Goal: Transaction & Acquisition: Purchase product/service

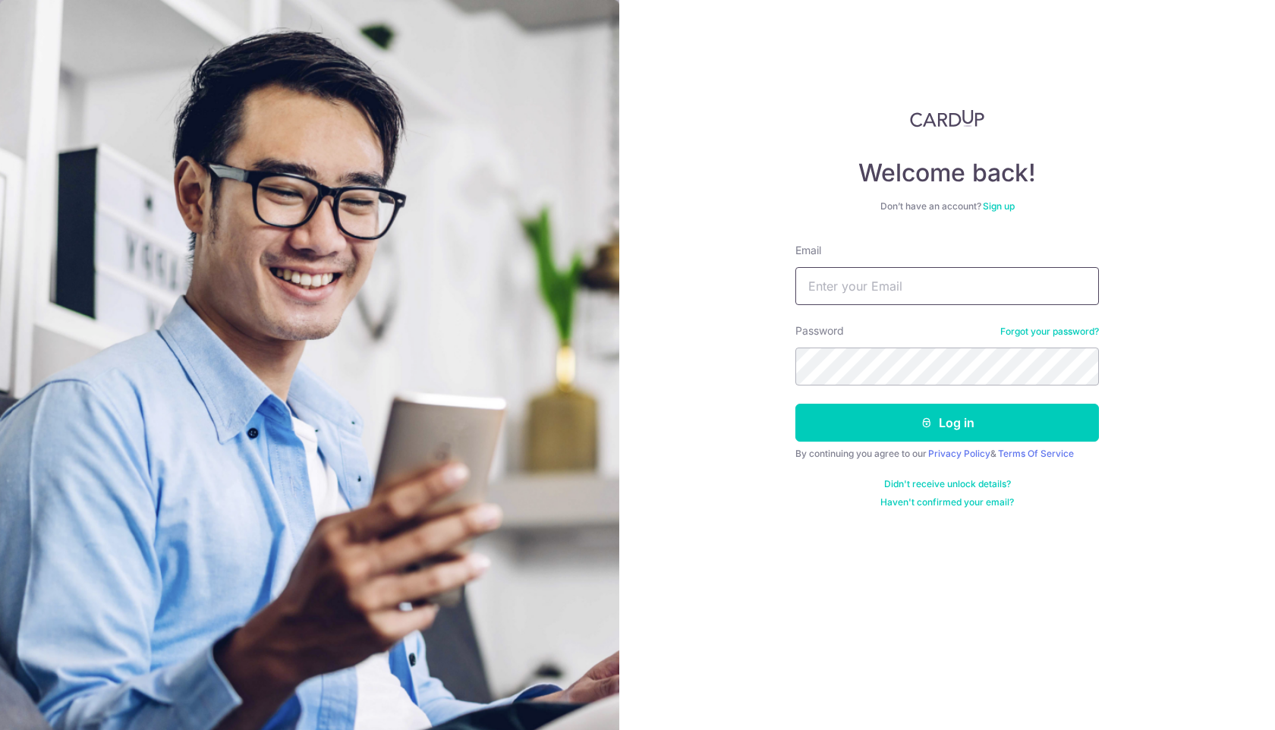
click at [893, 287] on input "Email" at bounding box center [948, 286] width 304 height 38
type input "[PERSON_NAME][EMAIL_ADDRESS][DOMAIN_NAME]"
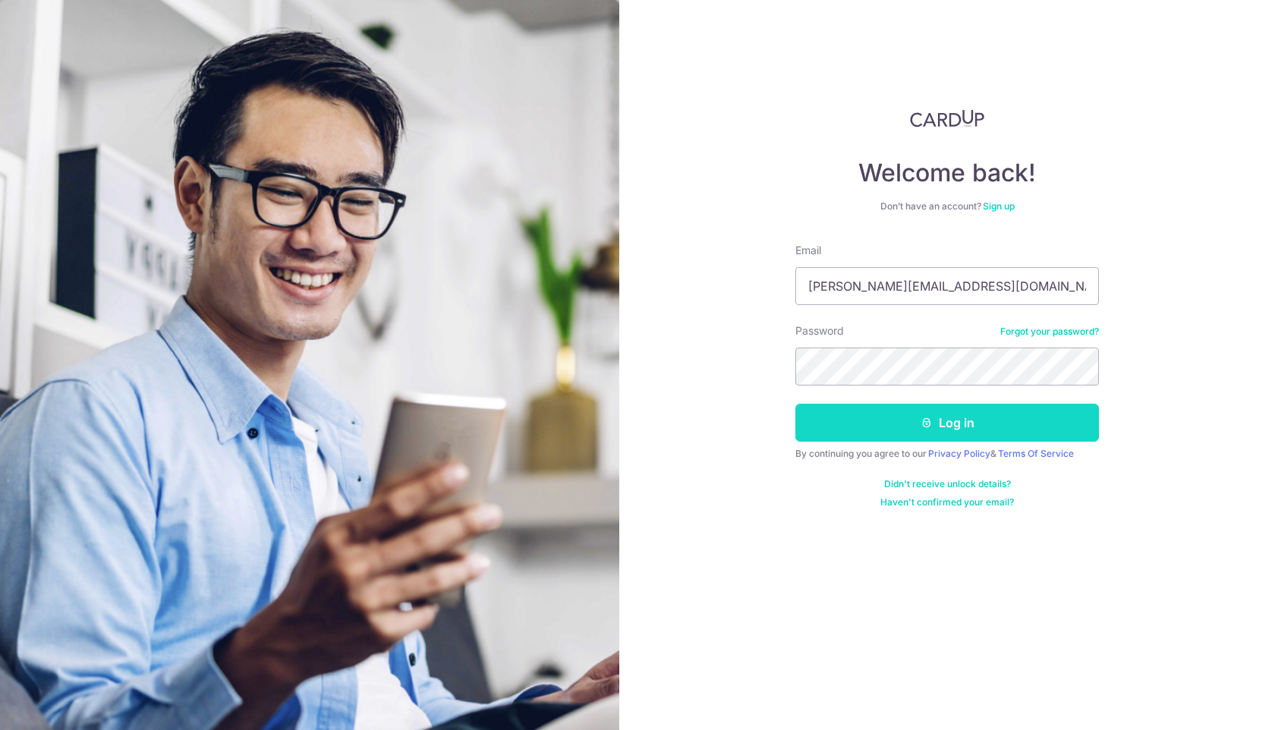
click at [904, 418] on button "Log in" at bounding box center [948, 423] width 304 height 38
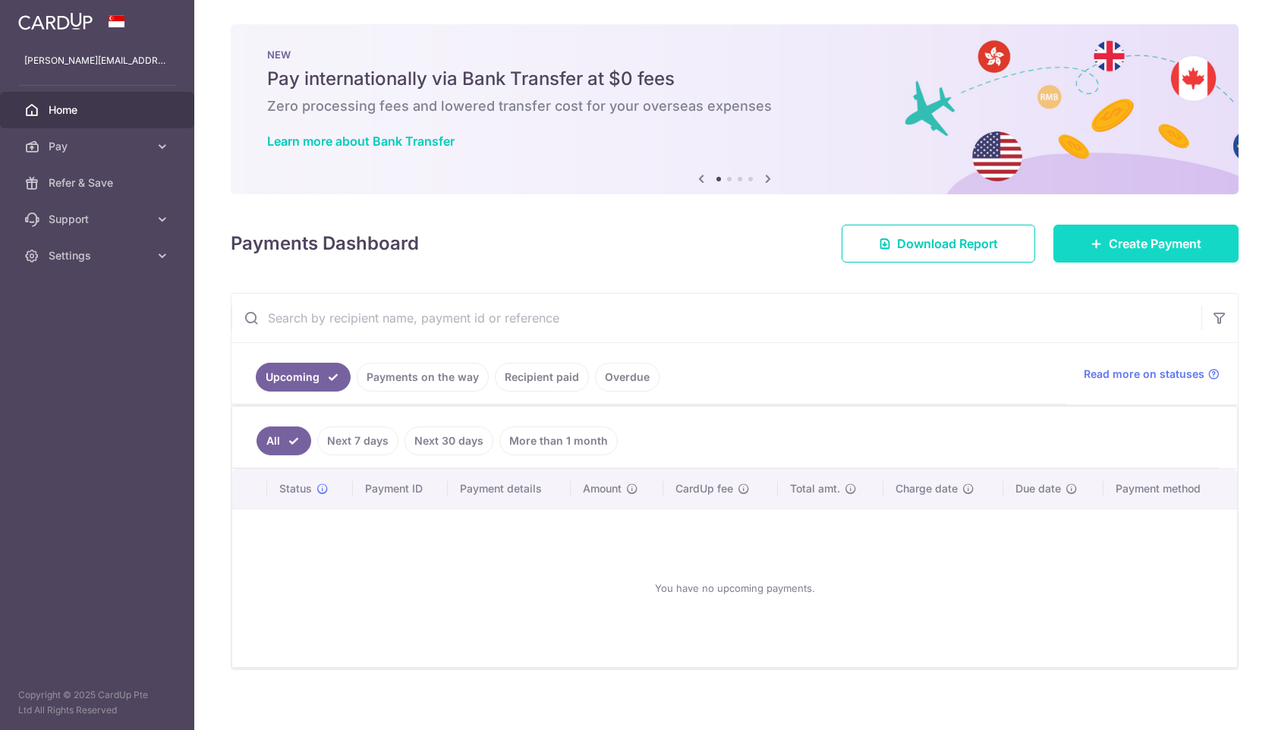
click at [1109, 247] on span "Create Payment" at bounding box center [1155, 244] width 93 height 18
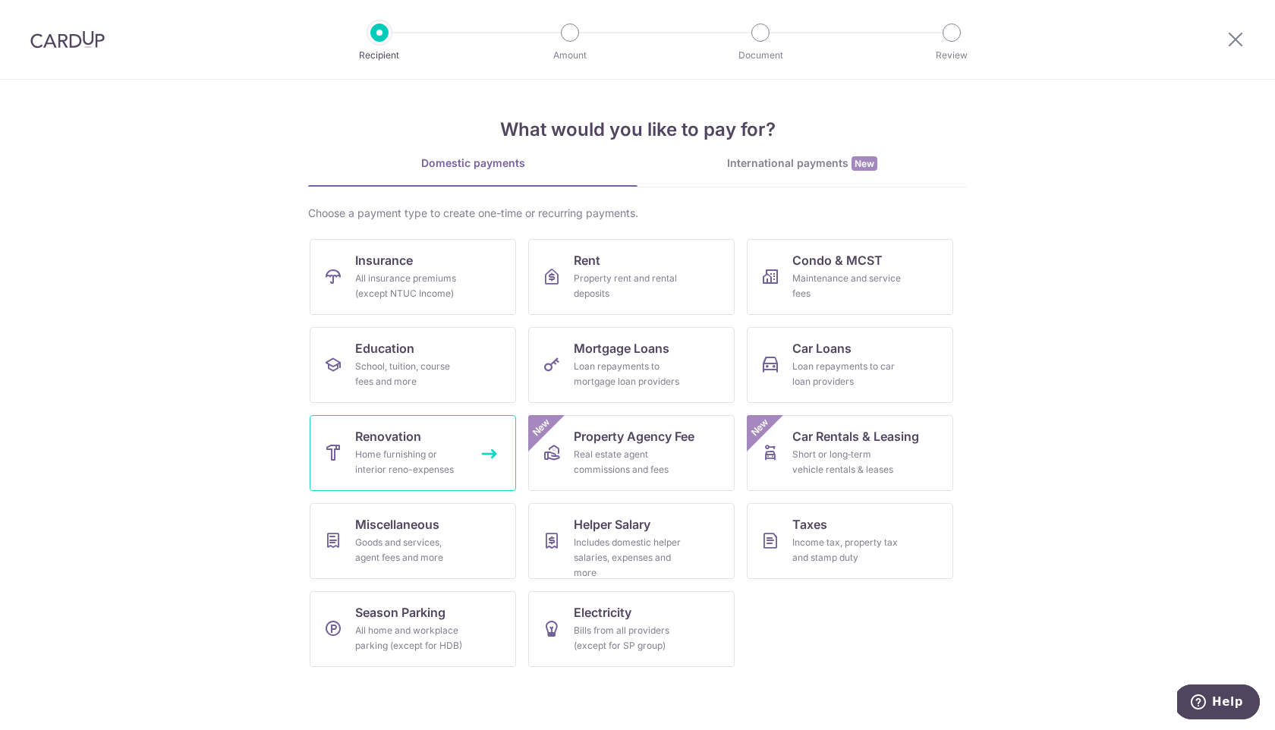
click at [403, 454] on div "Home furnishing or interior reno-expenses" at bounding box center [409, 462] width 109 height 30
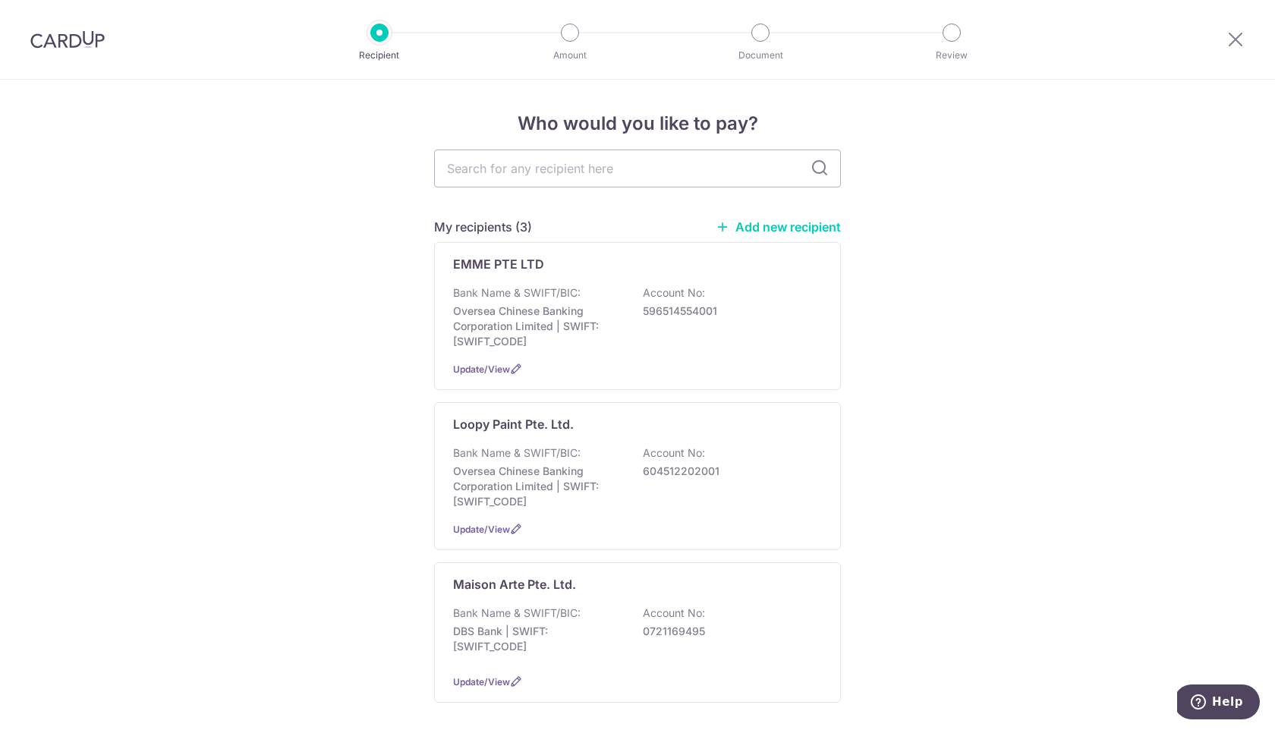
click at [783, 225] on link "Add new recipient" at bounding box center [778, 226] width 125 height 15
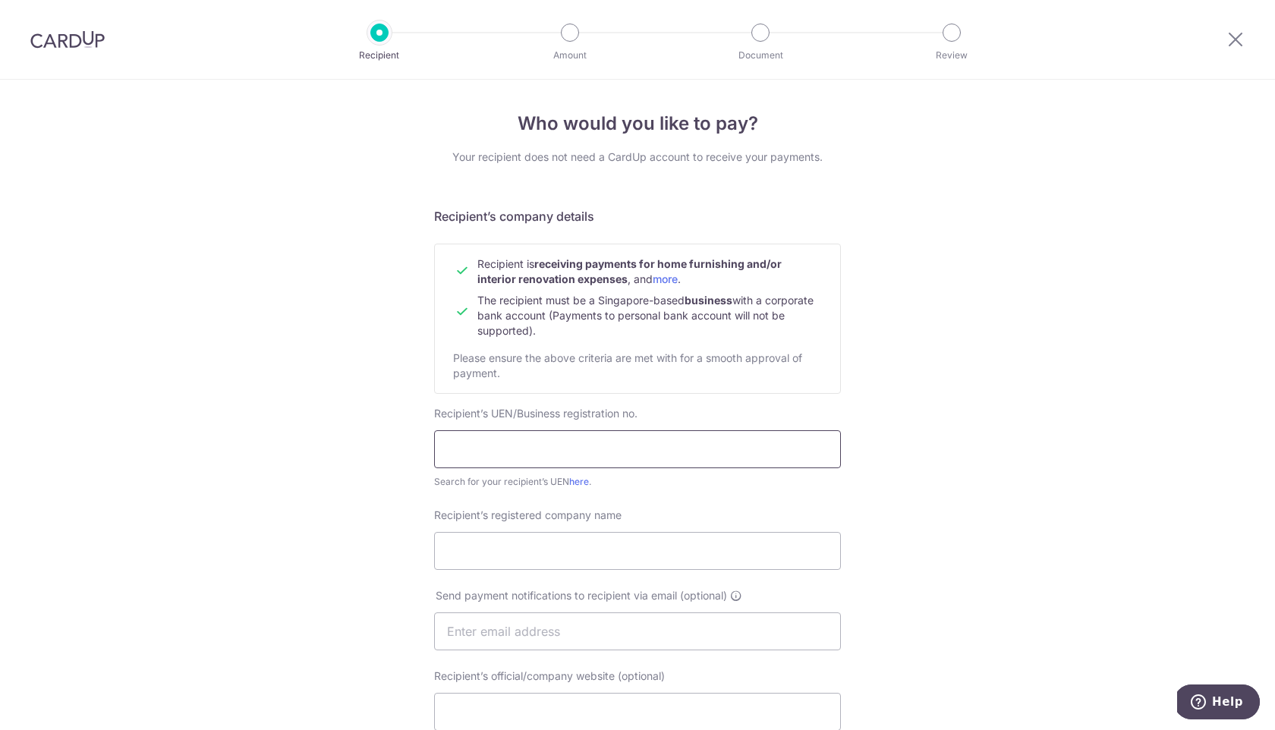
click at [671, 441] on input "text" at bounding box center [637, 449] width 407 height 38
type input "T18LL0076F"
click at [554, 543] on input "Recipient’s registered company name" at bounding box center [637, 551] width 407 height 38
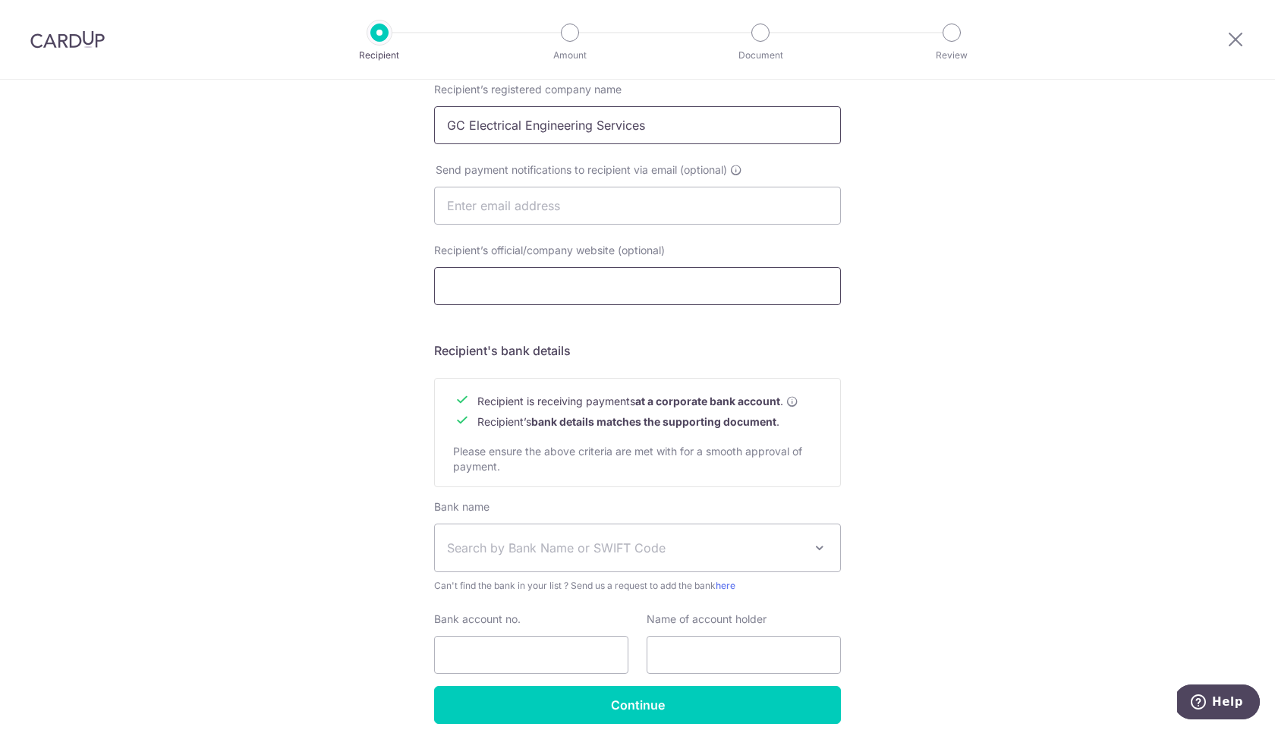
scroll to position [427, 0]
type input "GC Electrical Engineering Services"
click at [582, 554] on span "Search by Bank Name or SWIFT Code" at bounding box center [625, 547] width 357 height 18
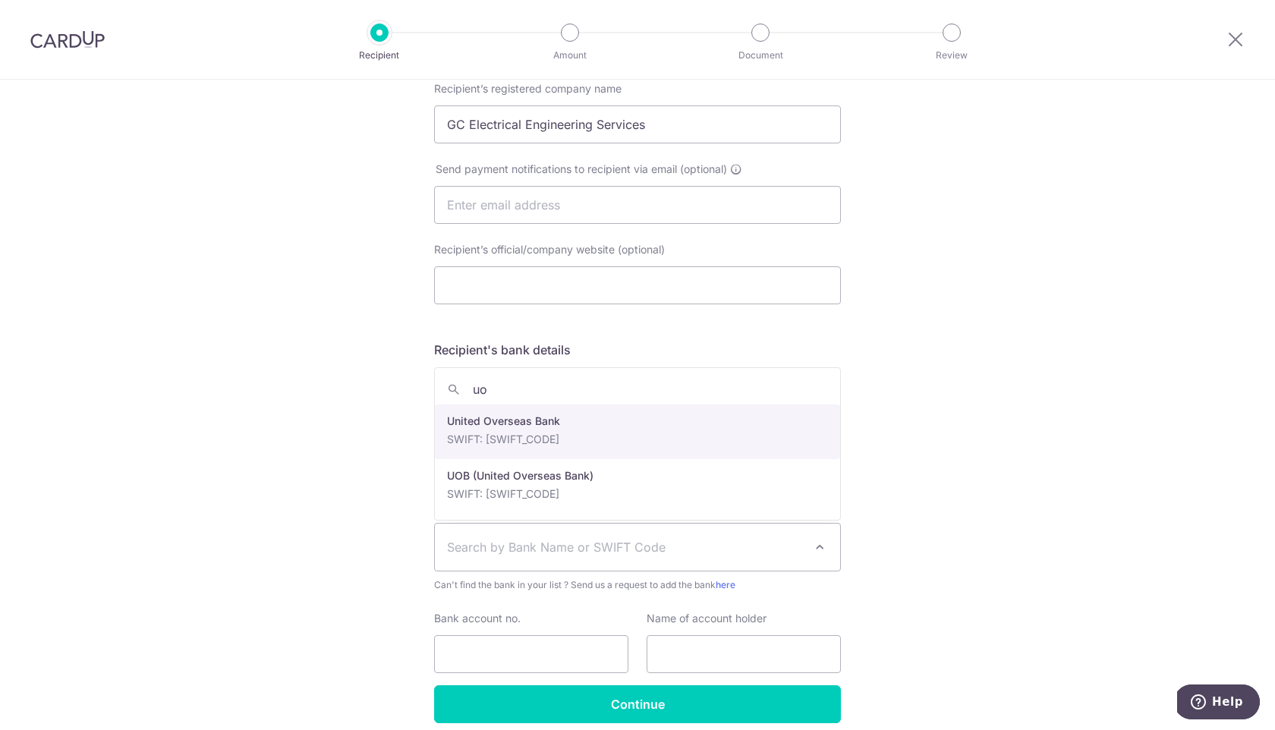
type input "uo"
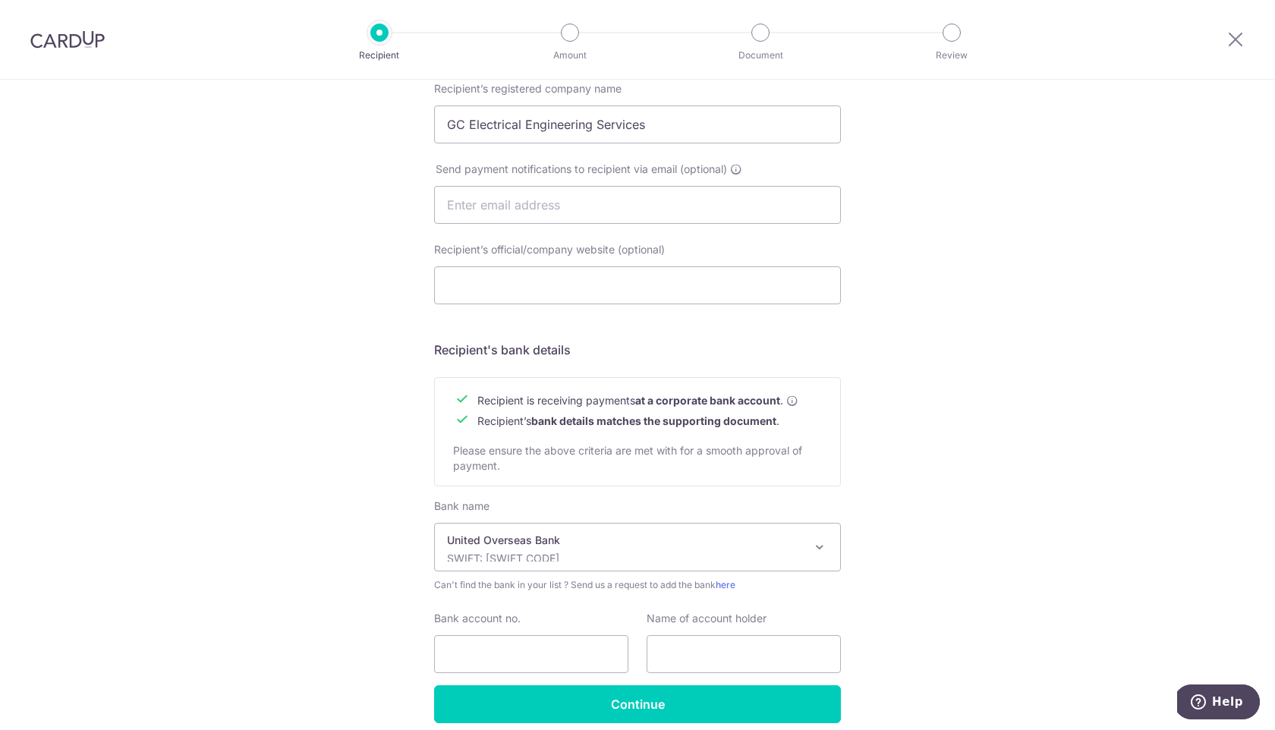
select select "23668"
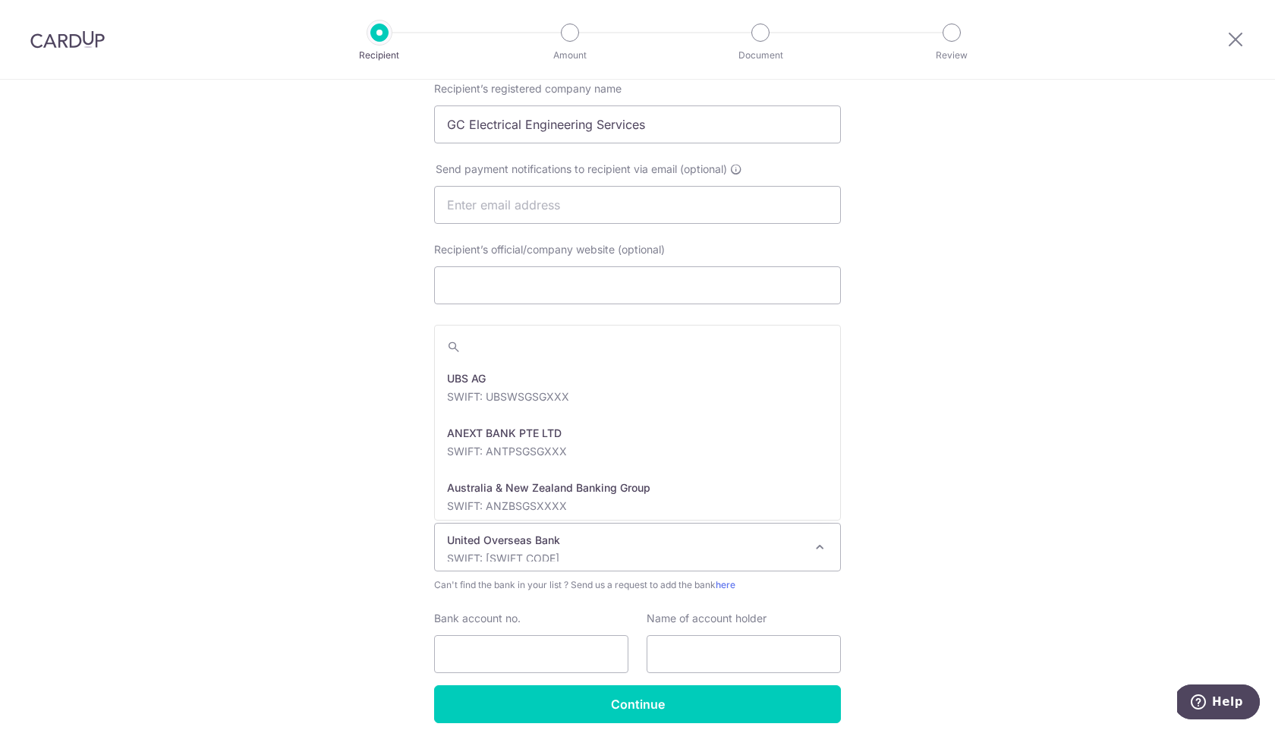
click at [590, 537] on p "United Overseas Bank" at bounding box center [625, 540] width 357 height 15
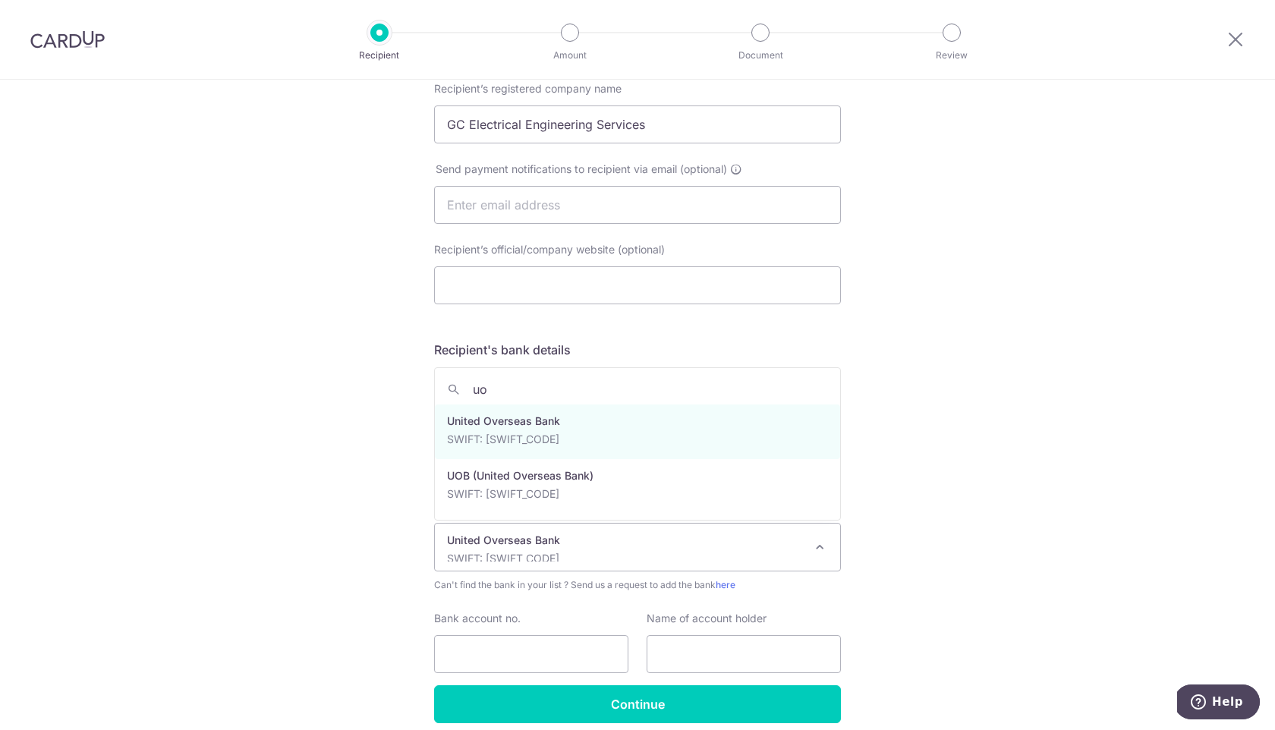
scroll to position [0, 0]
type input "uo"
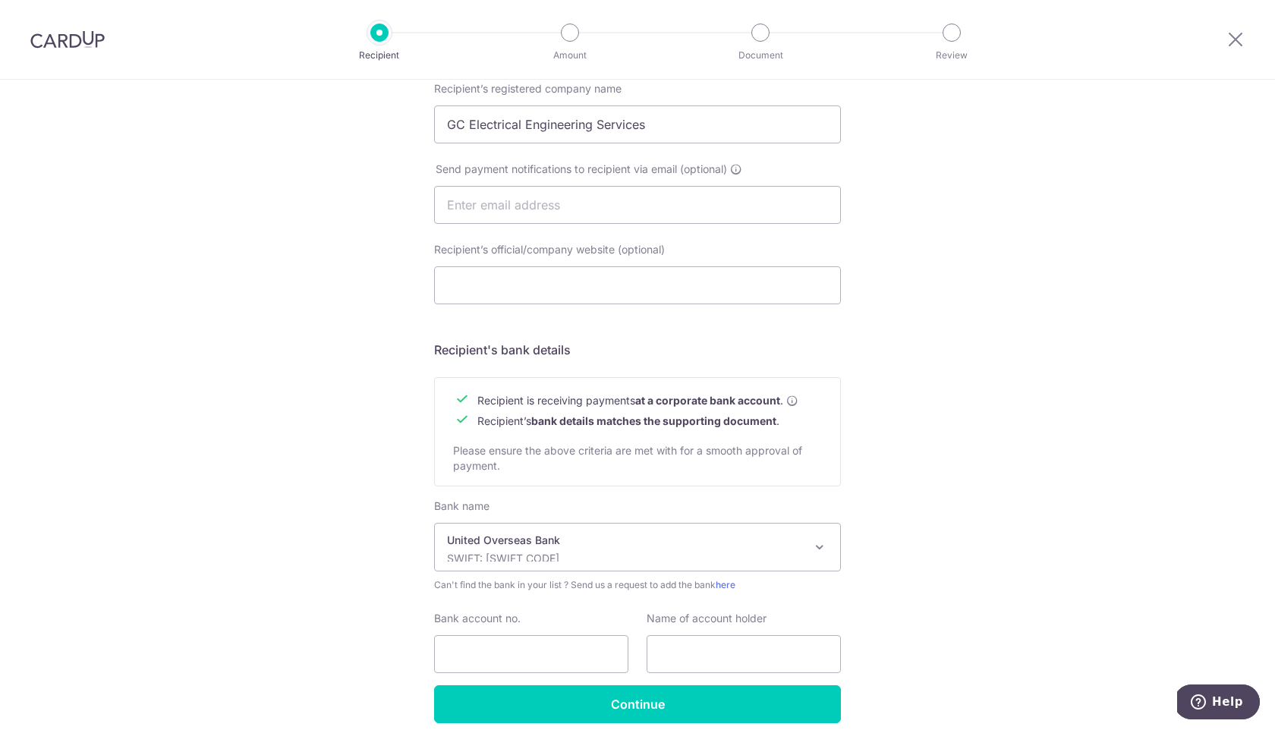
scroll to position [492, 0]
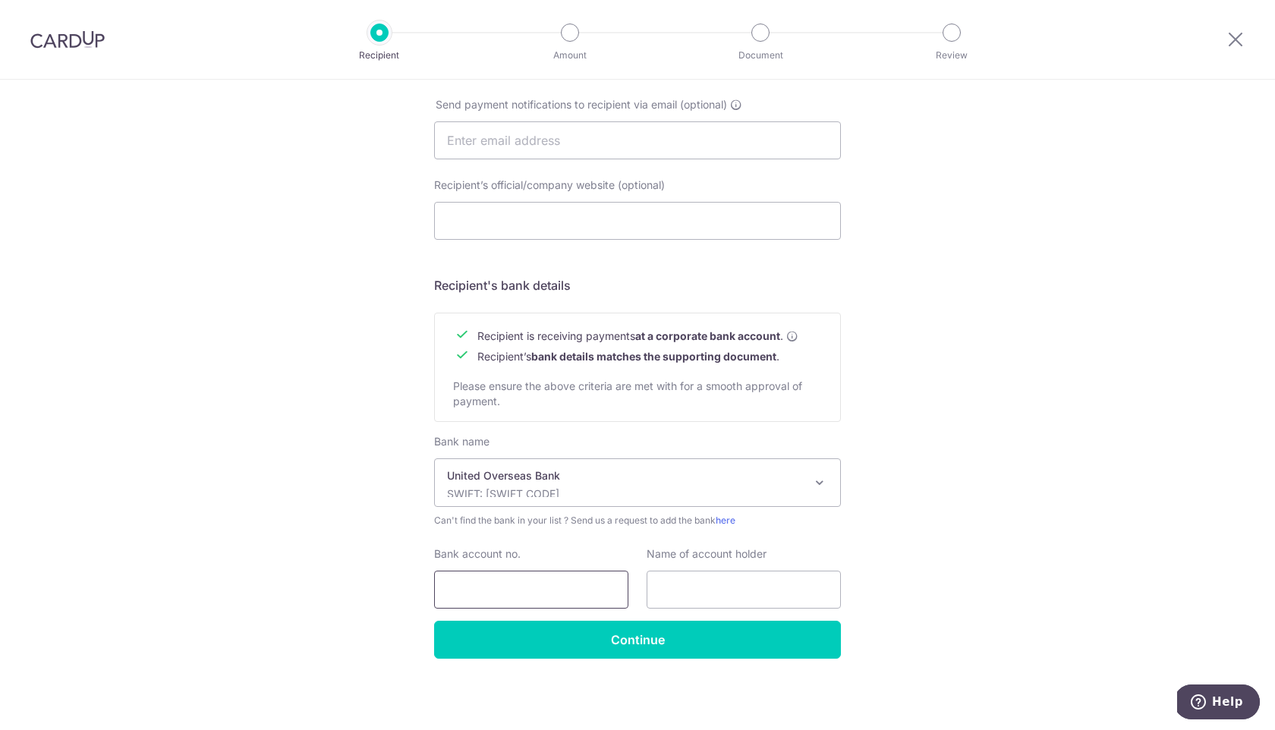
click at [550, 583] on input "Bank account no." at bounding box center [531, 590] width 194 height 38
type input "3583098192"
click at [686, 593] on input "text" at bounding box center [744, 590] width 194 height 38
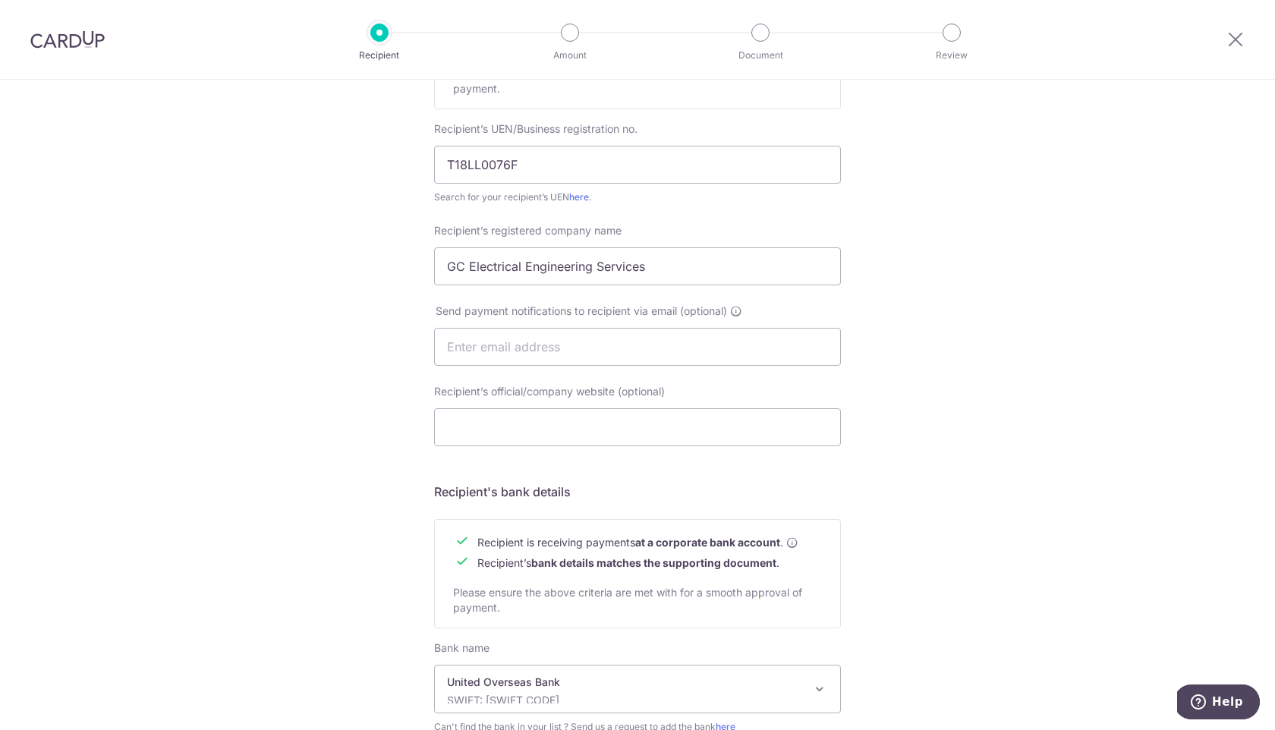
scroll to position [276, 0]
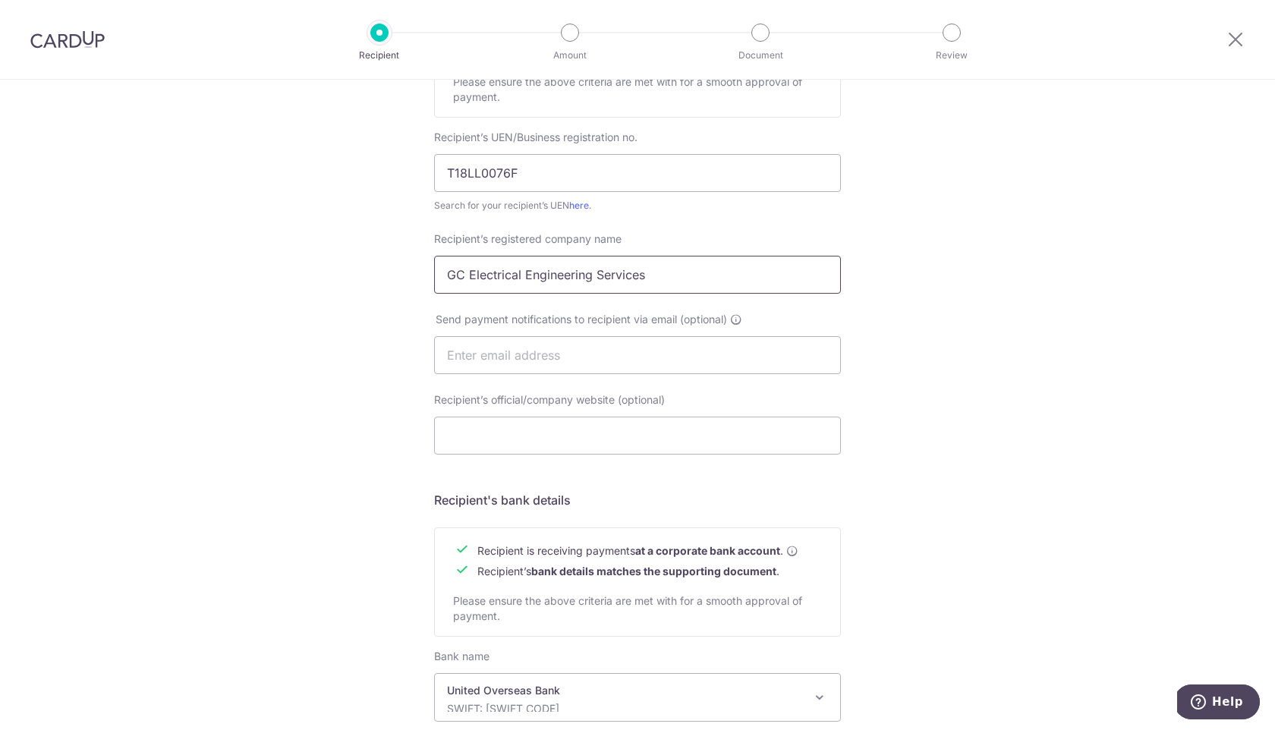
drag, startPoint x: 667, startPoint y: 280, endPoint x: 340, endPoint y: 260, distance: 327.0
click at [339, 260] on div "Who would you like to pay? Your recipient does not need a CardUp account to rec…" at bounding box center [637, 374] width 1275 height 1142
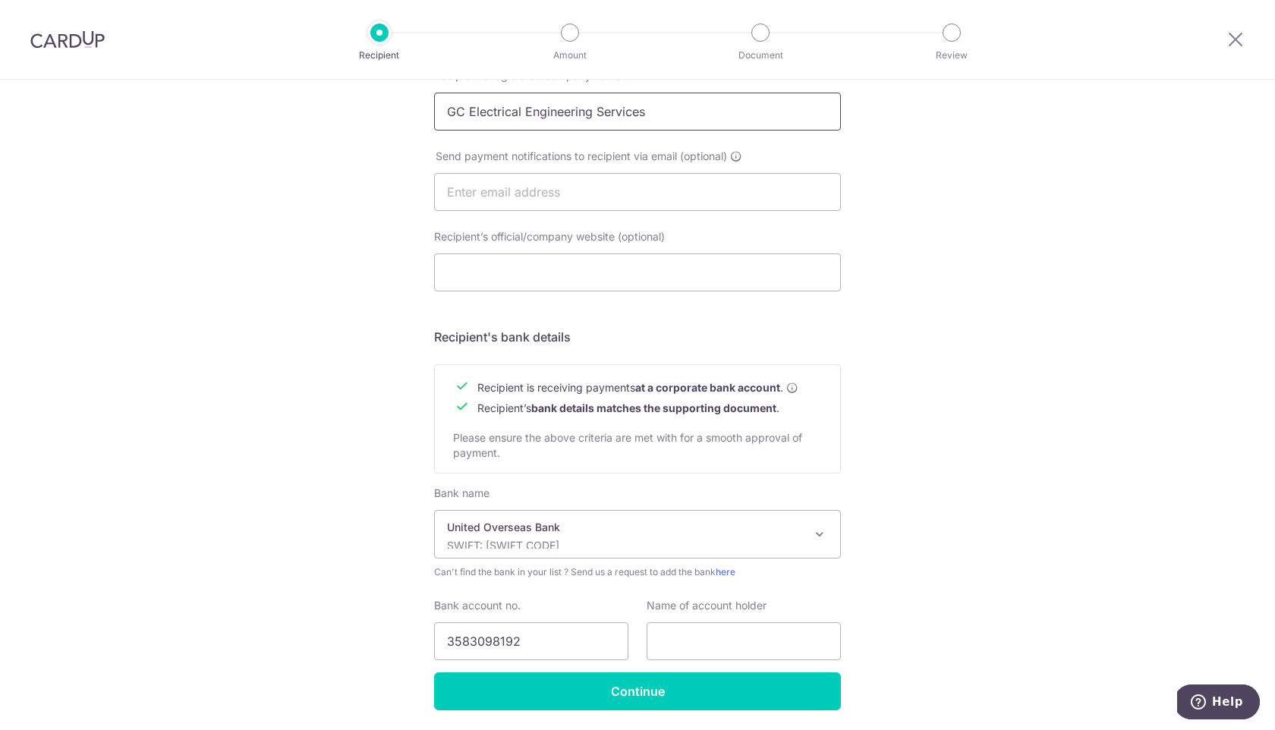
scroll to position [440, 0]
click at [714, 635] on input "text" at bounding box center [744, 641] width 194 height 38
paste input "GC Electrical Engineering Services"
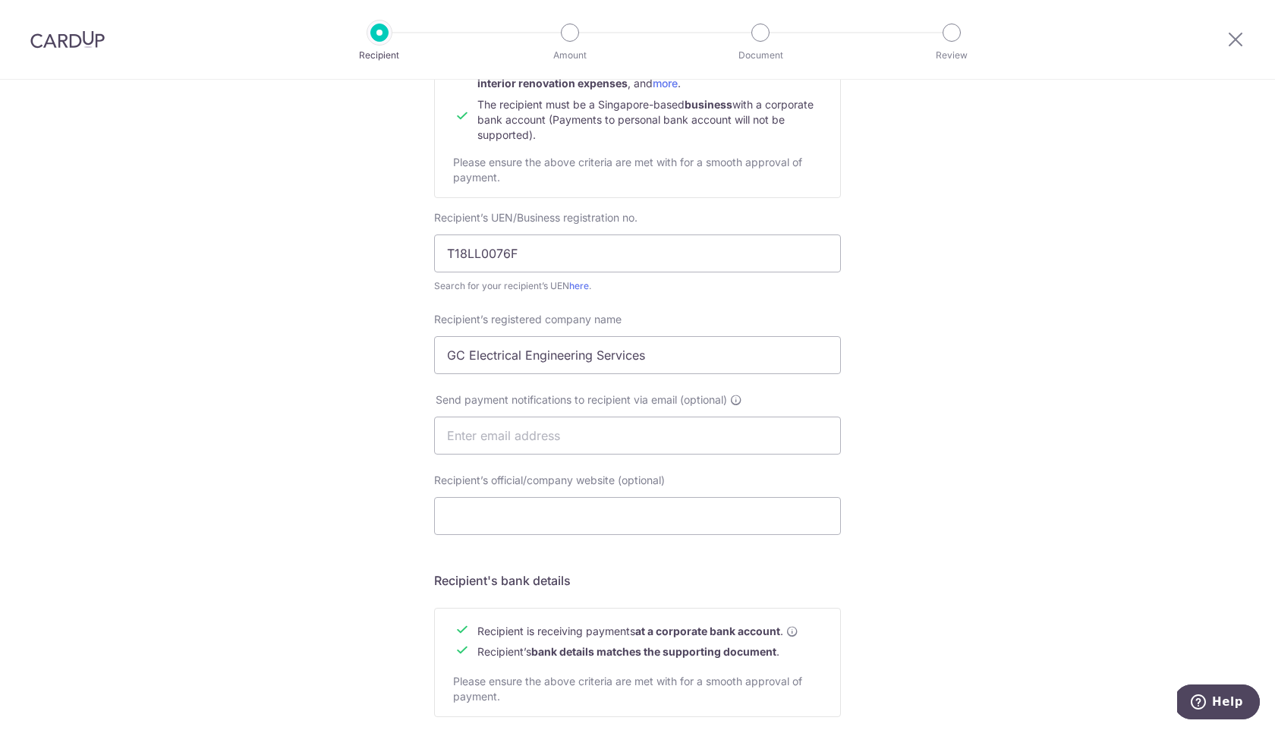
scroll to position [181, 0]
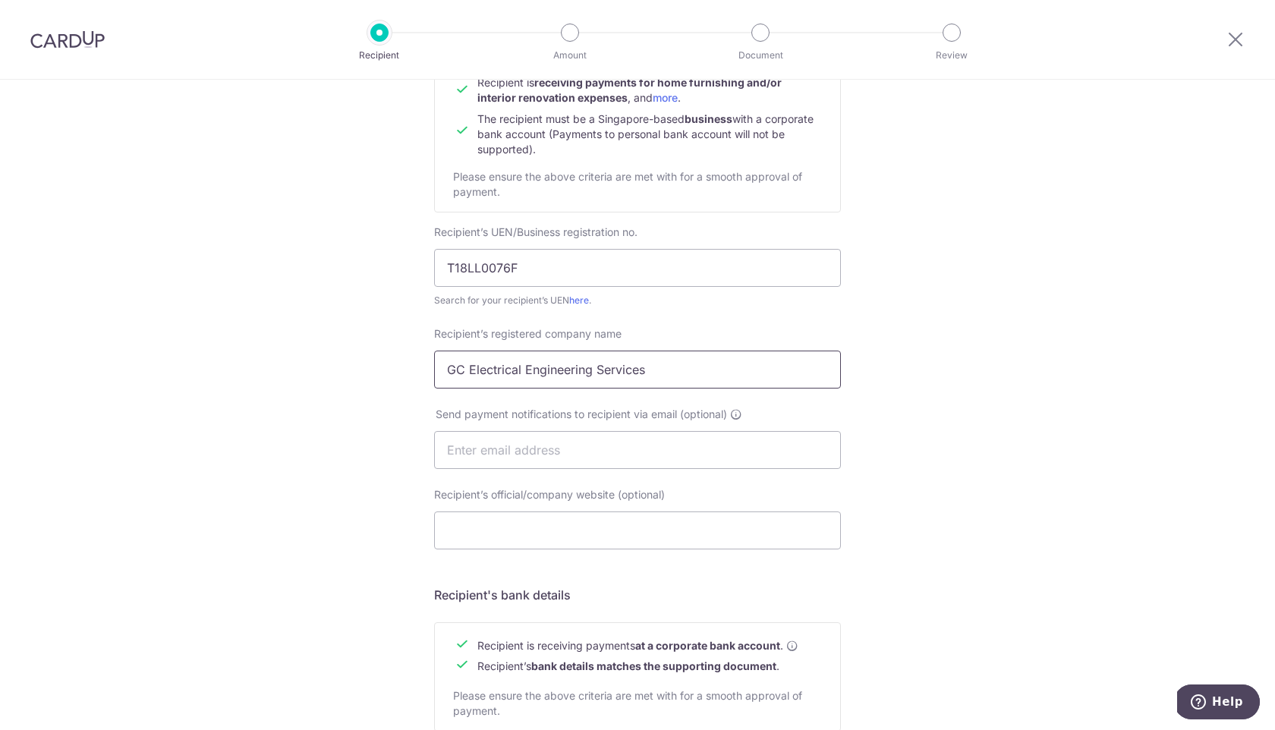
type input "GC Electrical Engineering Services"
click at [689, 362] on input "GC Electrical Engineering Services" at bounding box center [637, 370] width 407 height 38
click at [686, 364] on input "GC Electrical Engineering Services" at bounding box center [637, 370] width 407 height 38
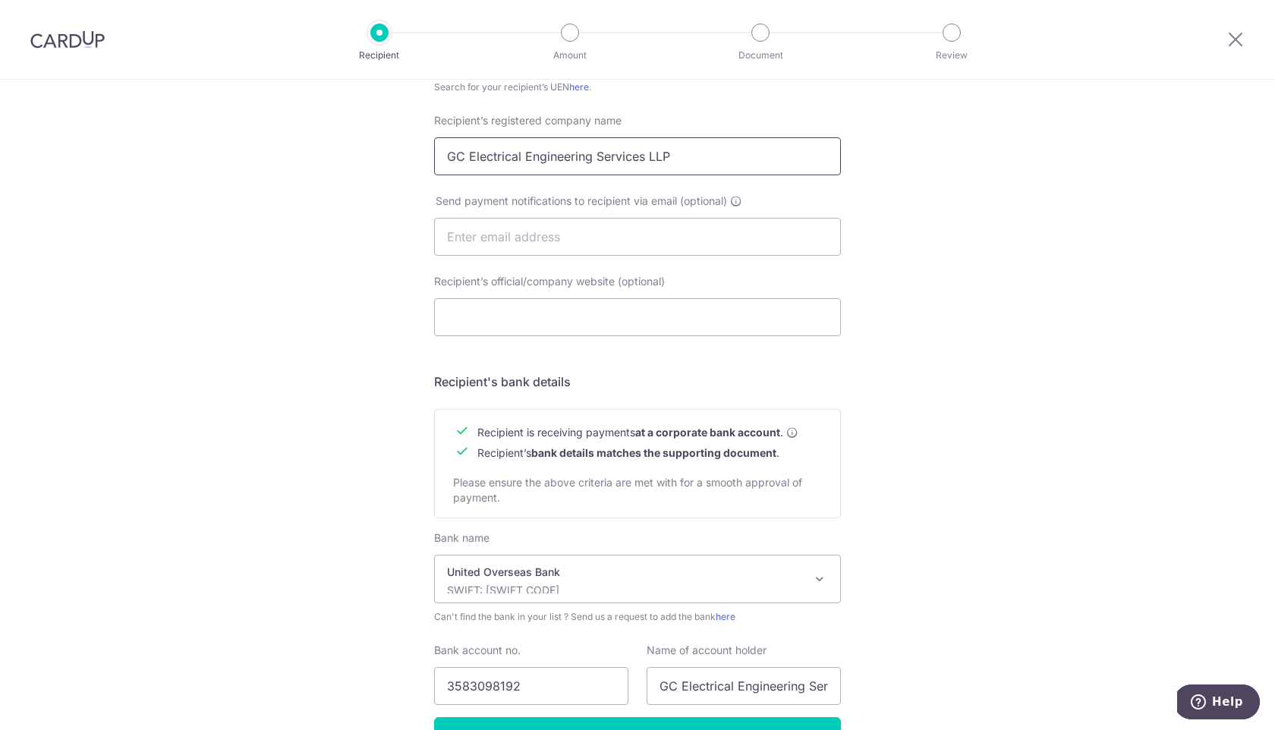
scroll to position [411, 0]
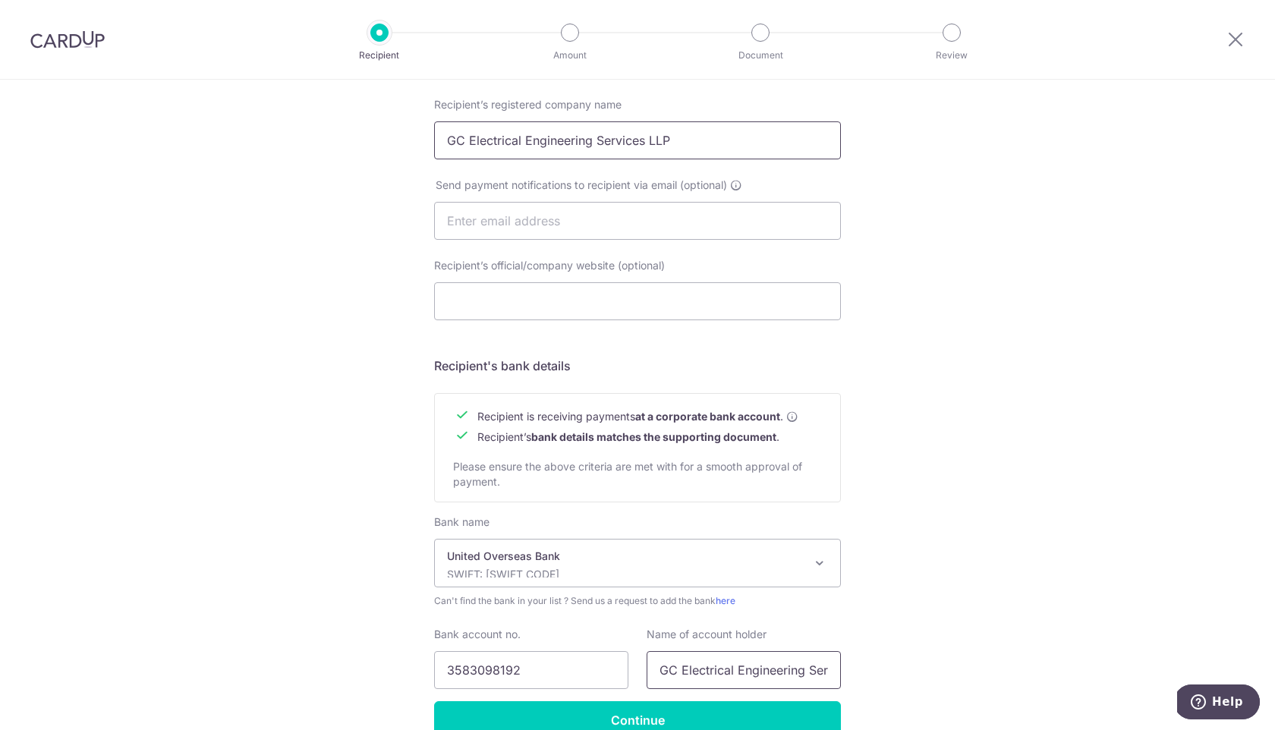
type input "GC Electrical Engineering Services LLP"
click at [781, 668] on input "GC Electrical Engineering Services" at bounding box center [744, 670] width 194 height 38
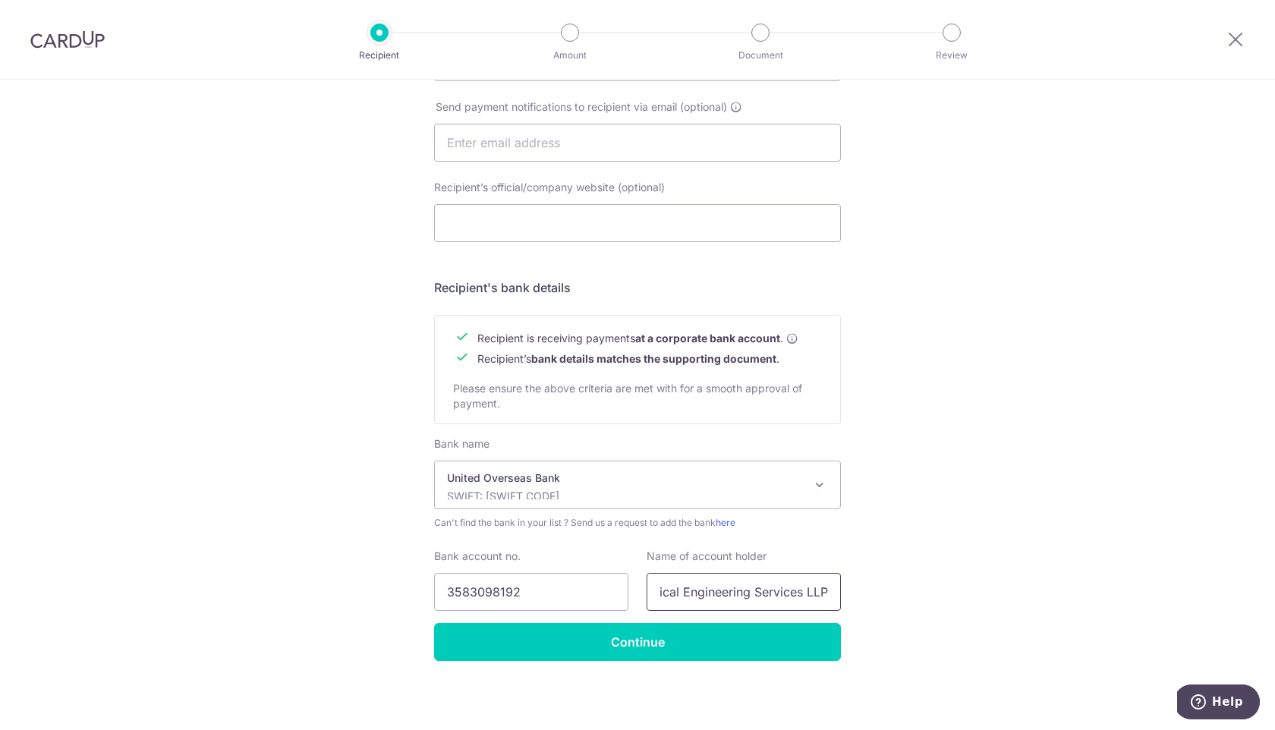
scroll to position [492, 0]
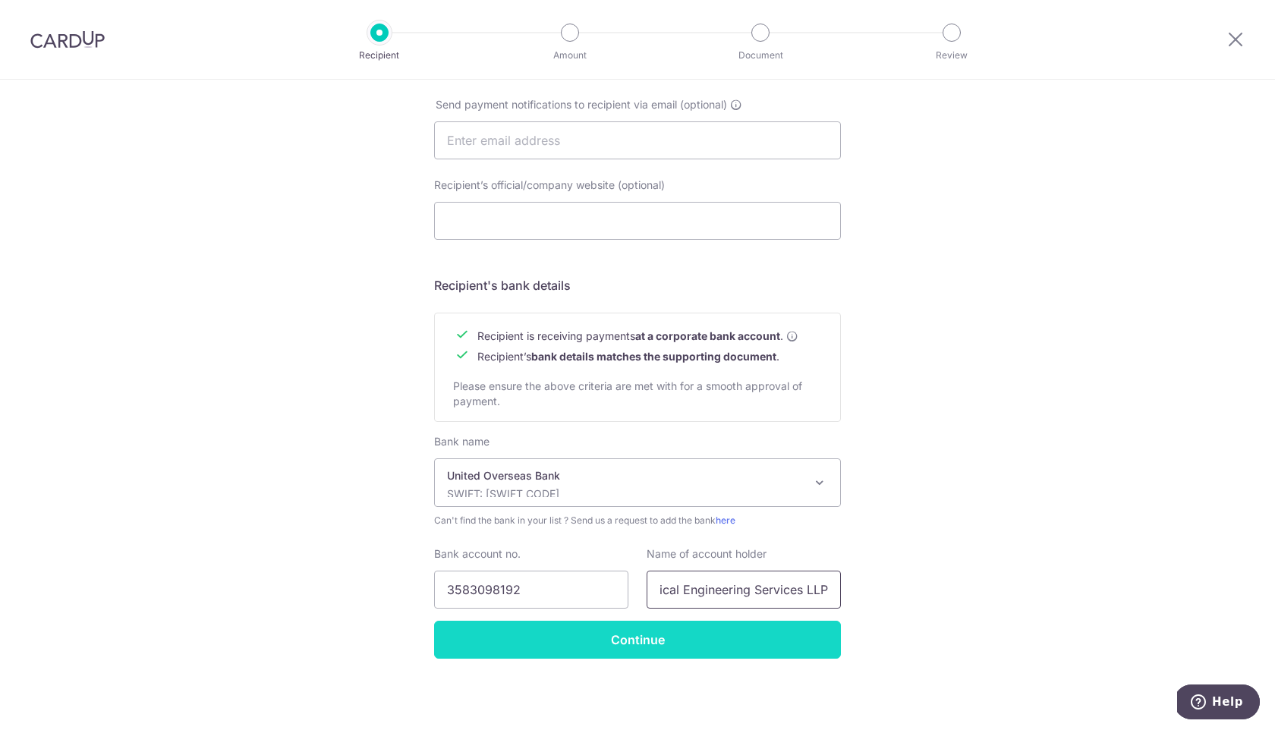
type input "GC Electrical Engineering Services LLP"
click at [793, 629] on input "Continue" at bounding box center [637, 640] width 407 height 38
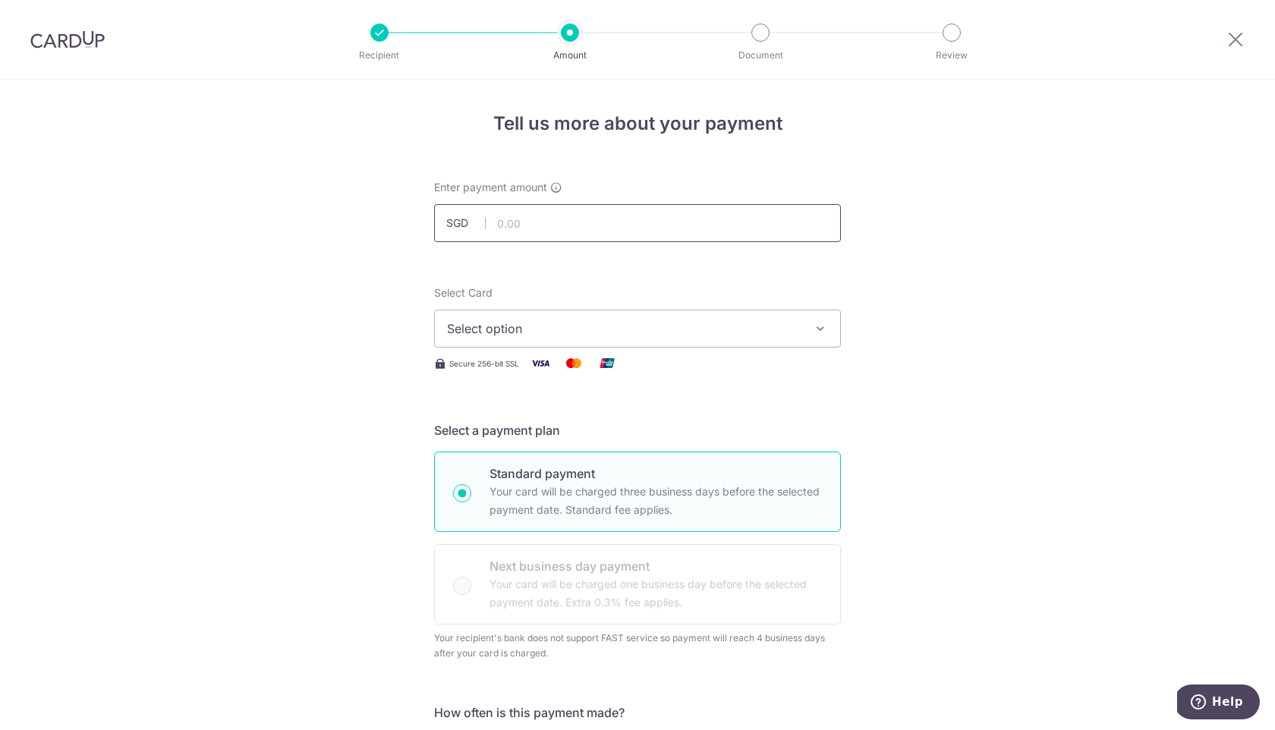
click at [631, 235] on input "text" at bounding box center [637, 223] width 407 height 38
type input "1,857.36"
click at [791, 333] on span "Select option" at bounding box center [624, 329] width 354 height 18
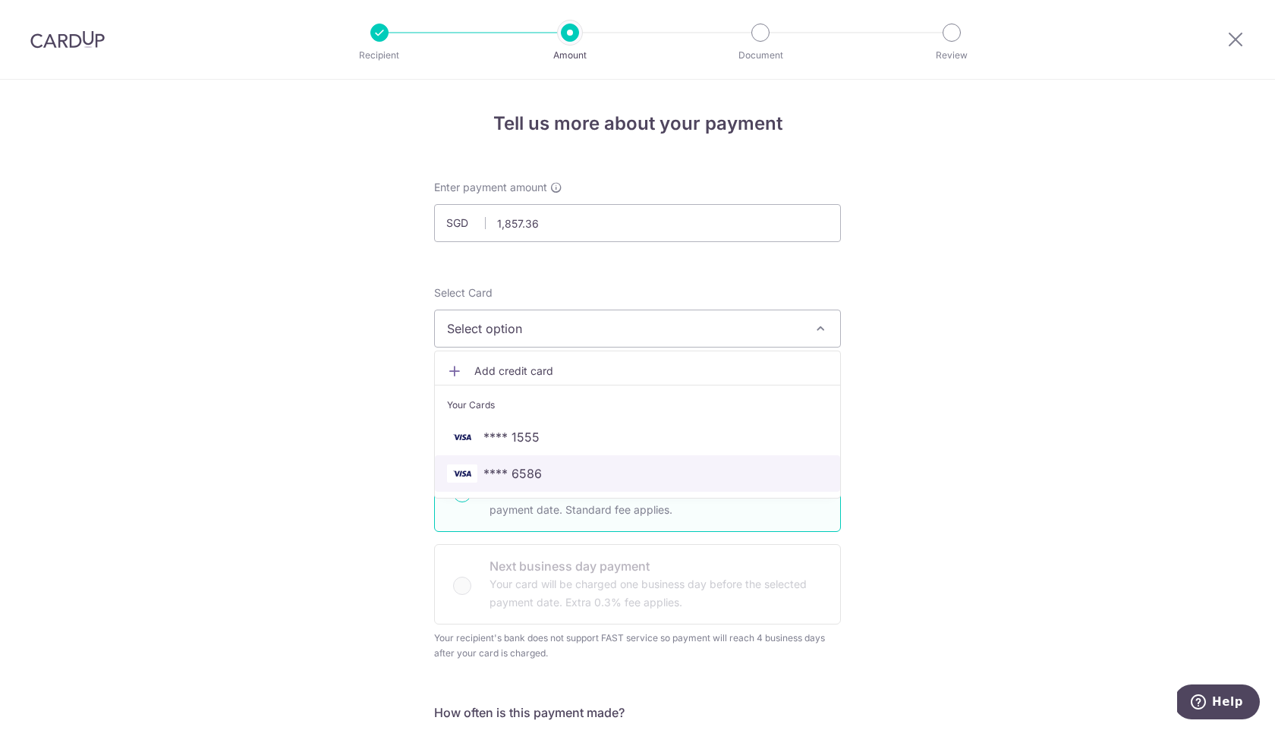
click at [674, 468] on span "**** 6586" at bounding box center [637, 474] width 381 height 18
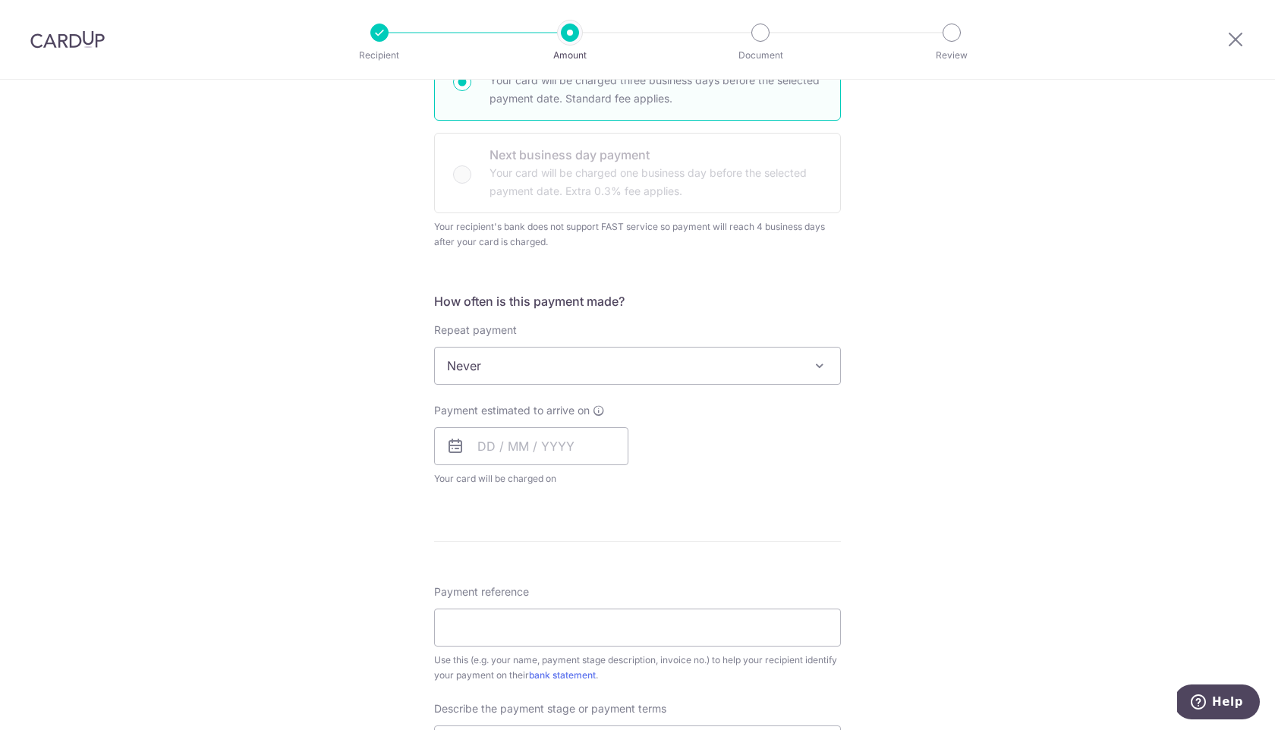
scroll to position [423, 0]
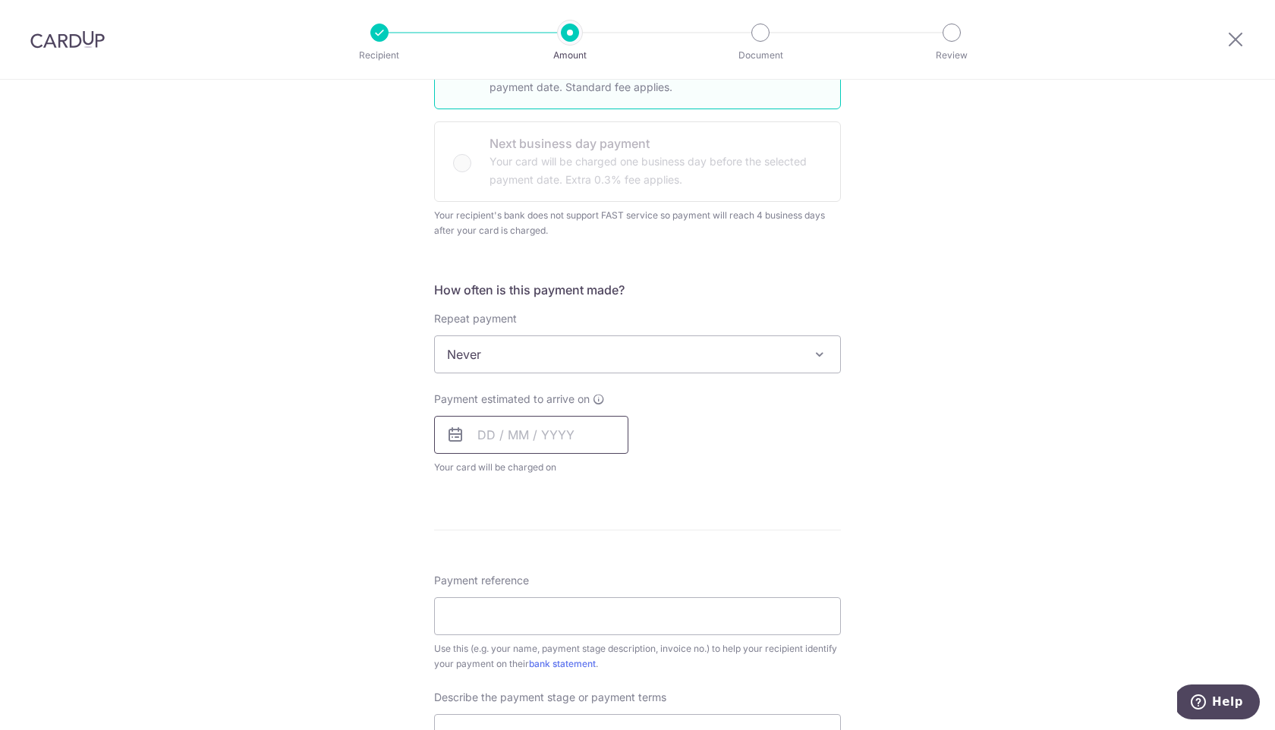
click at [596, 435] on input "text" at bounding box center [531, 435] width 194 height 38
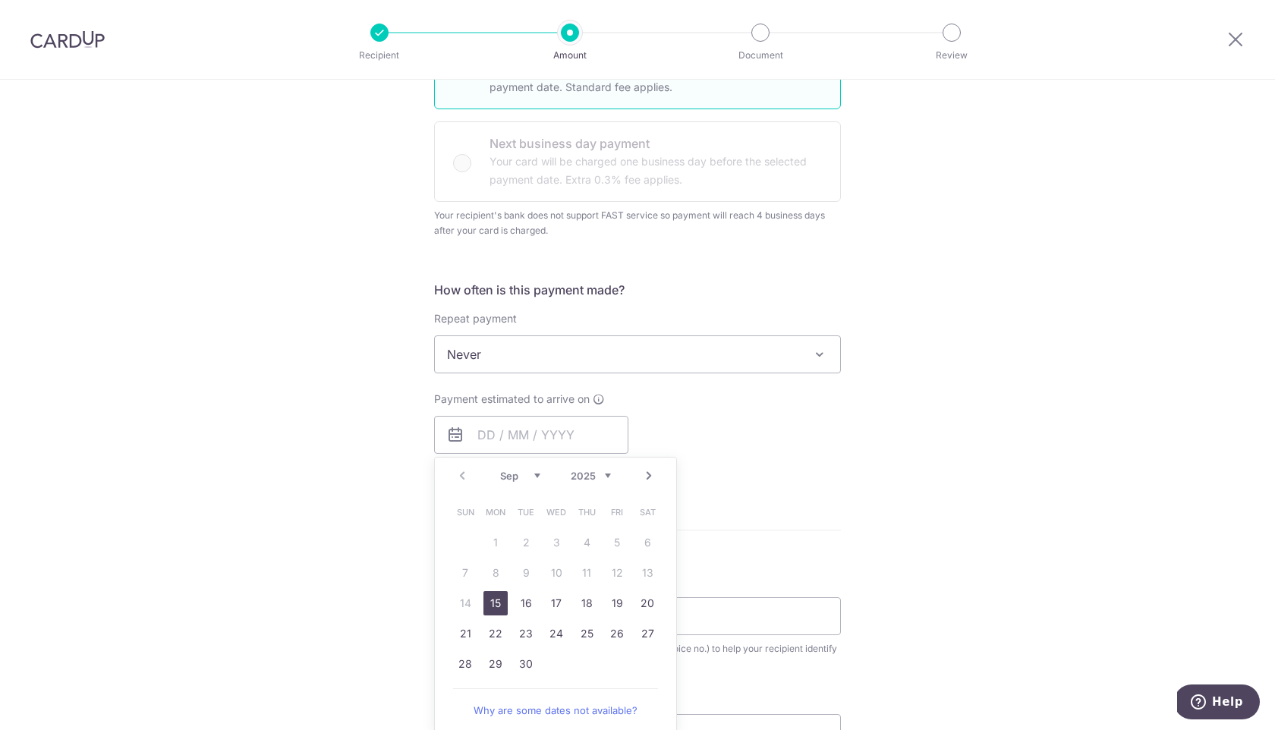
click at [495, 605] on link "15" at bounding box center [496, 603] width 24 height 24
type input "[DATE]"
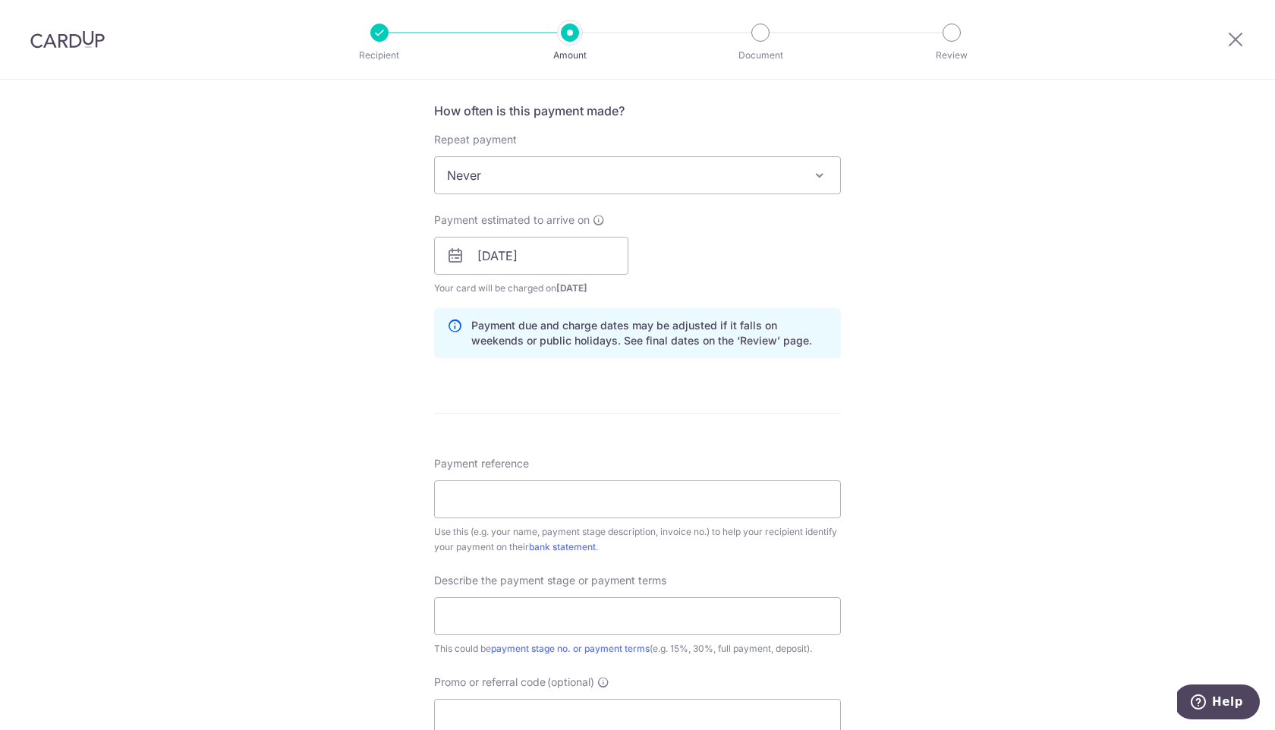
scroll to position [604, 0]
click at [569, 498] on input "Payment reference" at bounding box center [637, 497] width 407 height 38
type input "Payment from Brandon Ho (96501120)"
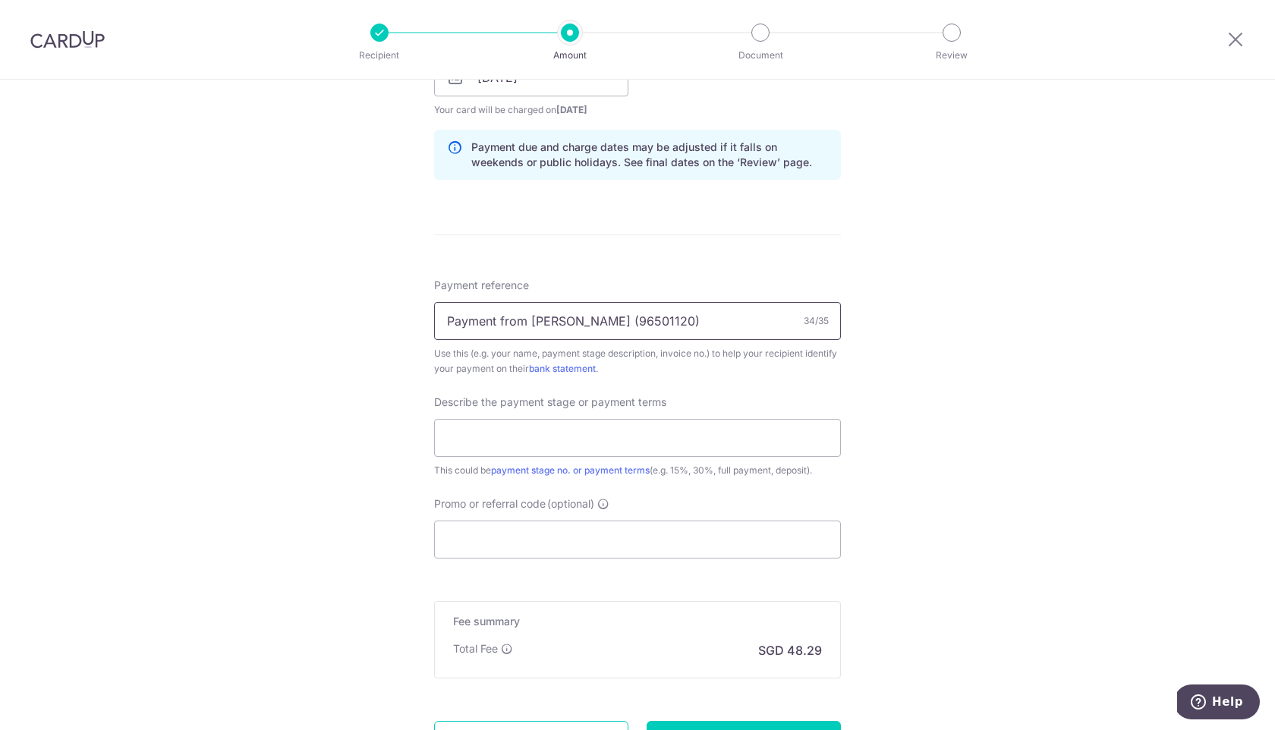
scroll to position [787, 0]
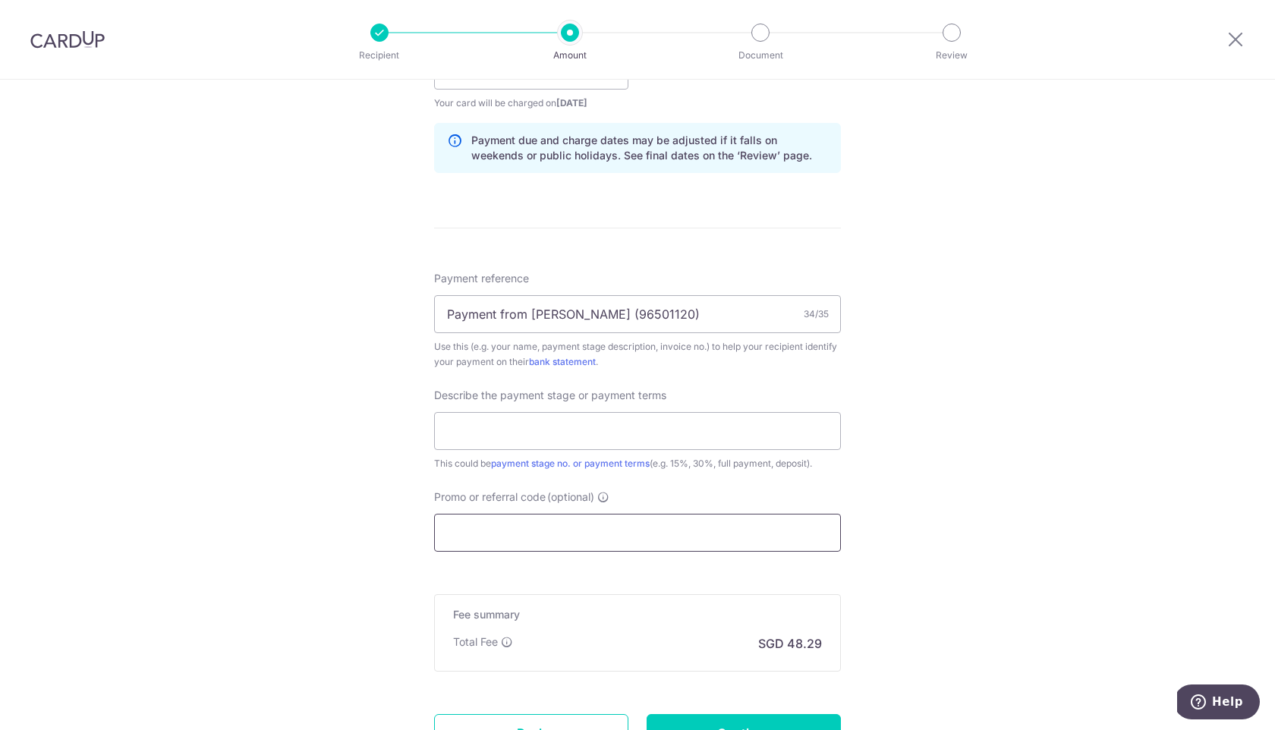
click at [619, 534] on input "Promo or referral code (optional)" at bounding box center [637, 533] width 407 height 38
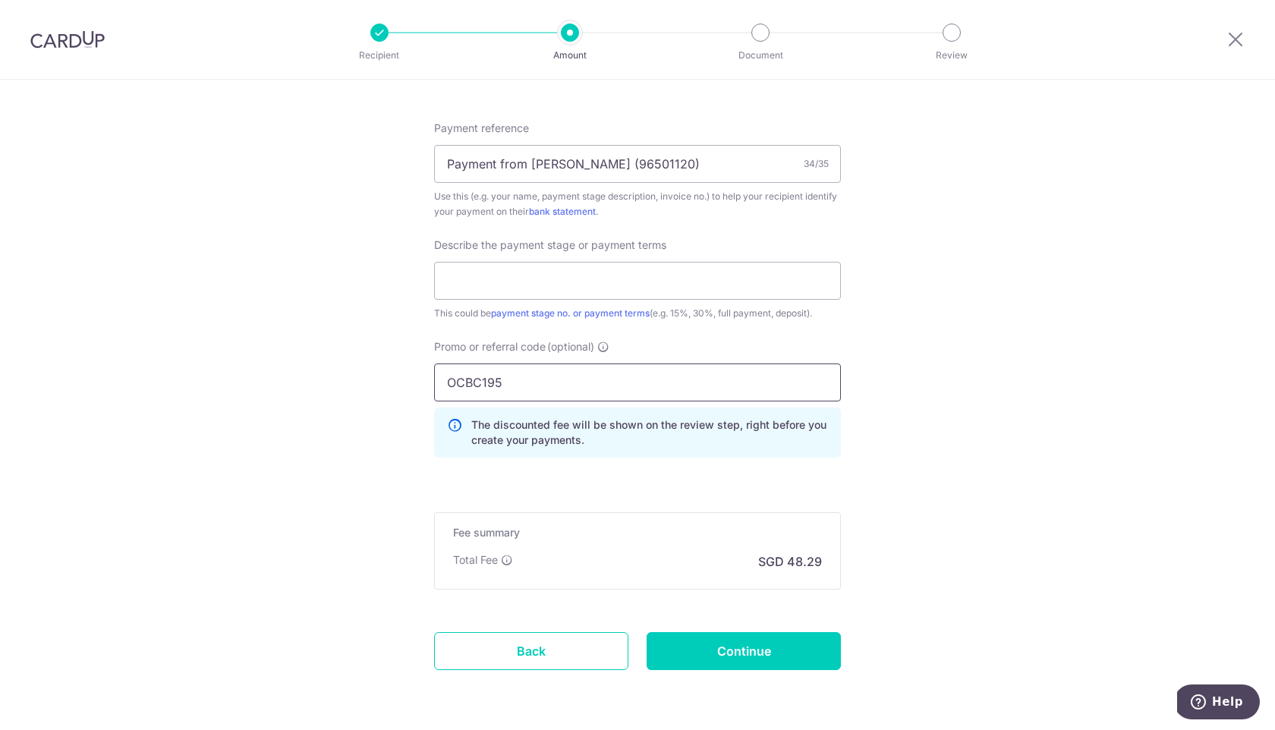
scroll to position [955, 0]
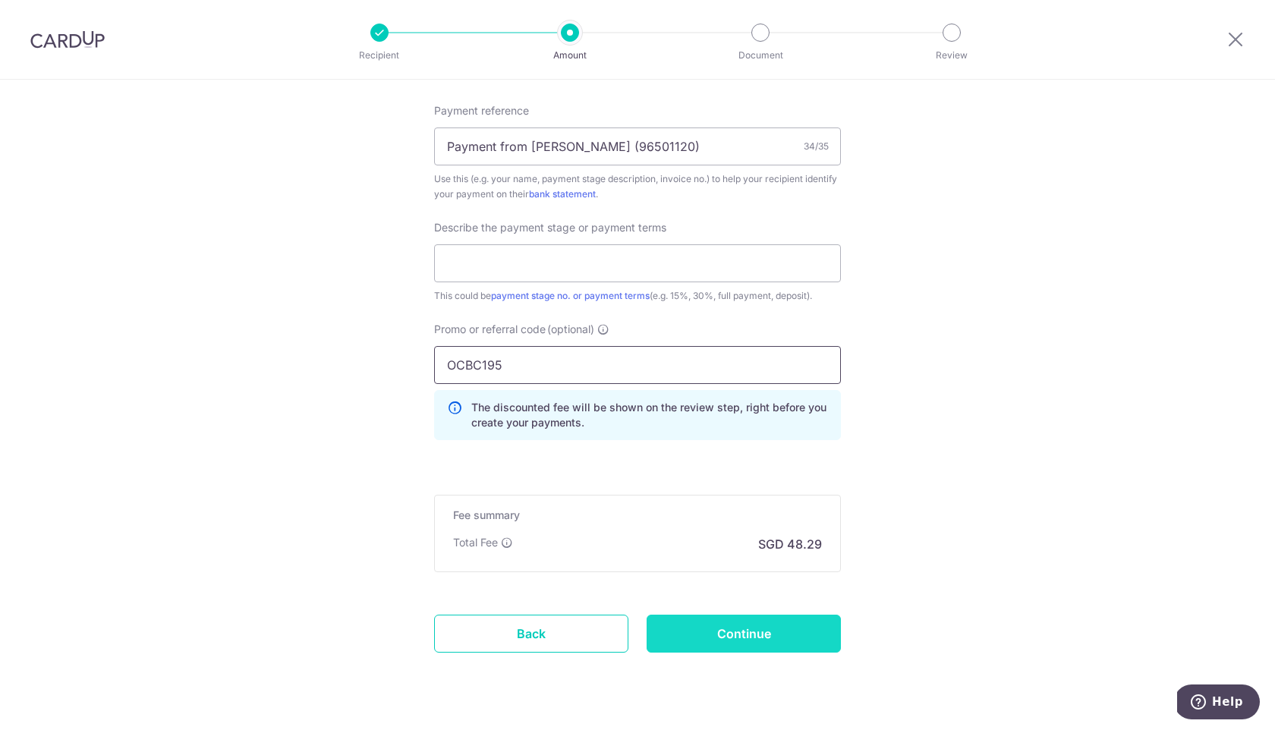
type input "OCBC195"
click at [787, 645] on input "Continue" at bounding box center [744, 634] width 194 height 38
type input "Create Schedule"
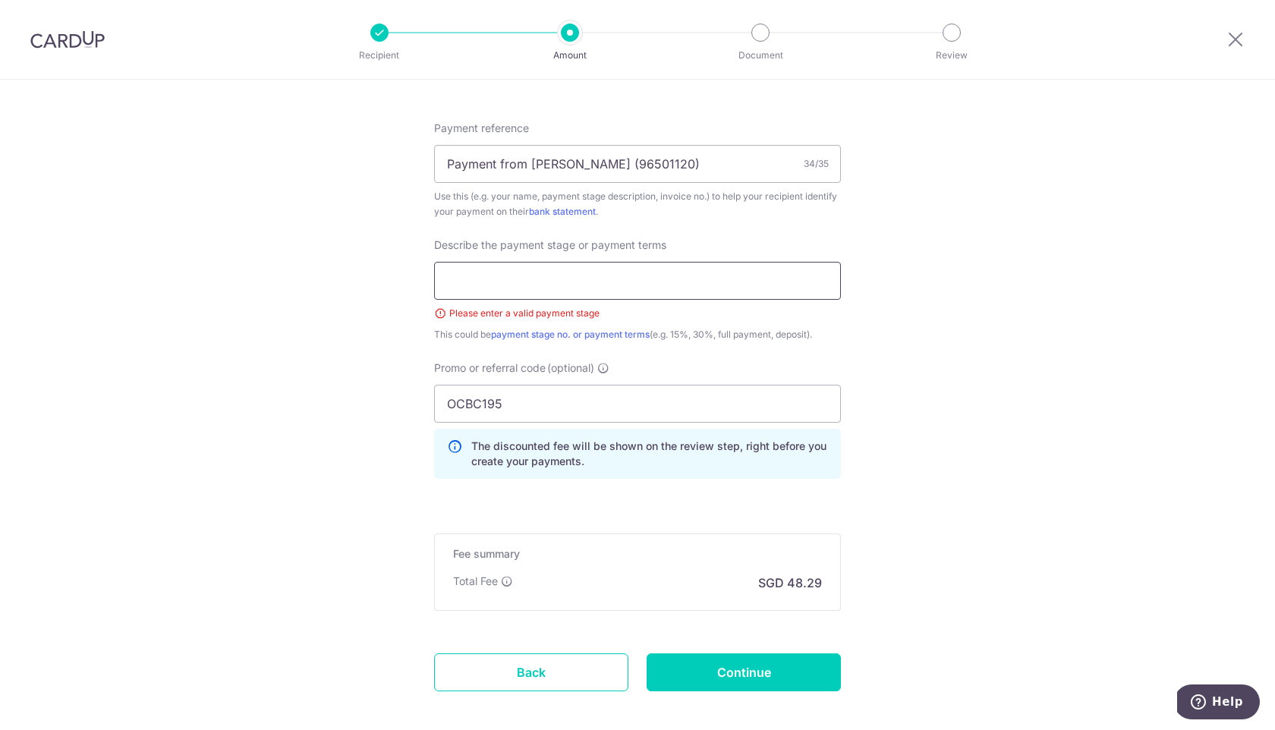
click at [727, 294] on input "text" at bounding box center [637, 281] width 407 height 38
type input "50% Deposit"
click at [740, 669] on input "Continue" at bounding box center [744, 673] width 194 height 38
type input "Create Schedule"
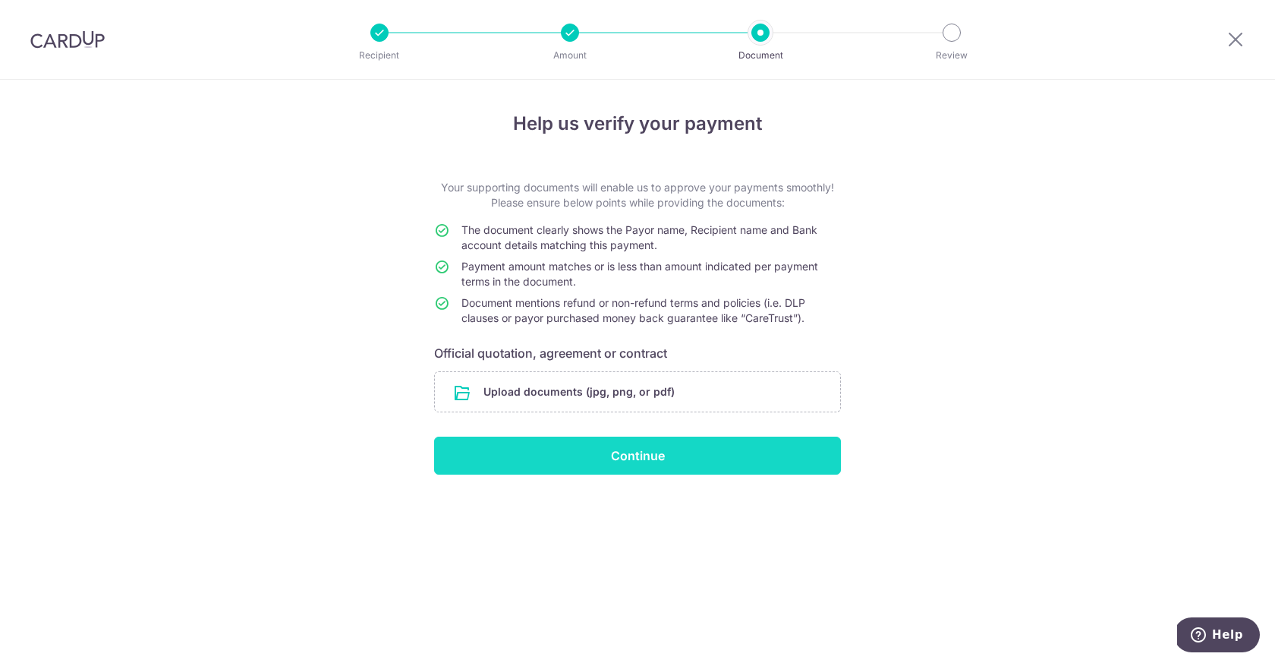
click at [626, 458] on input "Continue" at bounding box center [637, 456] width 407 height 38
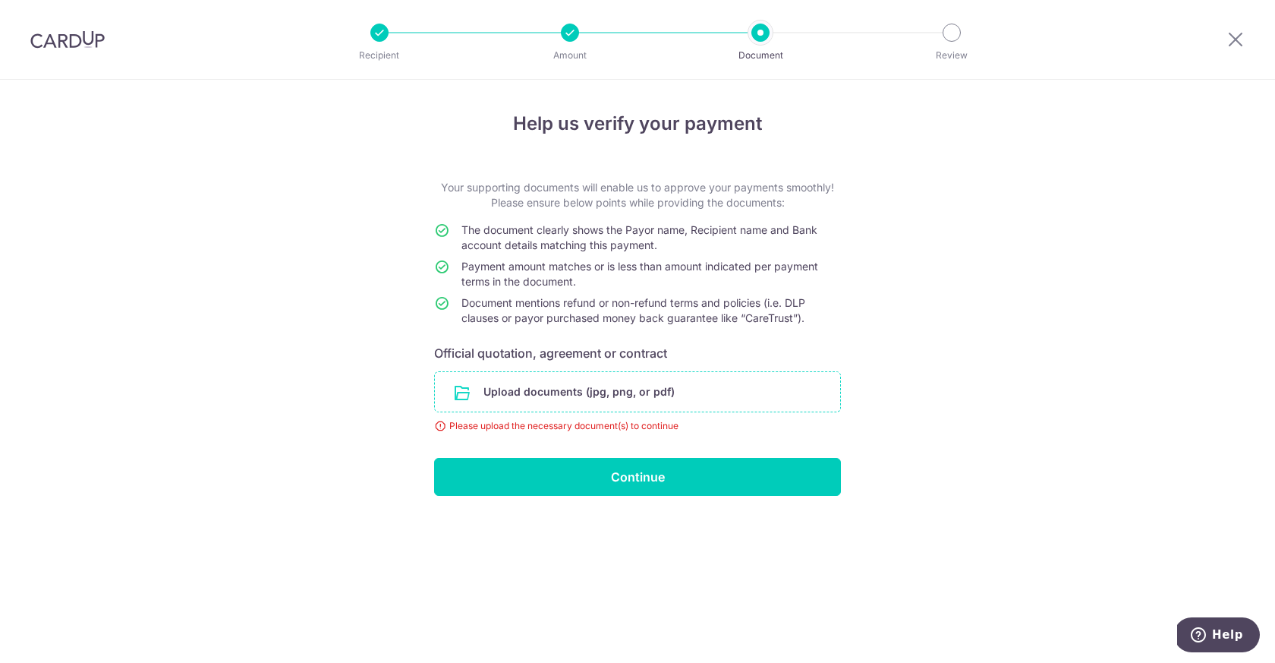
click at [560, 397] on input "file" at bounding box center [637, 391] width 405 height 39
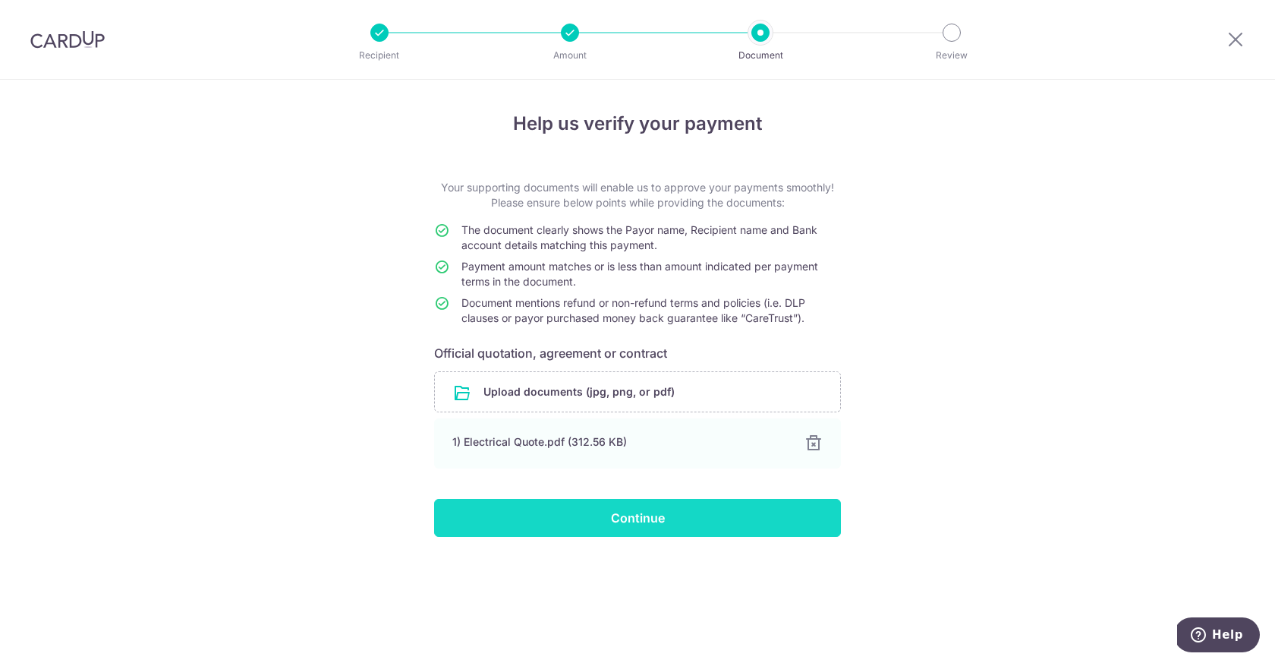
click at [606, 516] on input "Continue" at bounding box center [637, 518] width 407 height 38
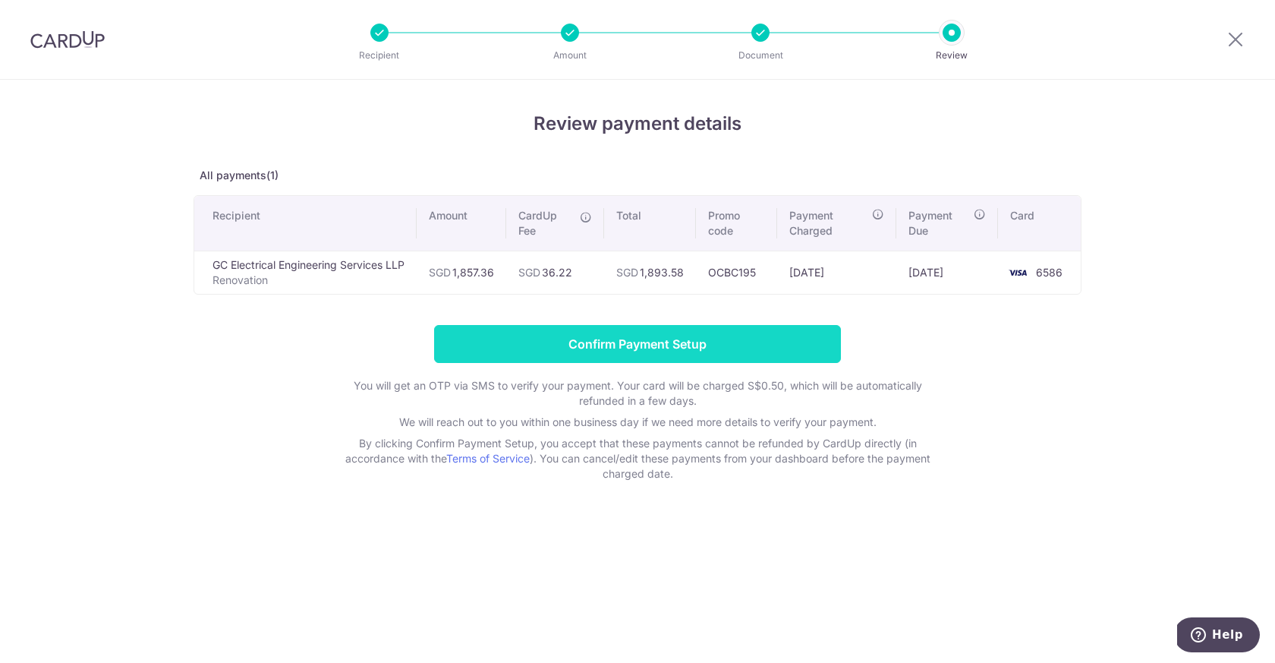
click at [570, 347] on input "Confirm Payment Setup" at bounding box center [637, 344] width 407 height 38
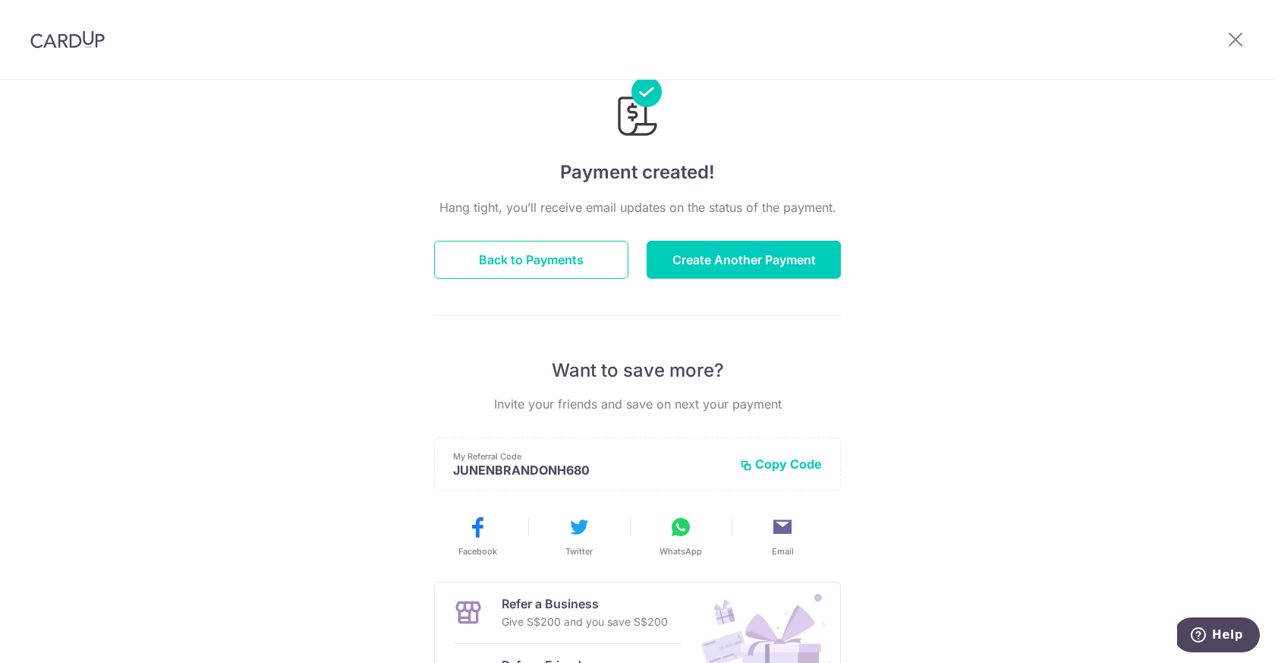
scroll to position [17, 0]
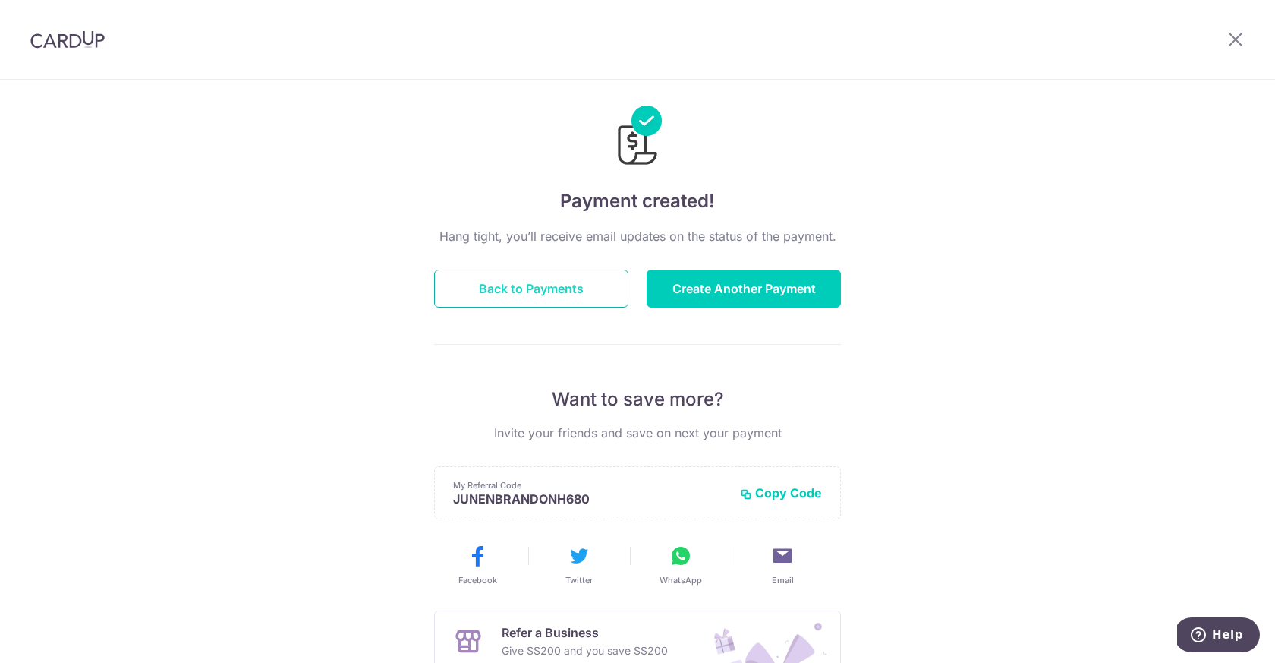
click at [570, 290] on button "Back to Payments" at bounding box center [531, 289] width 194 height 38
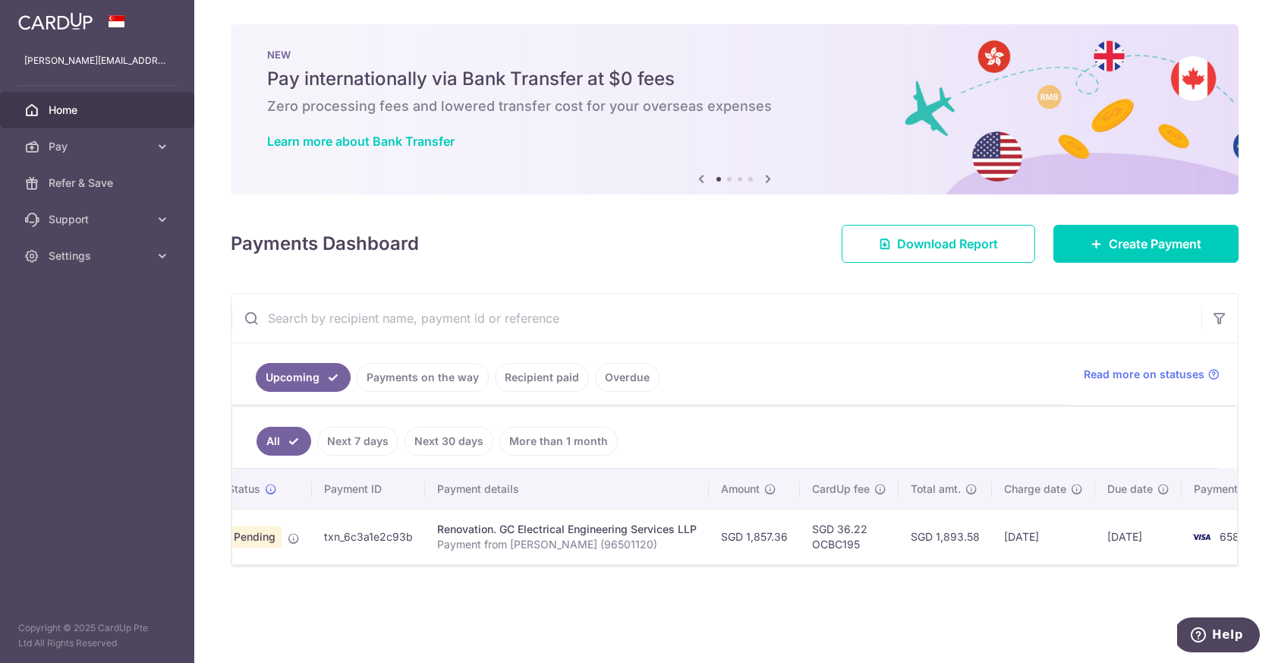
scroll to position [0, 99]
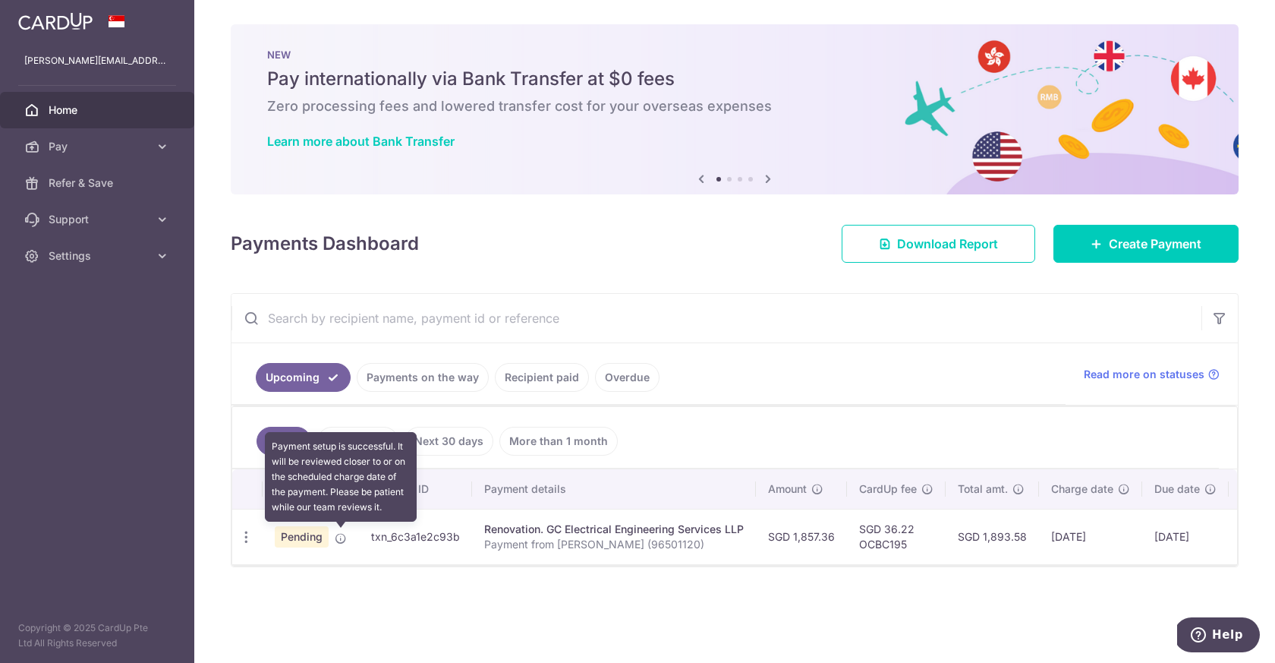
click at [342, 540] on icon at bounding box center [341, 538] width 12 height 12
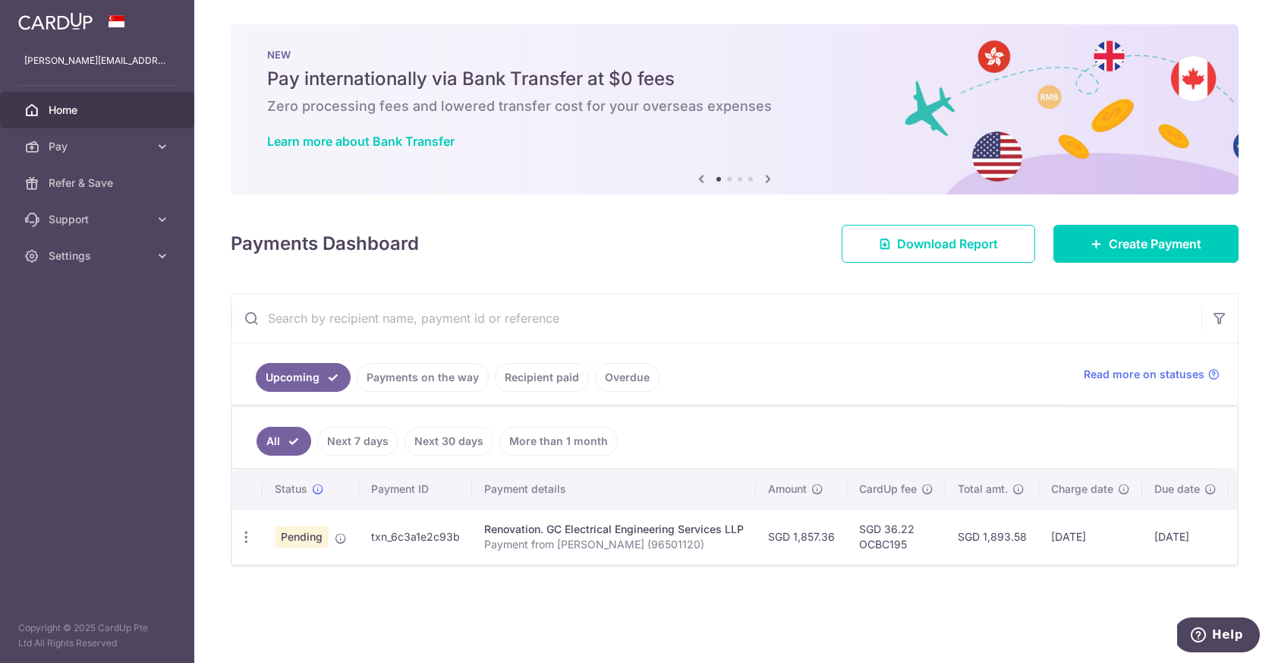
click at [550, 529] on div "Renovation. GC Electrical Engineering Services LLP" at bounding box center [614, 529] width 260 height 15
click at [408, 541] on td "txn_6c3a1e2c93b" at bounding box center [415, 536] width 113 height 55
click at [443, 377] on link "Payments on the way" at bounding box center [423, 377] width 132 height 29
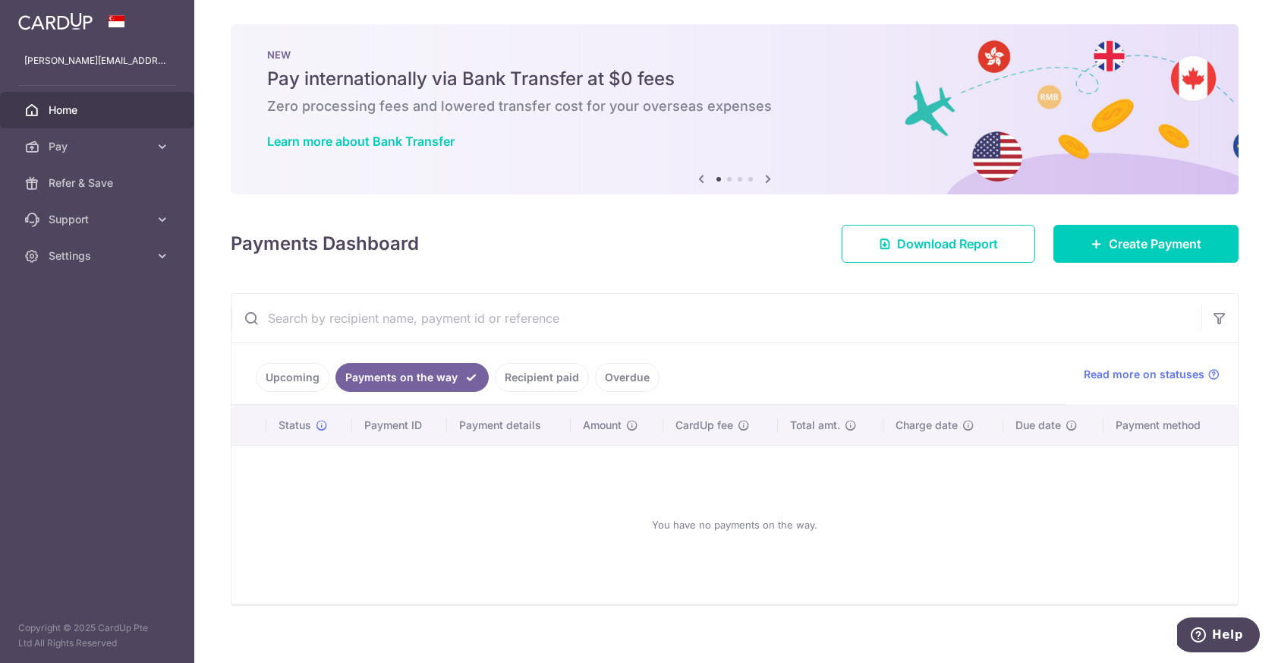
click at [332, 374] on li "Payments on the way" at bounding box center [408, 377] width 159 height 29
click at [302, 378] on link "Upcoming" at bounding box center [293, 377] width 74 height 29
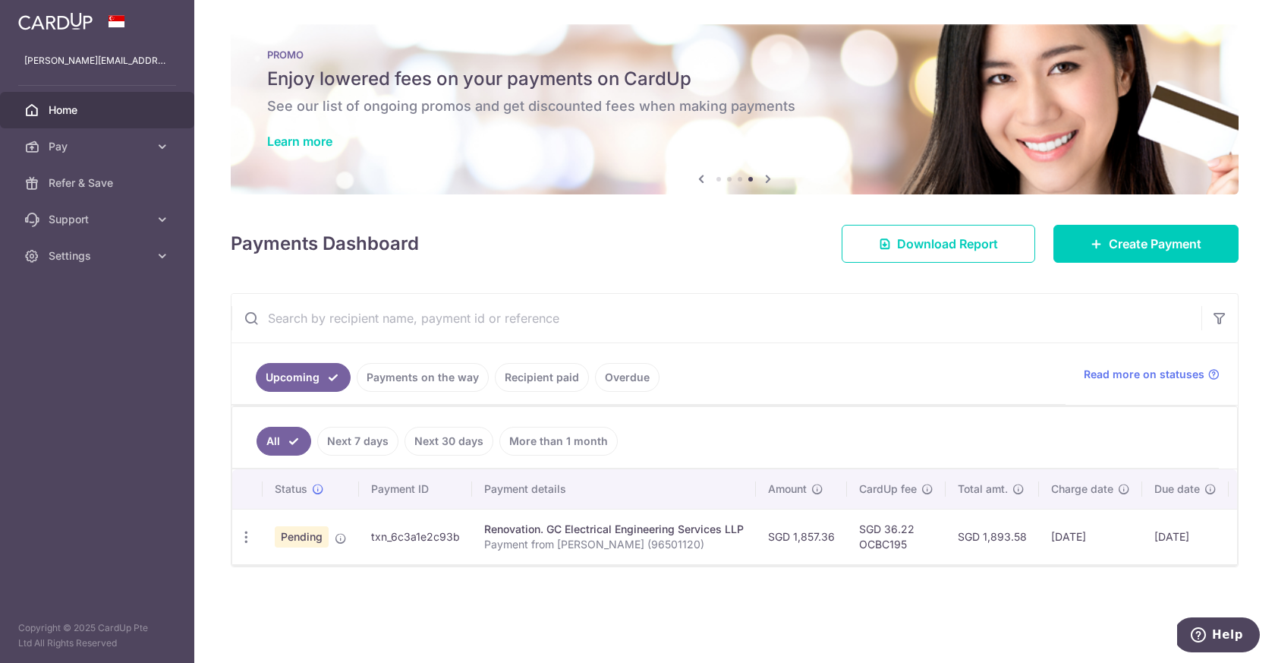
click at [566, 378] on link "Recipient paid" at bounding box center [542, 377] width 94 height 29
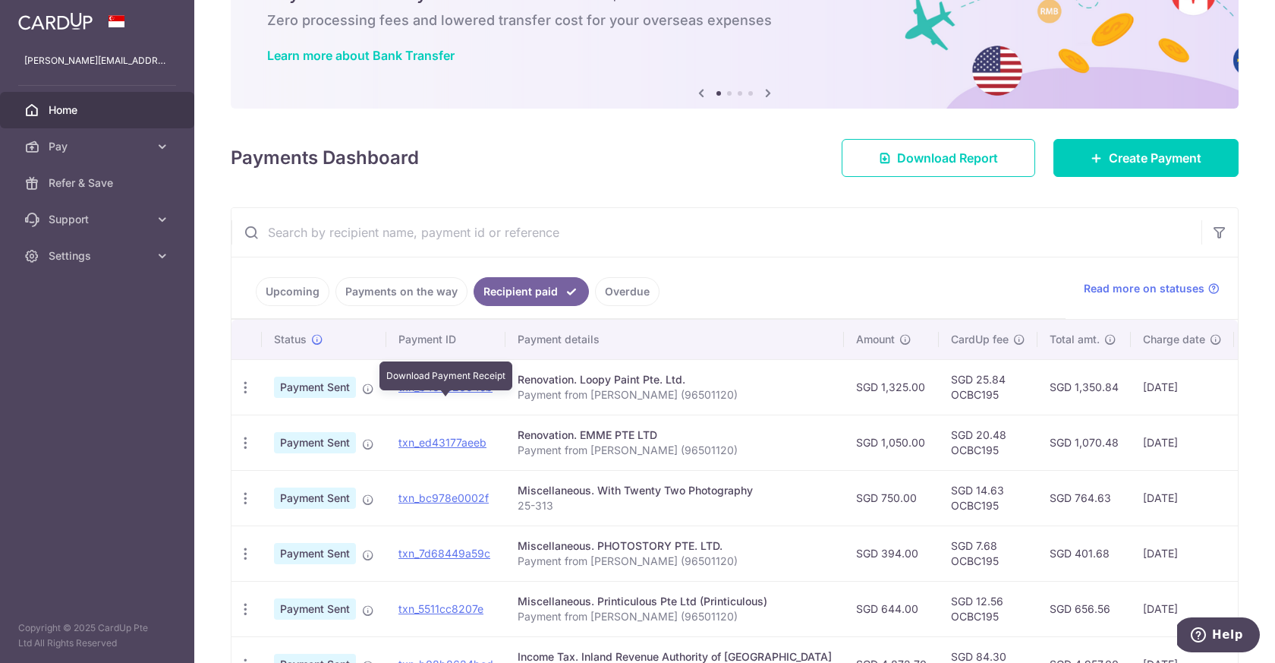
scroll to position [91, 0]
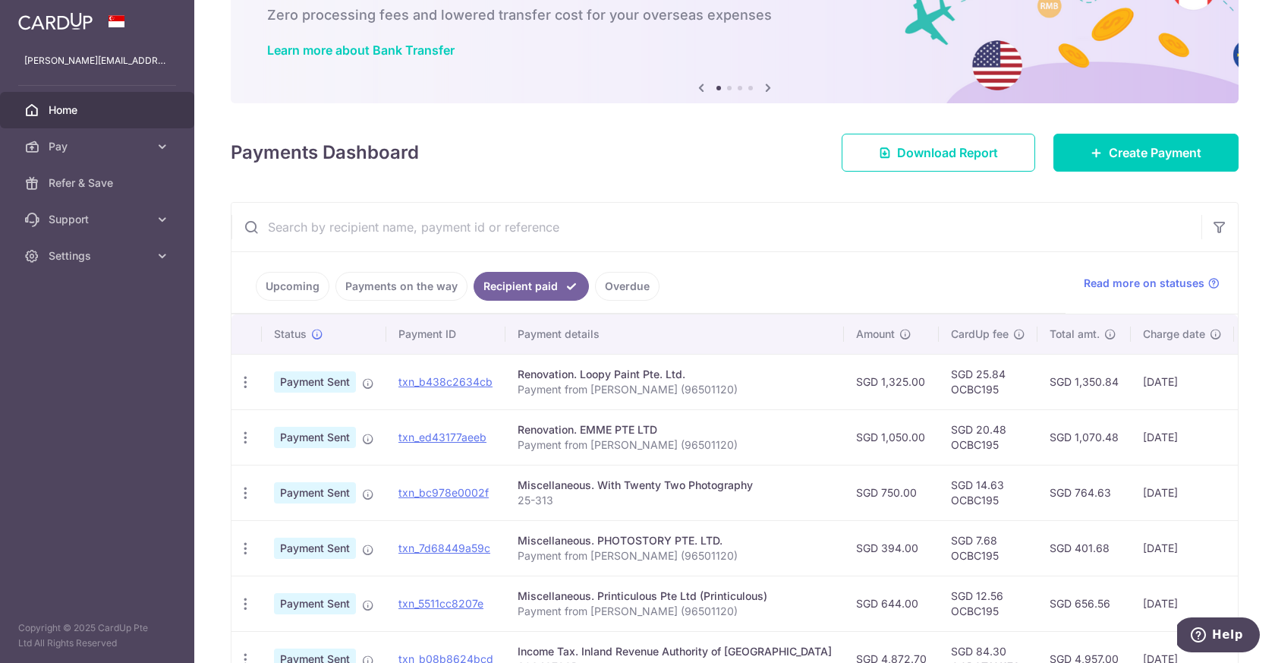
click at [312, 292] on link "Upcoming" at bounding box center [293, 286] width 74 height 29
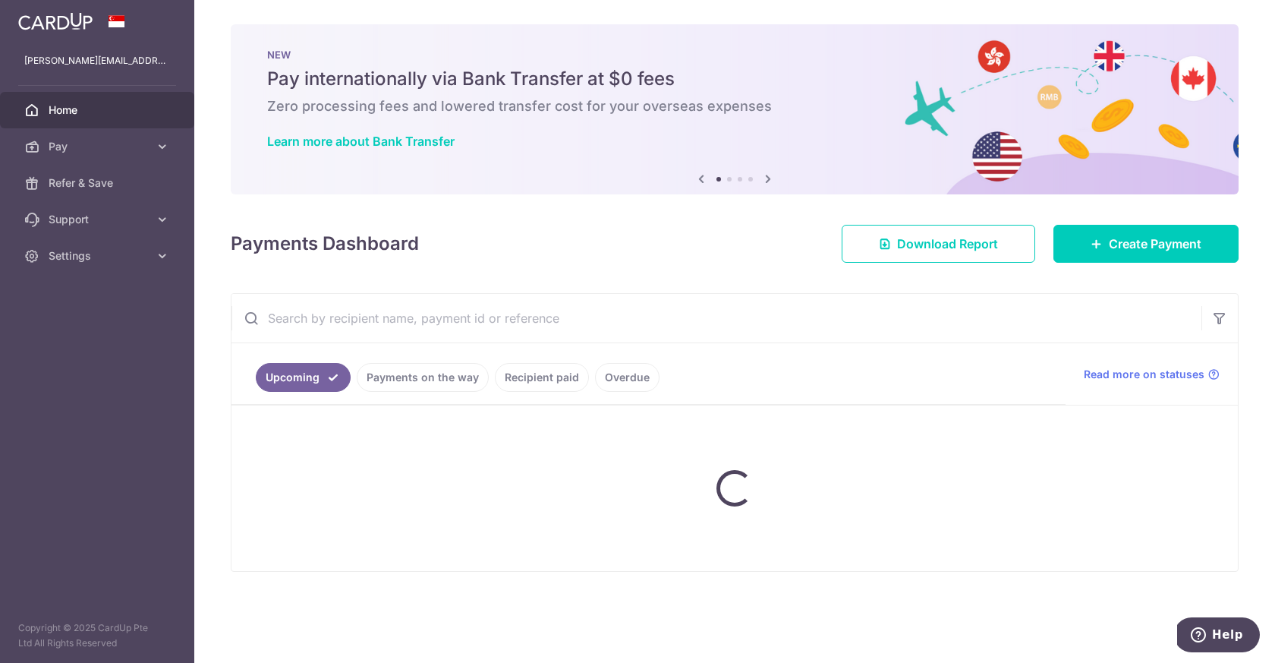
scroll to position [0, 0]
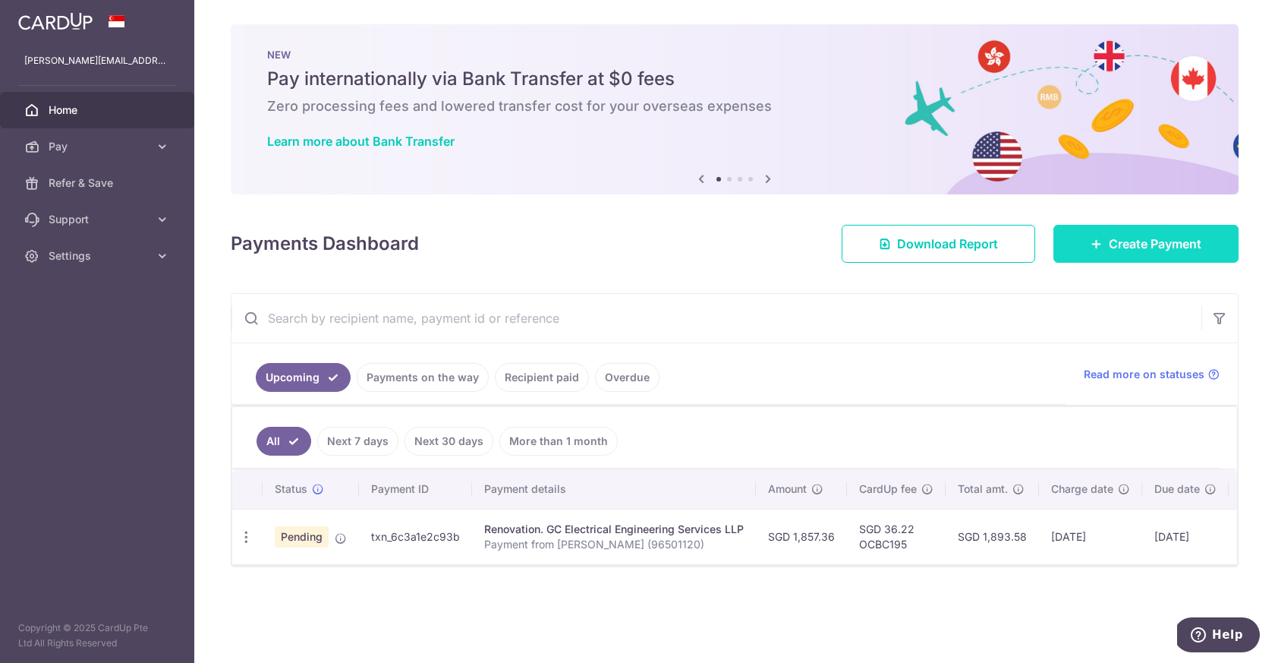
click at [1107, 247] on link "Create Payment" at bounding box center [1146, 244] width 185 height 38
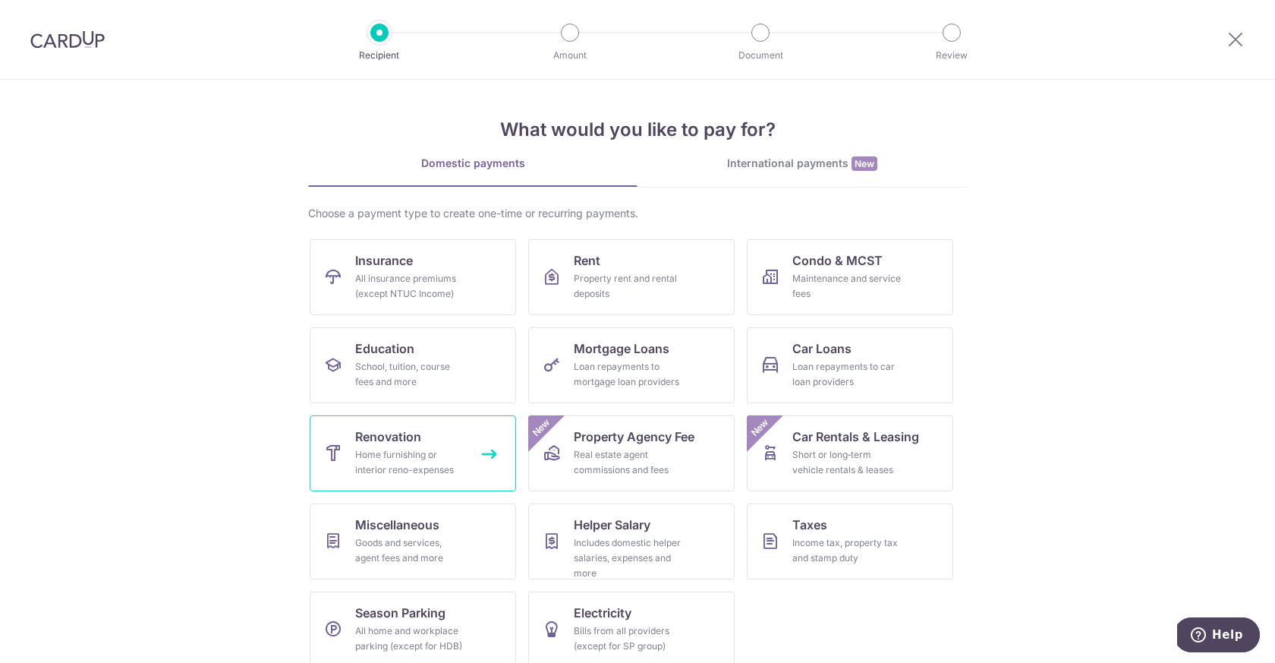
click at [426, 452] on div "Home furnishing or interior reno-expenses" at bounding box center [409, 462] width 109 height 30
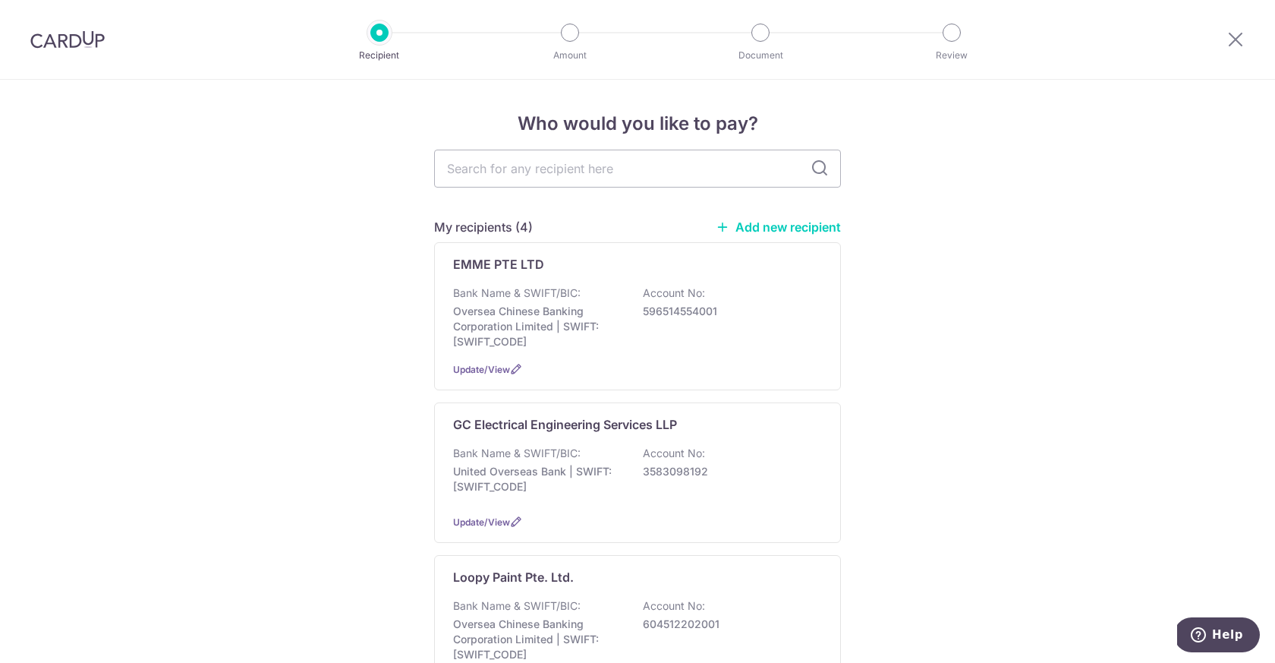
click at [777, 224] on link "Add new recipient" at bounding box center [778, 226] width 125 height 15
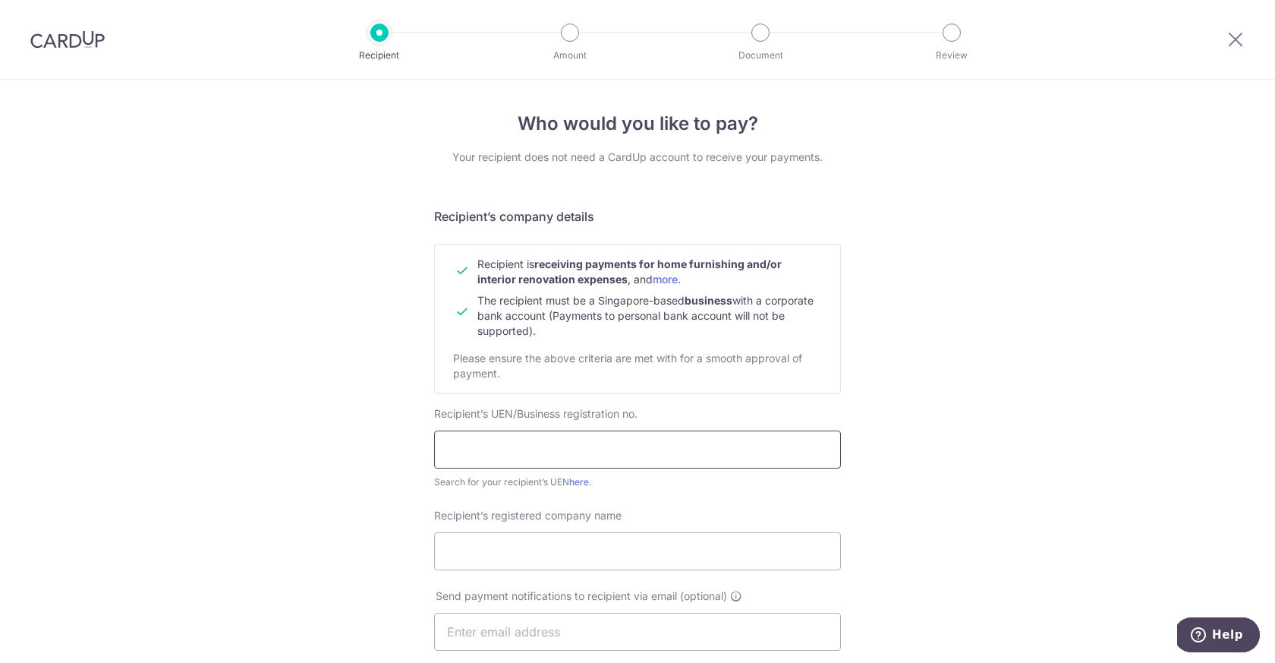
click at [627, 449] on input "text" at bounding box center [637, 449] width 407 height 38
type input "202516583K"
click at [613, 548] on input "Recipient’s registered company name" at bounding box center [637, 551] width 407 height 38
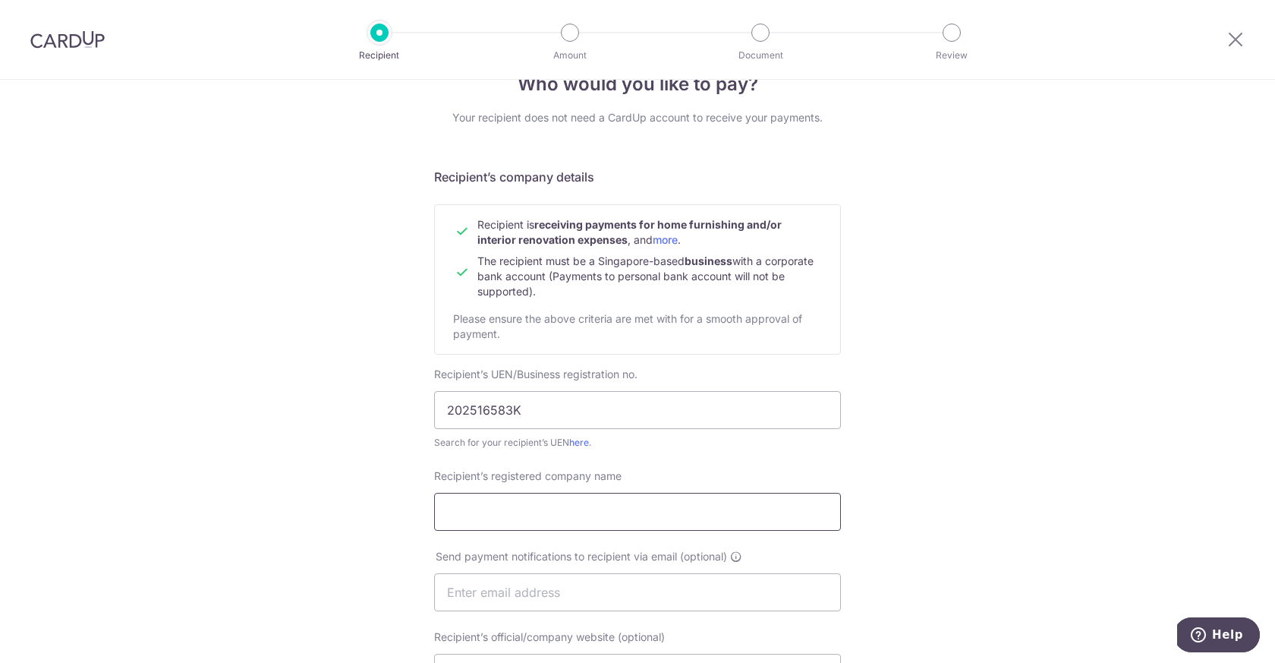
scroll to position [68, 0]
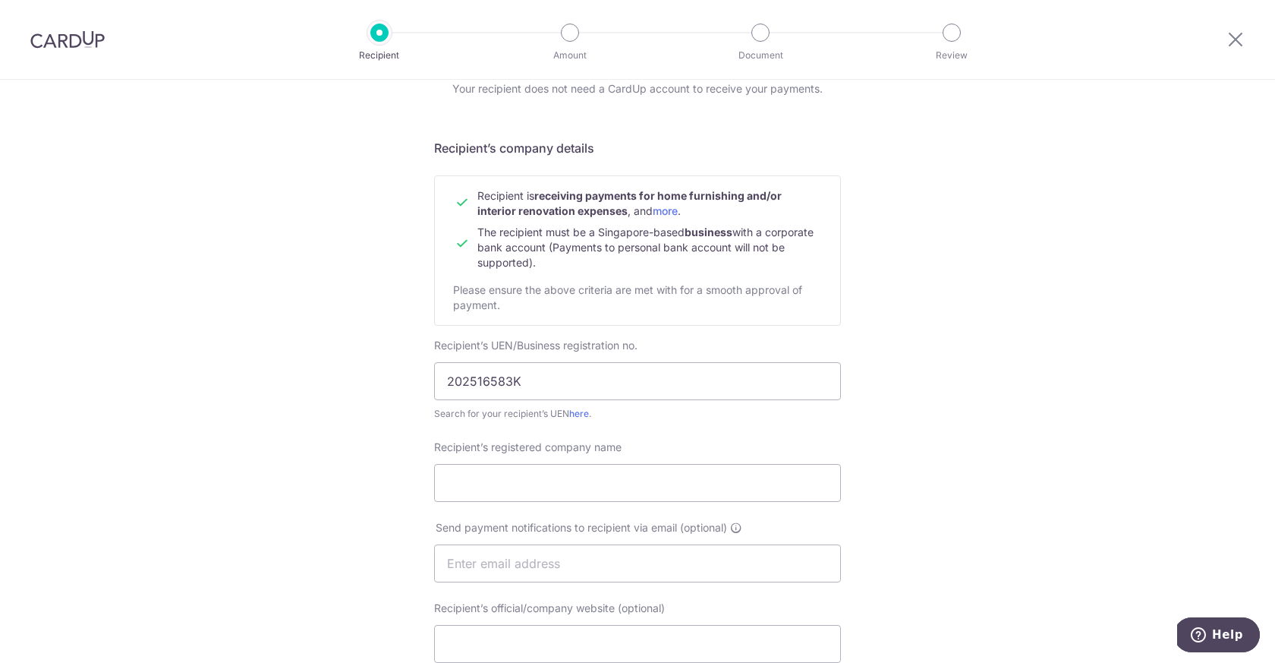
click at [842, 433] on div "Who would you like to pay? Your recipient does not need a CardUp account to rec…" at bounding box center [637, 582] width 1275 height 1142
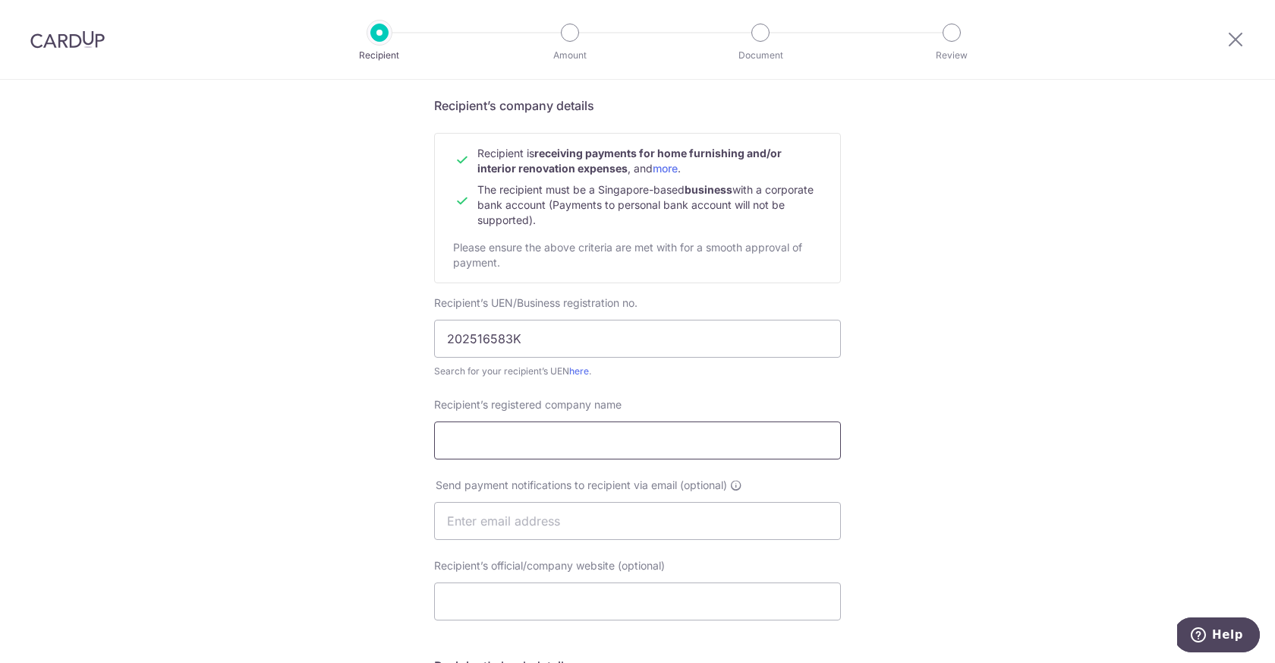
click at [751, 440] on input "Recipient’s registered company name" at bounding box center [637, 440] width 407 height 38
type input "TWOTHREE DESIGN & BUILD PTE. LTD."
click at [664, 525] on input "text" at bounding box center [637, 521] width 407 height 38
click at [335, 430] on div "Who would you like to pay? Your recipient does not need a CardUp account to rec…" at bounding box center [637, 540] width 1275 height 1142
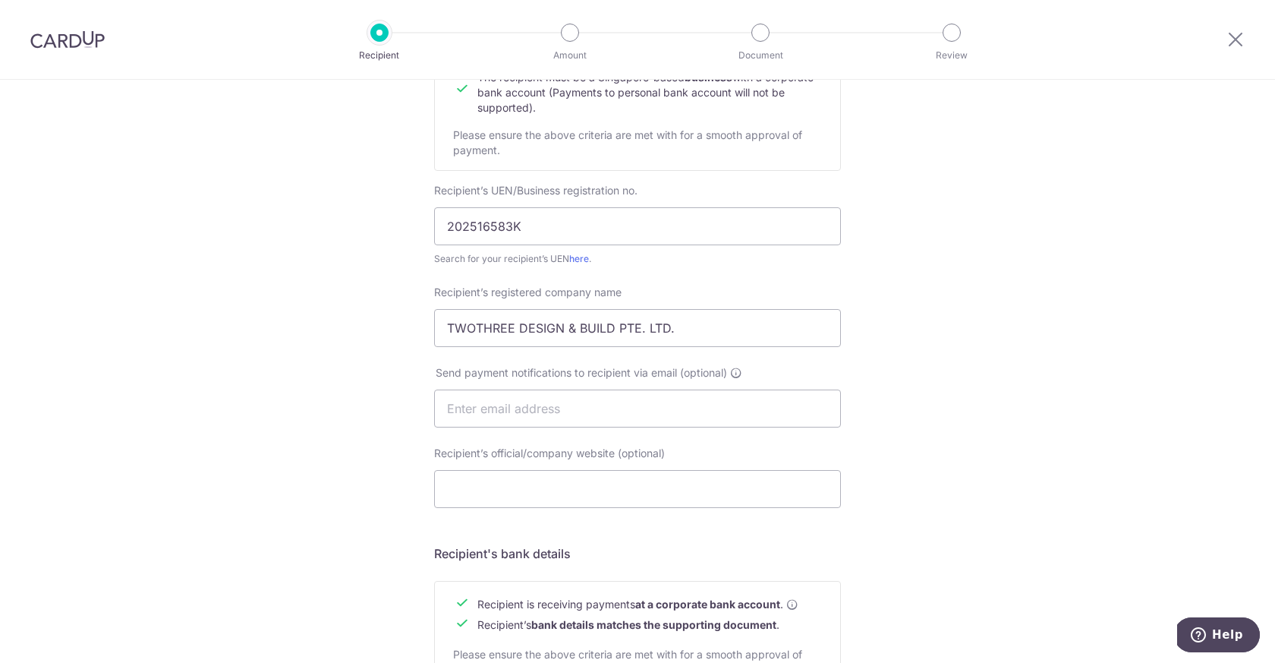
scroll to position [225, 0]
click at [514, 402] on input "text" at bounding box center [637, 406] width 407 height 38
click at [470, 473] on input "Recipient’s official/company website (optional)" at bounding box center [637, 487] width 407 height 38
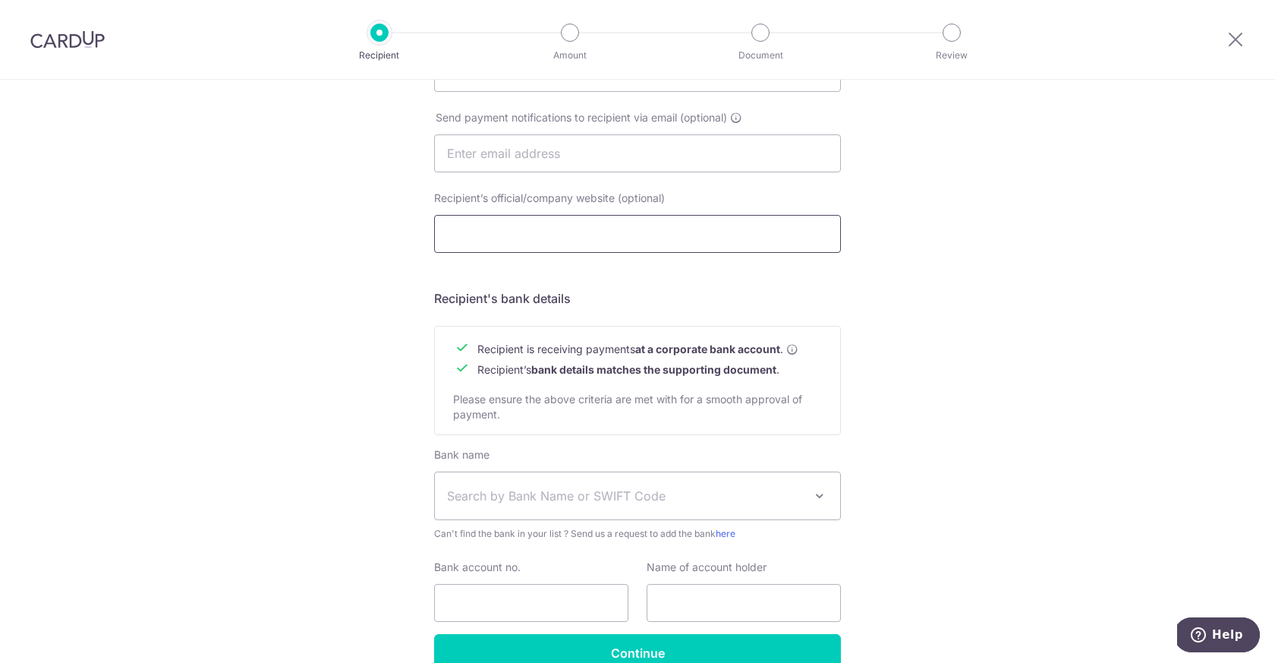
scroll to position [512, 0]
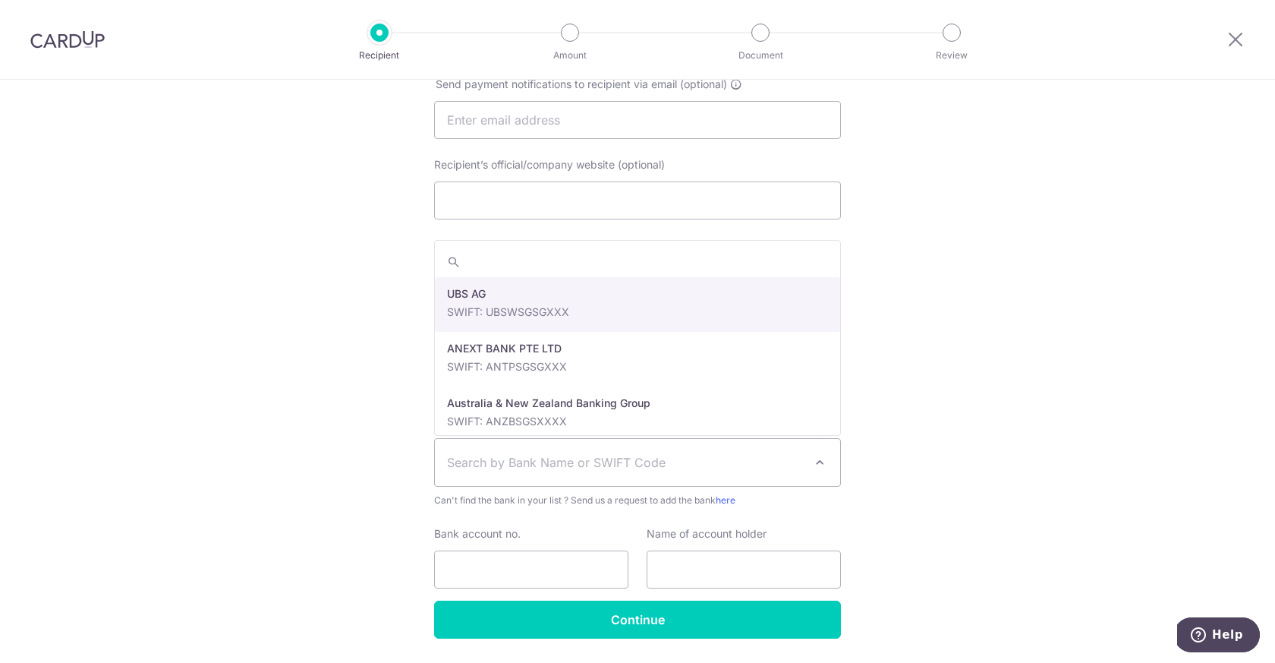
click at [512, 471] on span "Search by Bank Name or SWIFT Code" at bounding box center [625, 462] width 357 height 18
type input "y"
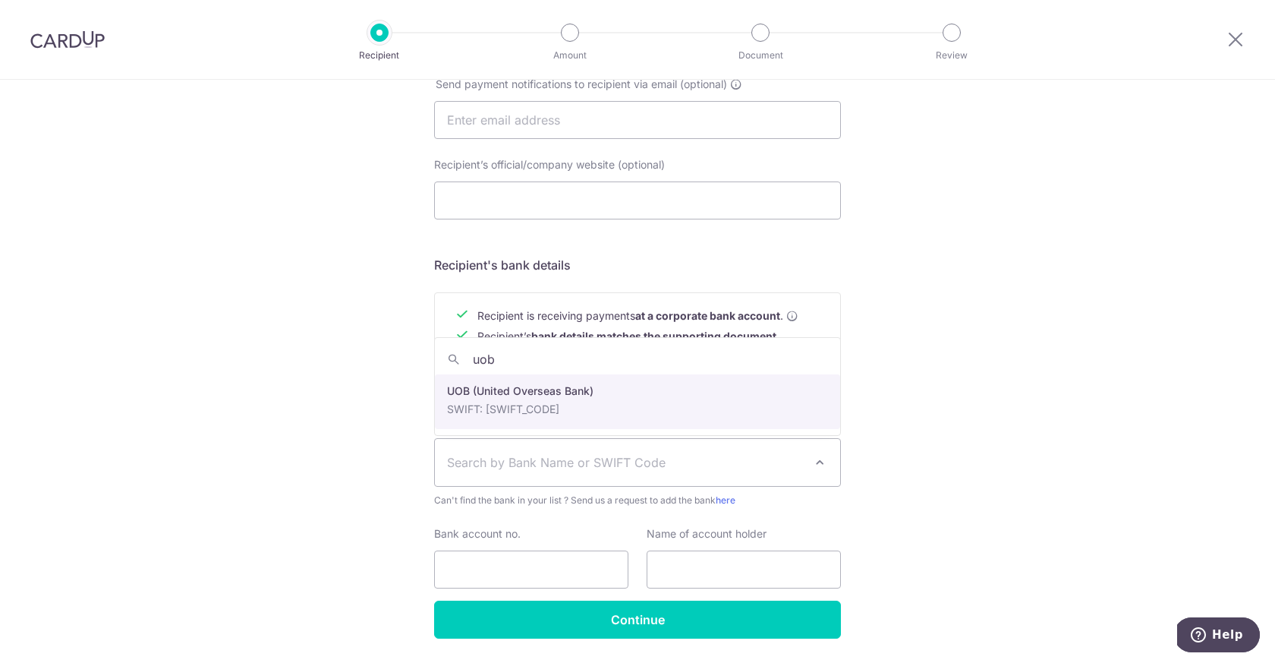
type input "uob"
select select "18"
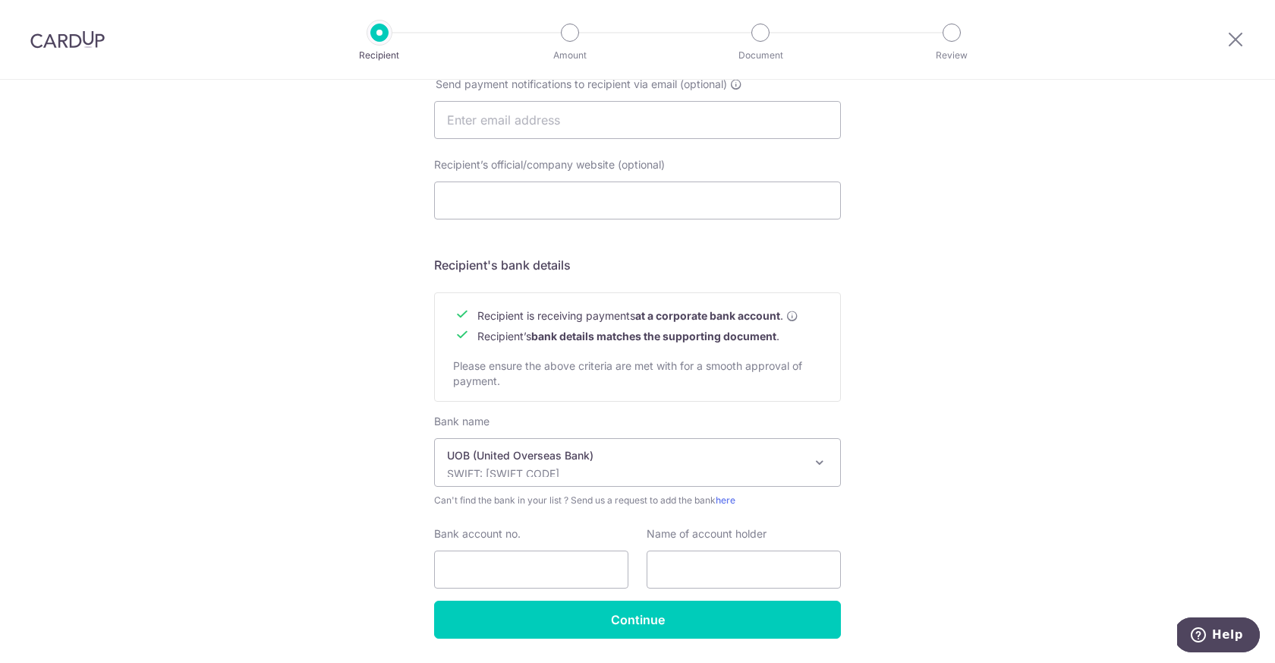
scroll to position [560, 0]
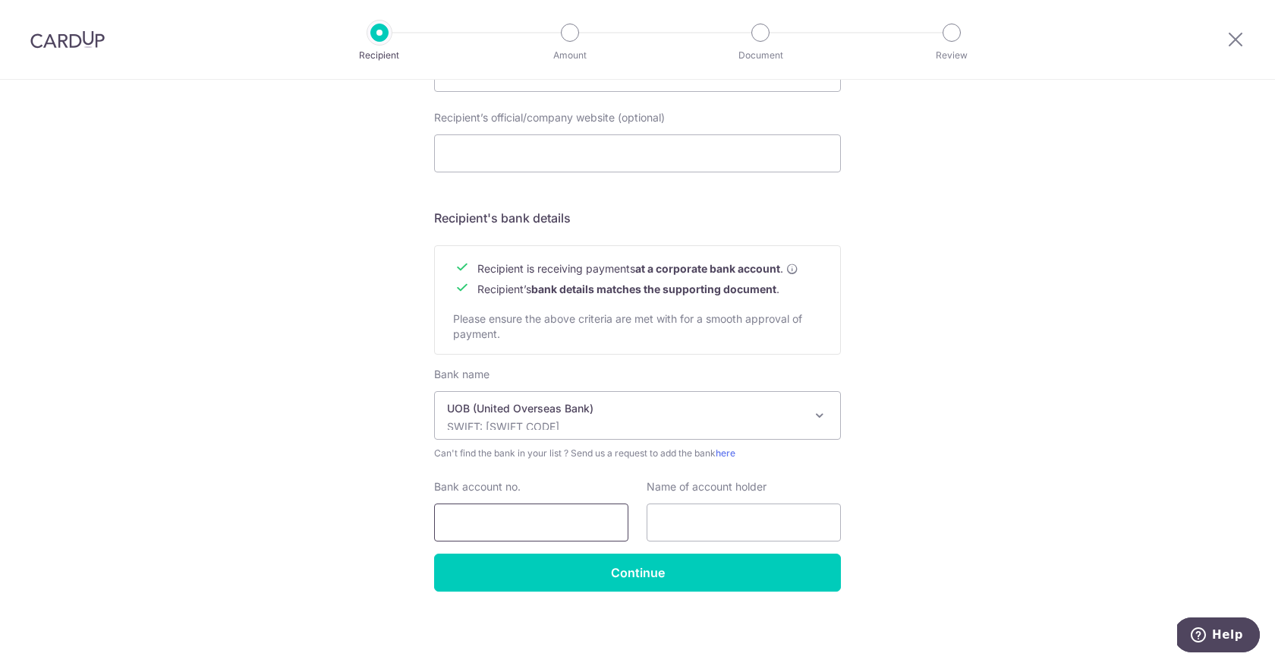
click at [549, 524] on input "Bank account no." at bounding box center [531, 522] width 194 height 38
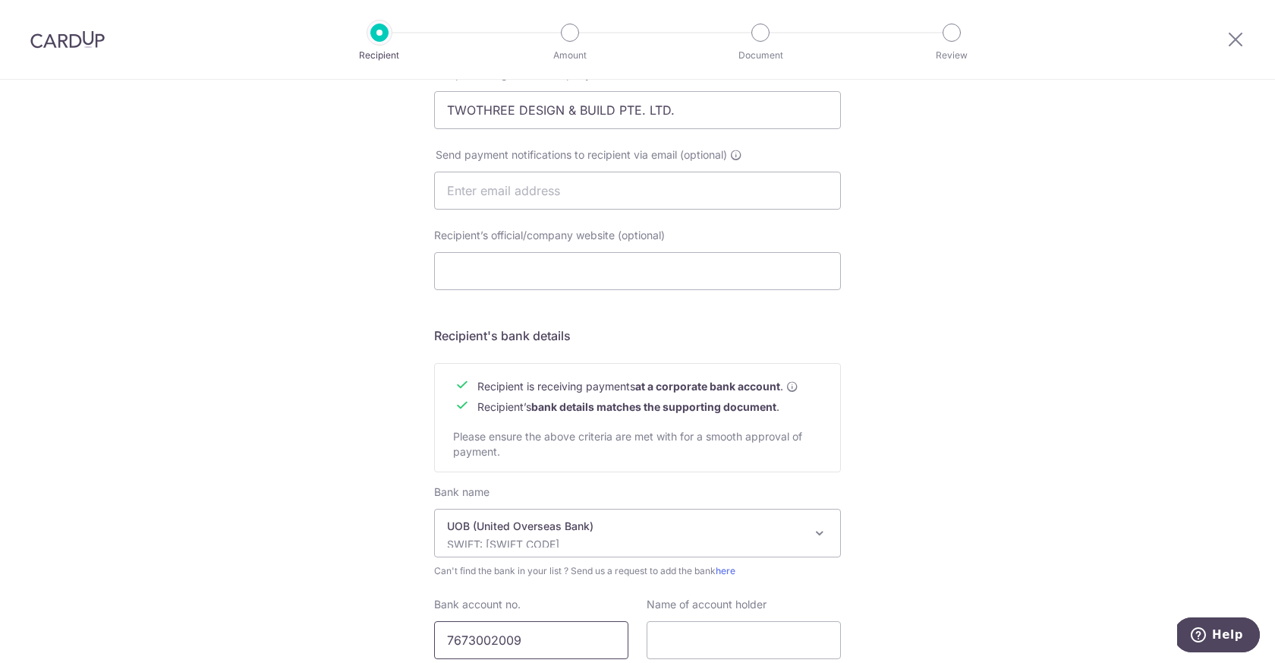
scroll to position [440, 0]
type input "7673002009"
click at [666, 111] on input "TWOTHREE DESIGN & BUILD PTE. LTD." at bounding box center [637, 112] width 407 height 38
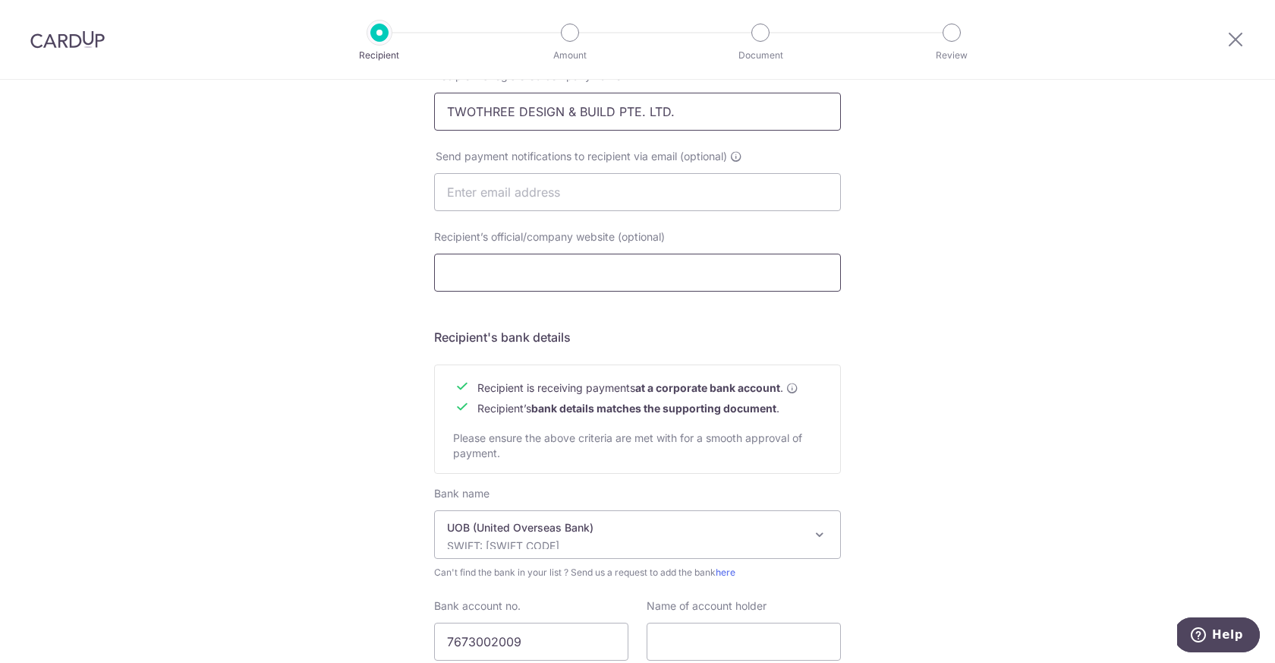
scroll to position [560, 0]
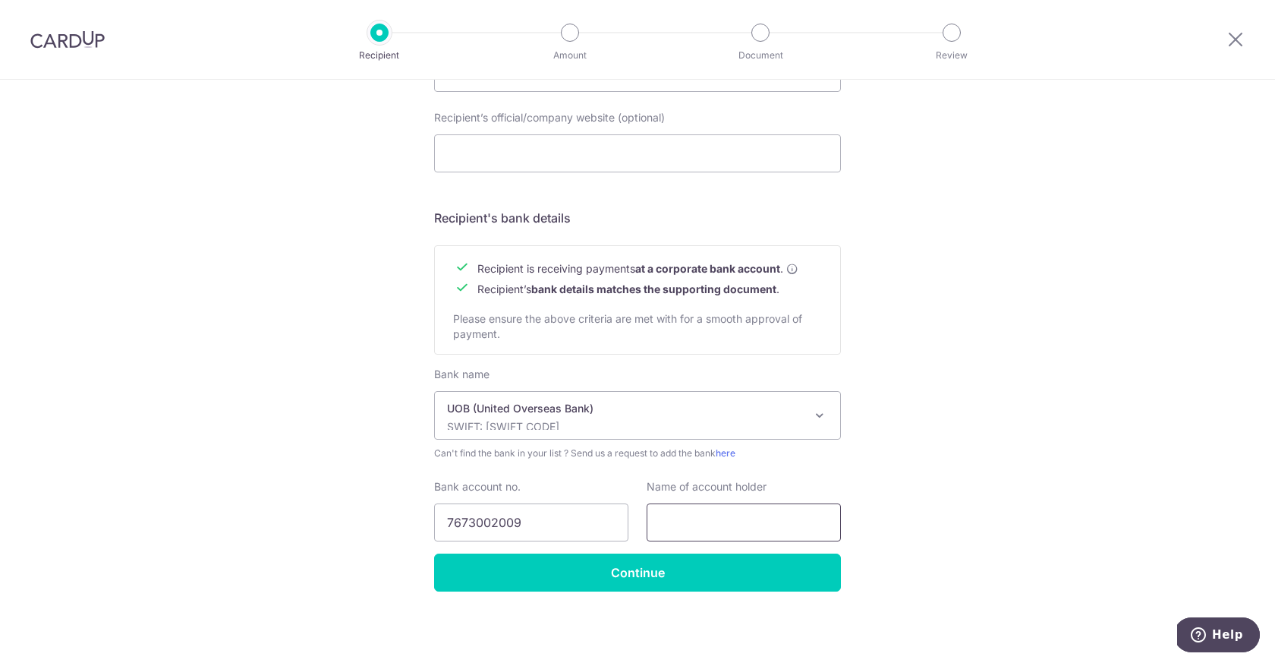
click at [725, 517] on input "text" at bounding box center [744, 522] width 194 height 38
paste input "TWOTHREE DESIGN & BUILD PTE. LTD."
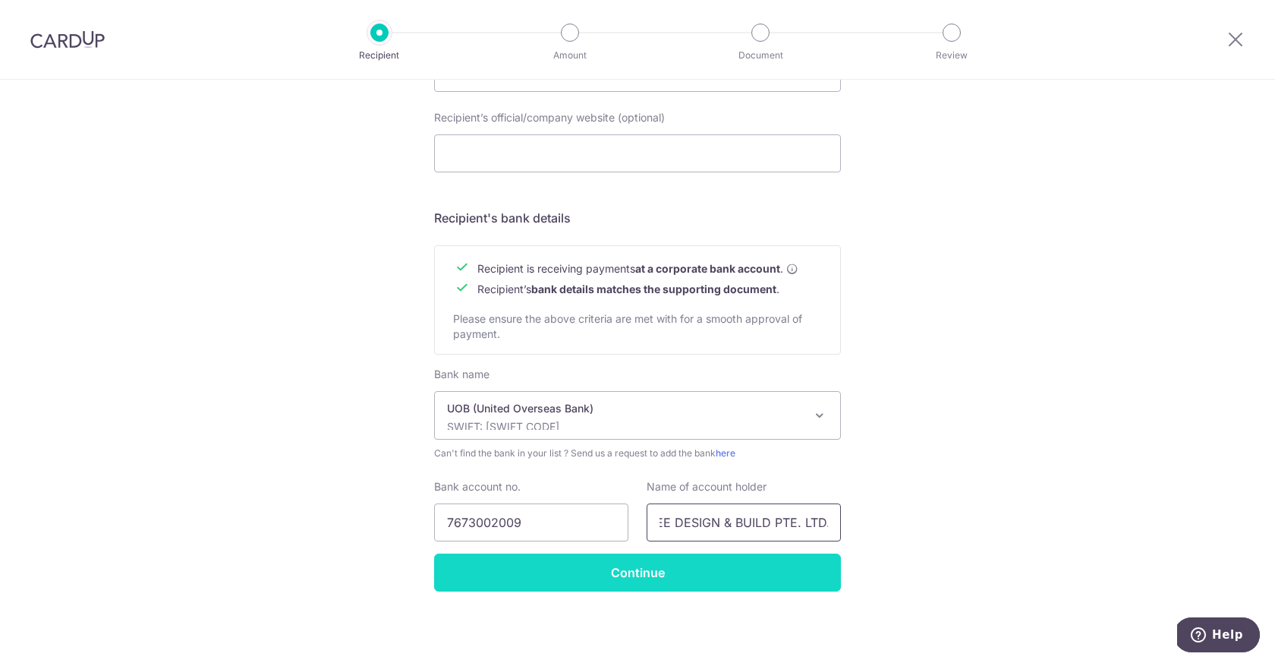
type input "TWOTHREE DESIGN & BUILD PTE. LTD."
click at [705, 577] on input "Continue" at bounding box center [637, 572] width 407 height 38
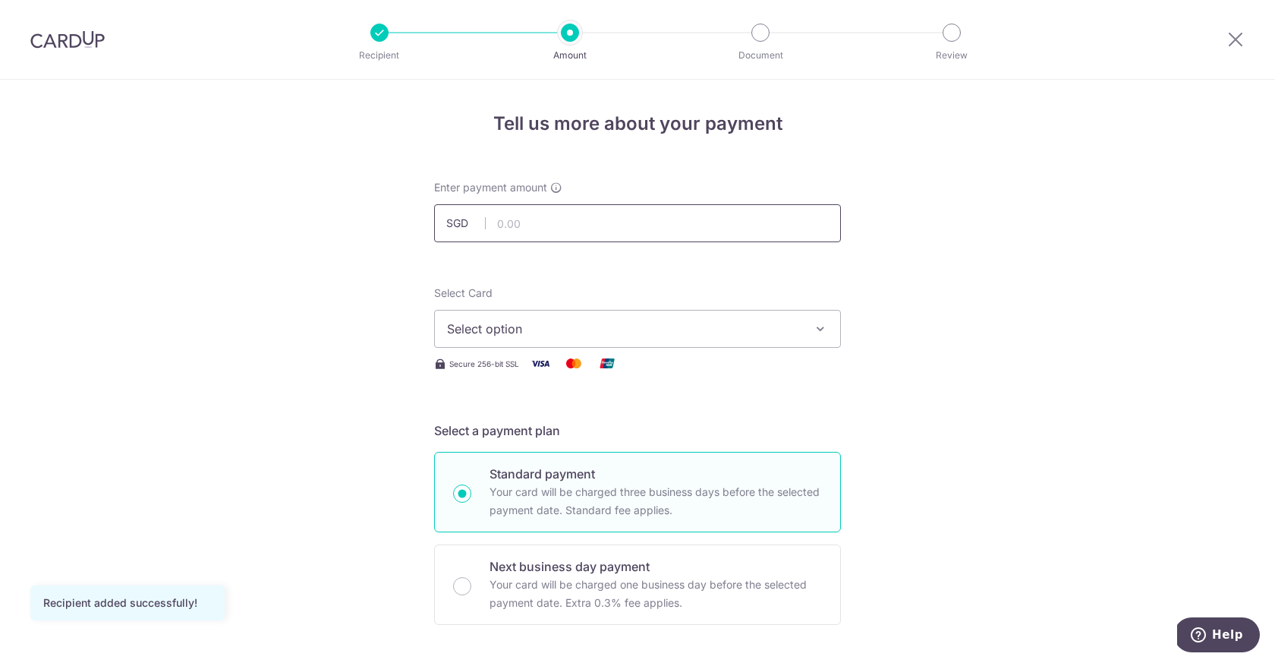
click at [610, 228] on input "text" at bounding box center [637, 223] width 407 height 38
type input "25,917.75"
click at [786, 331] on span "Select option" at bounding box center [624, 329] width 354 height 18
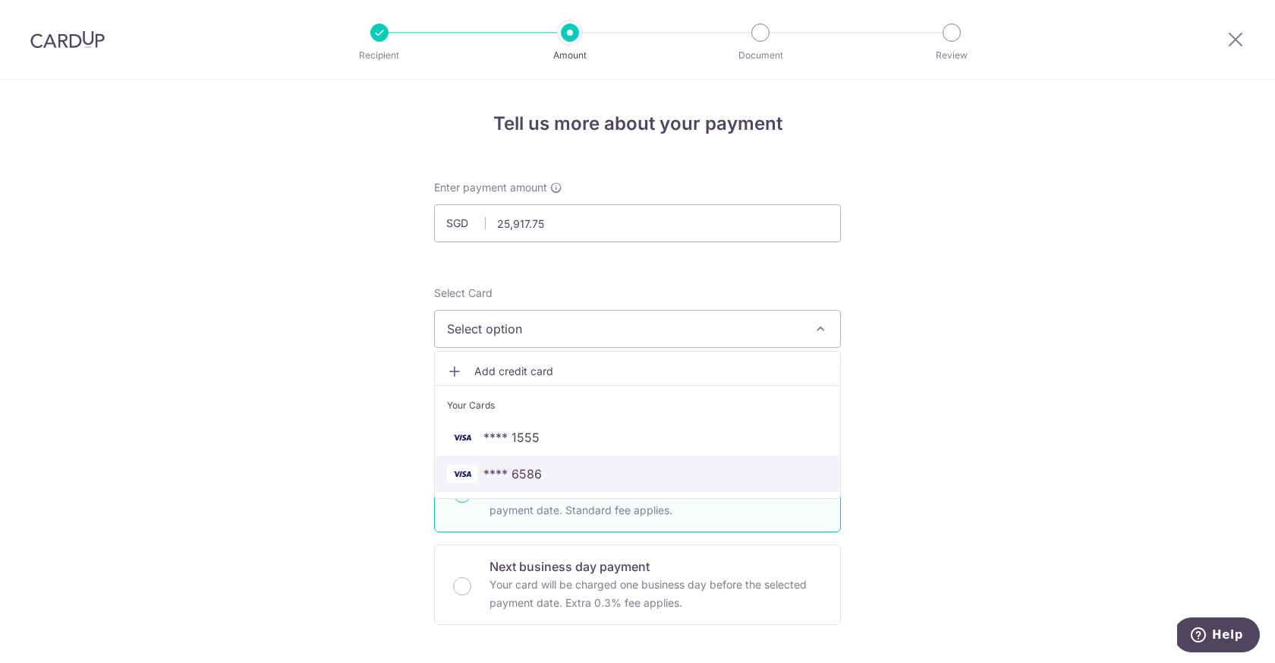
click at [649, 468] on span "**** 6586" at bounding box center [637, 474] width 381 height 18
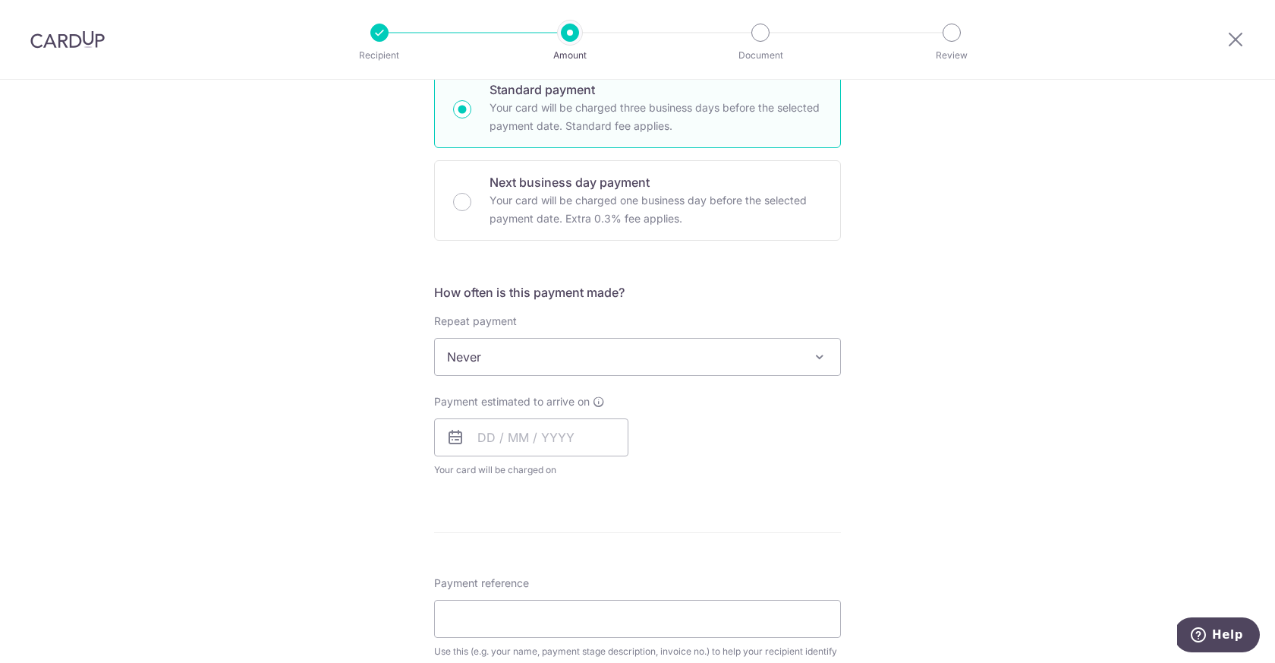
scroll to position [400, 0]
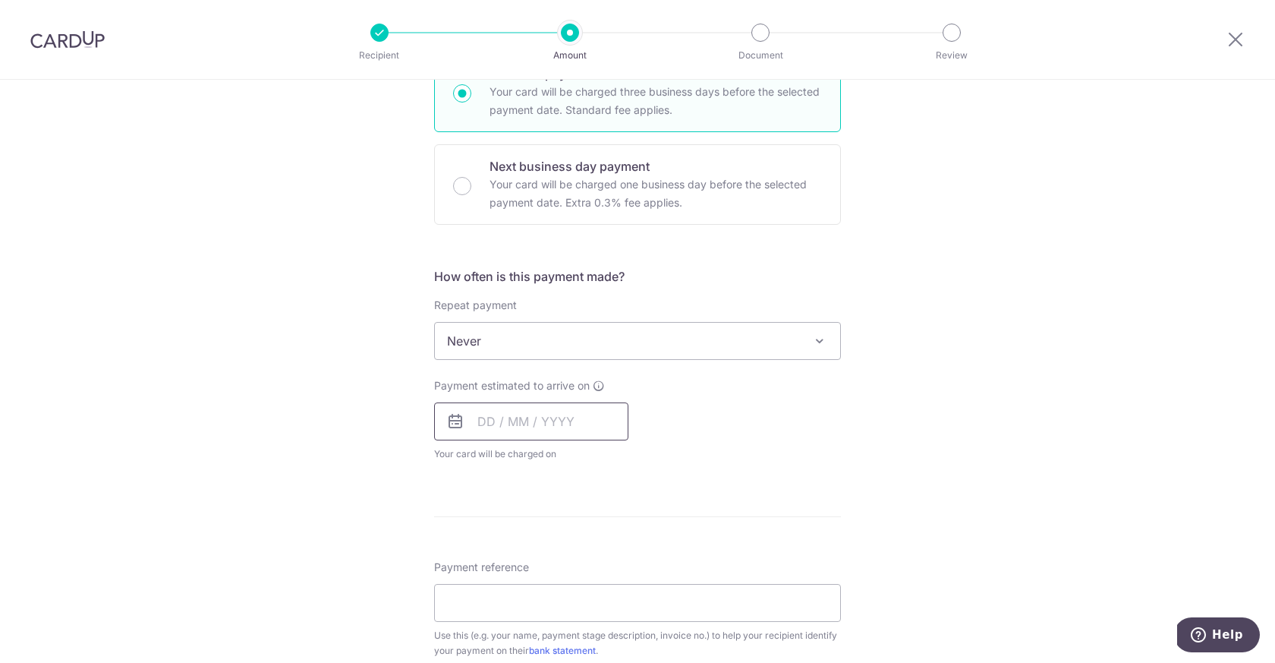
click at [572, 433] on input "text" at bounding box center [531, 421] width 194 height 38
click at [494, 591] on link "15" at bounding box center [496, 590] width 24 height 24
type input "[DATE]"
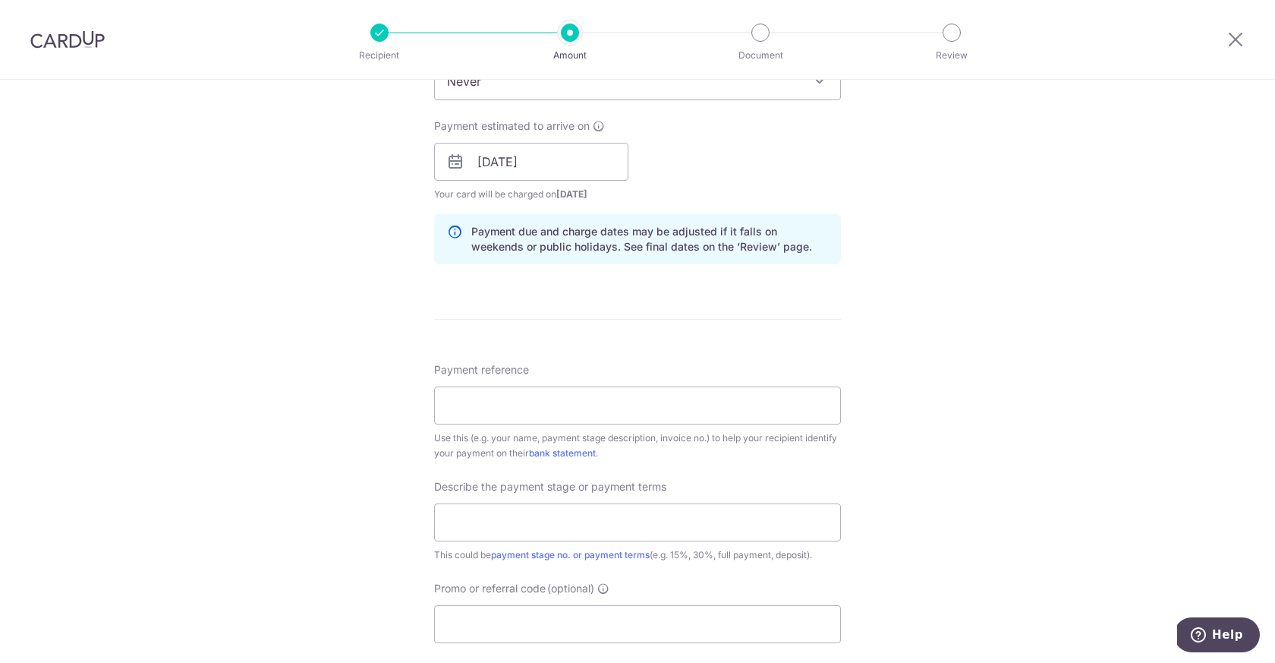
scroll to position [683, 0]
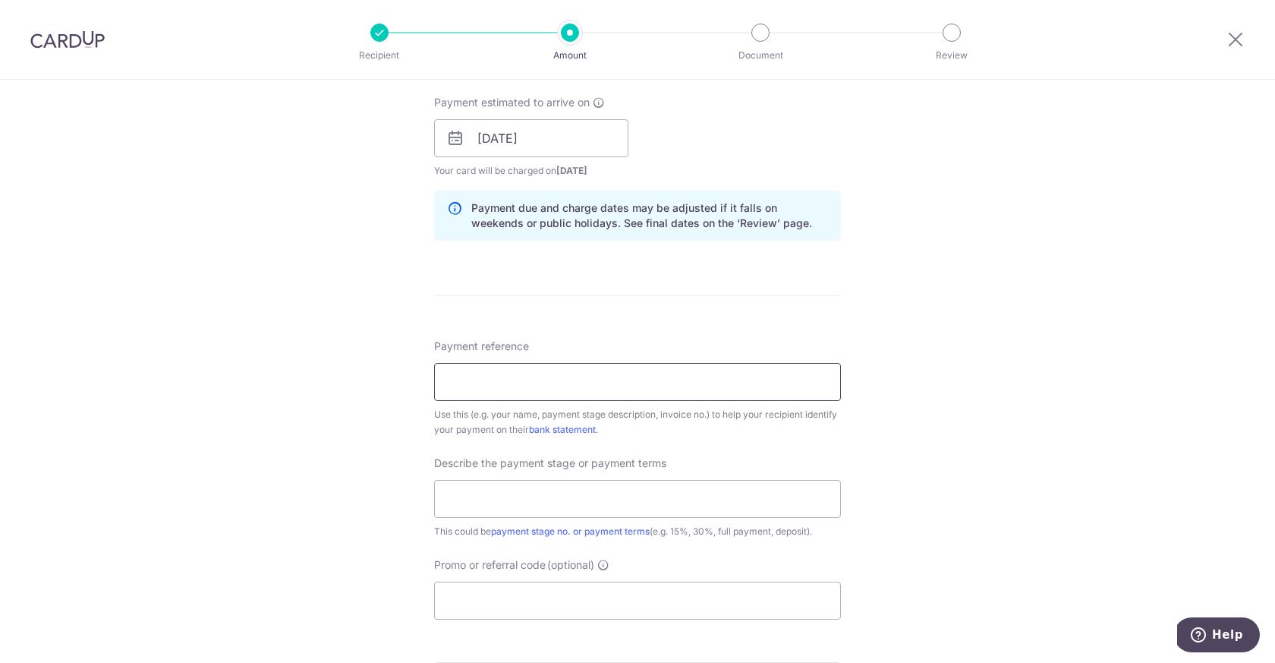
click at [708, 398] on input "Payment reference" at bounding box center [637, 382] width 407 height 38
type input "Payment from [PERSON_NAME] (96501120)"
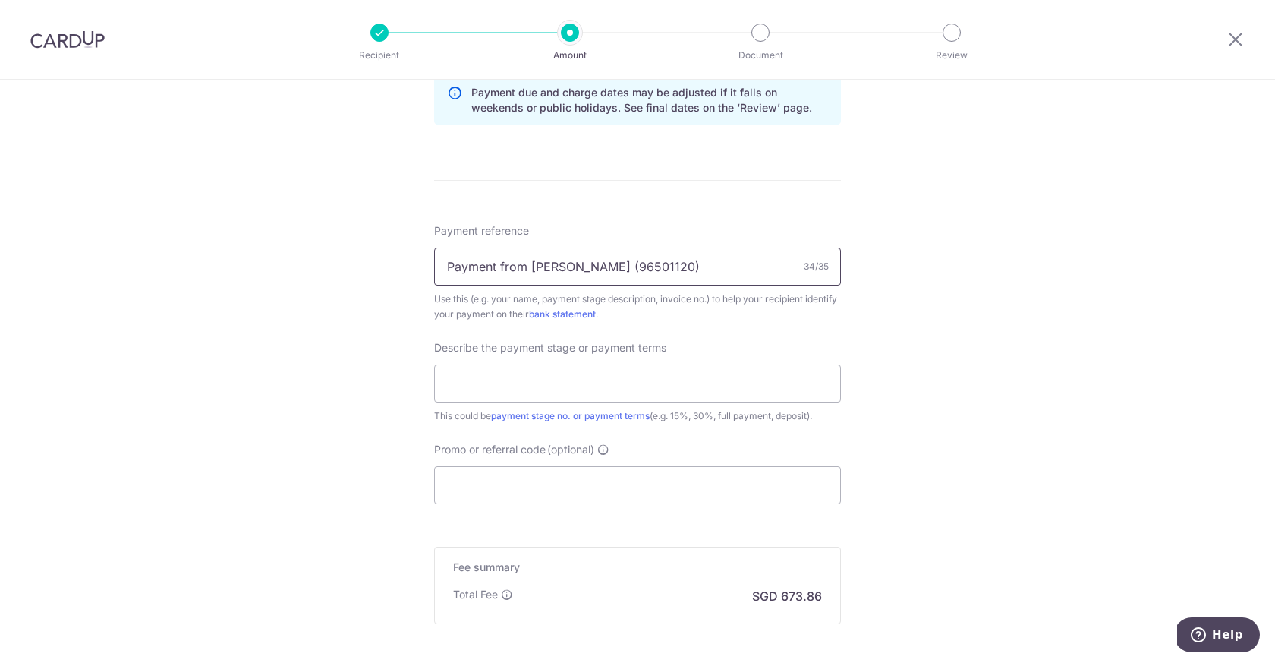
scroll to position [812, 0]
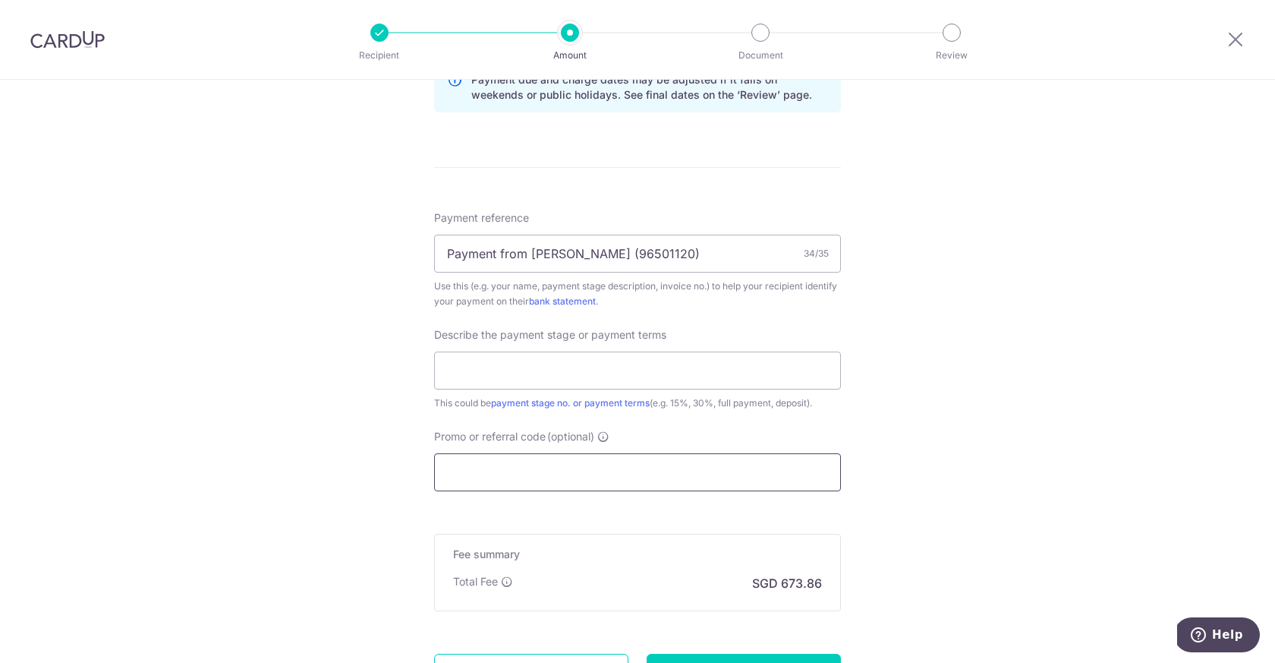
click at [641, 468] on input "Promo or referral code (optional)" at bounding box center [637, 472] width 407 height 38
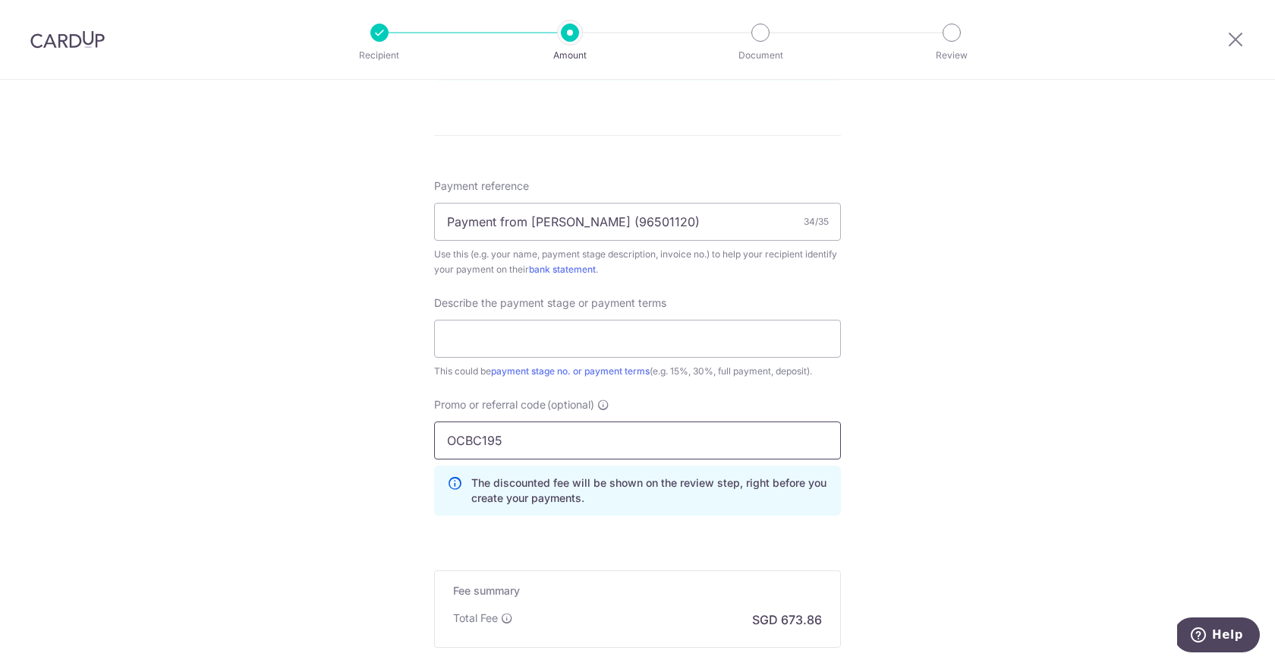
scroll to position [919, 0]
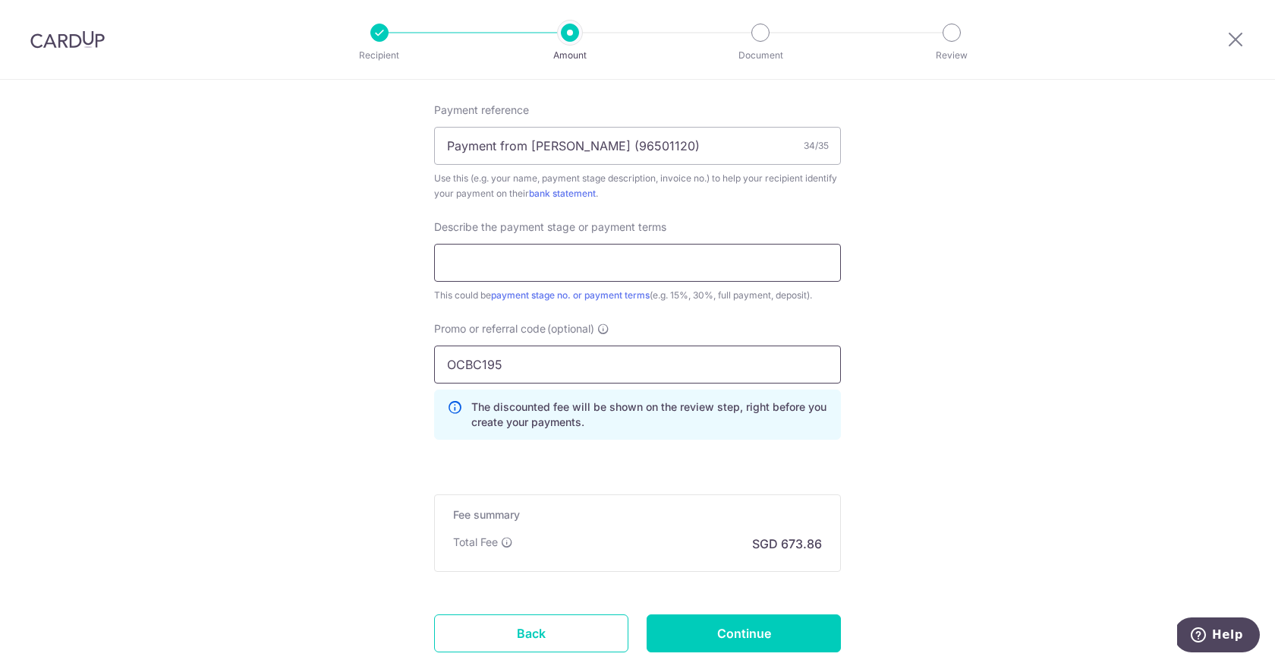
type input "OCBC195"
click at [722, 270] on input "text" at bounding box center [637, 263] width 407 height 38
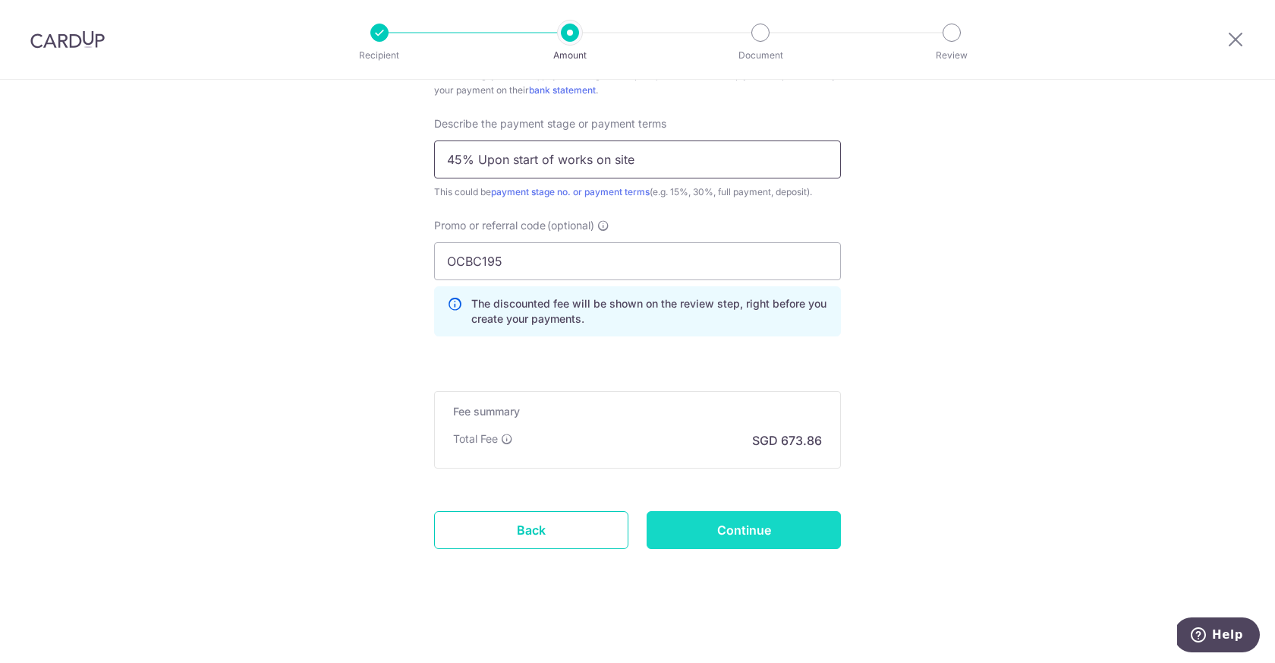
type input "45% Upon start of works on site"
click at [808, 515] on input "Continue" at bounding box center [744, 530] width 194 height 38
type input "Create Schedule"
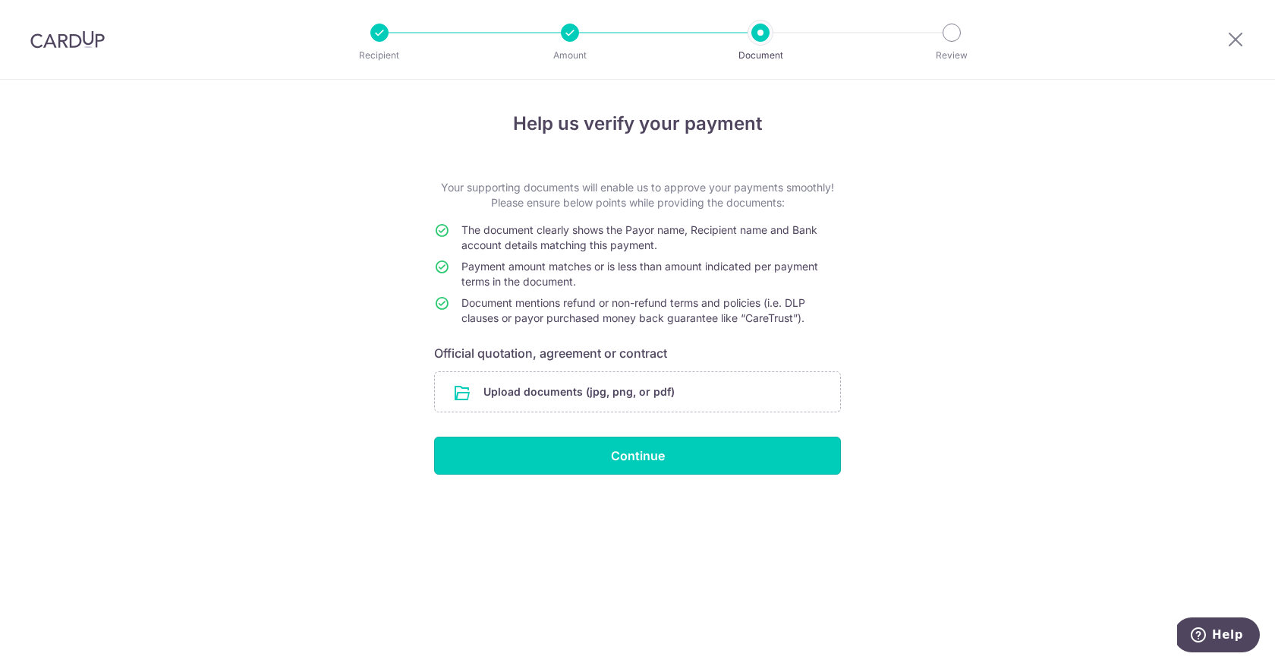
click at [657, 462] on input "Continue" at bounding box center [637, 456] width 407 height 38
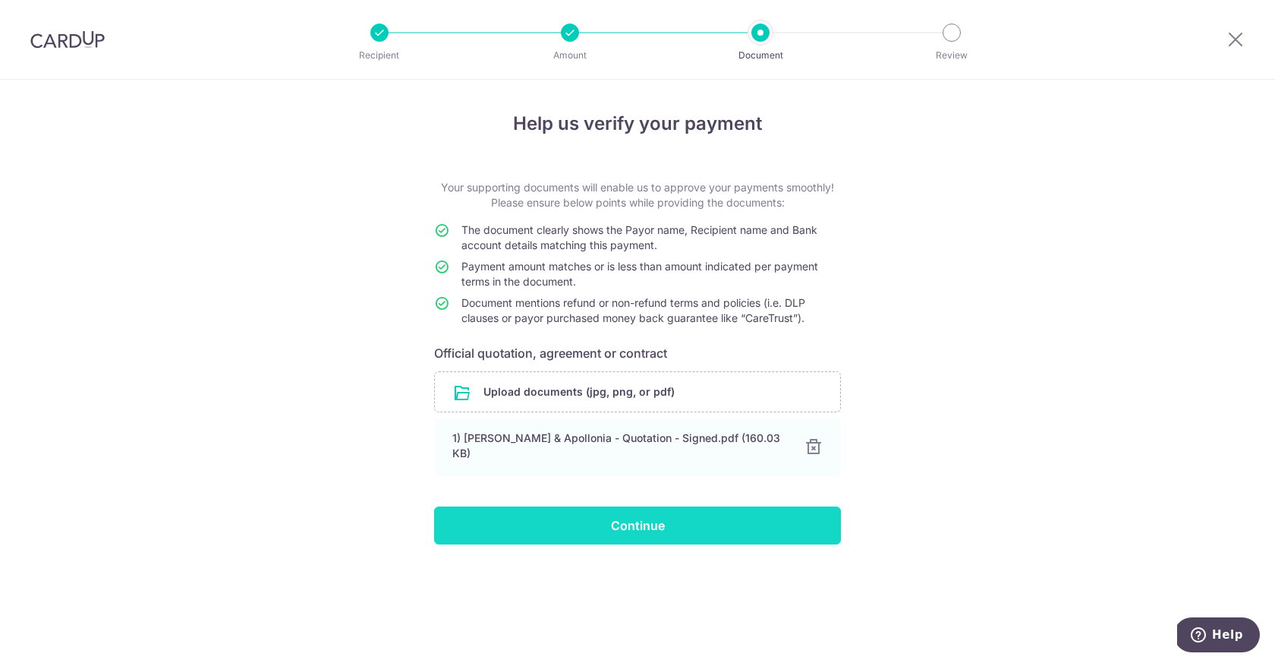
click at [630, 529] on input "Continue" at bounding box center [637, 525] width 407 height 38
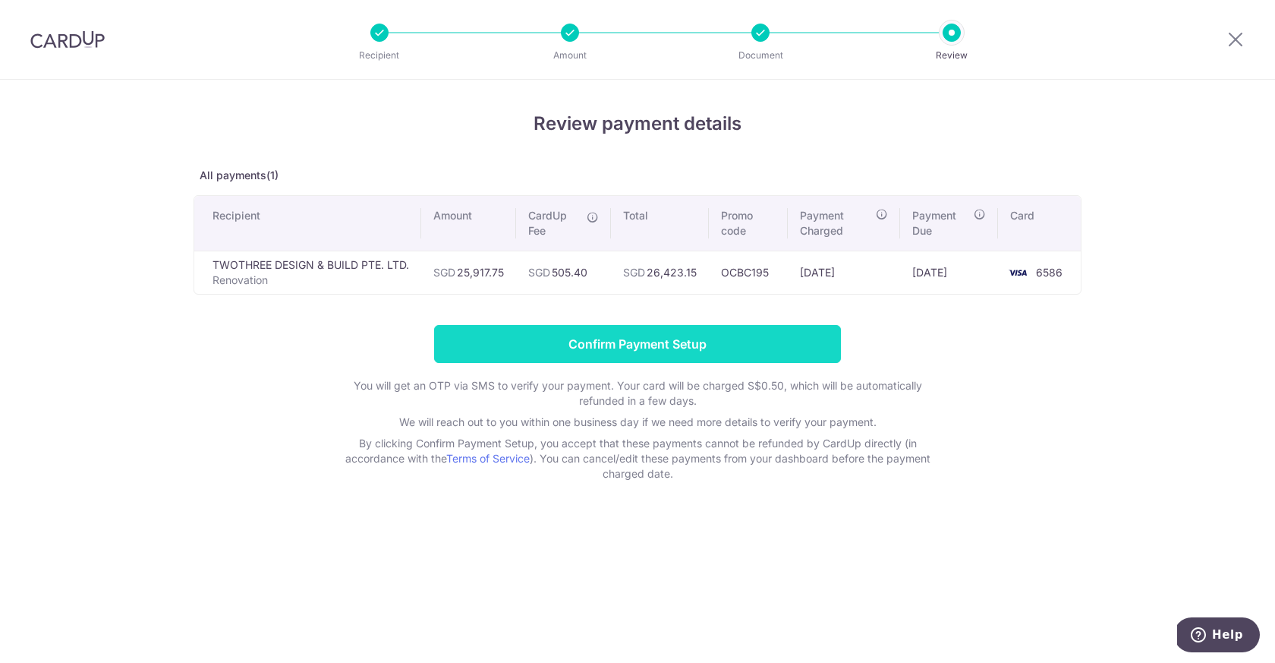
click at [568, 339] on input "Confirm Payment Setup" at bounding box center [637, 344] width 407 height 38
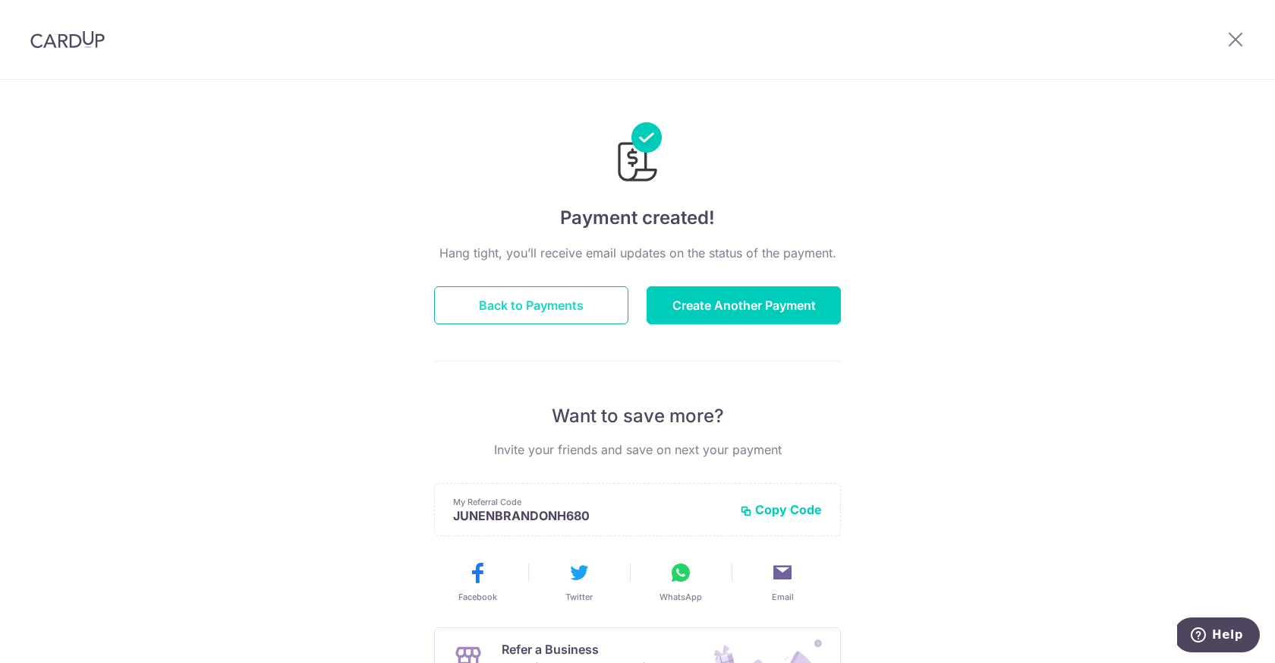
click at [555, 299] on button "Back to Payments" at bounding box center [531, 305] width 194 height 38
